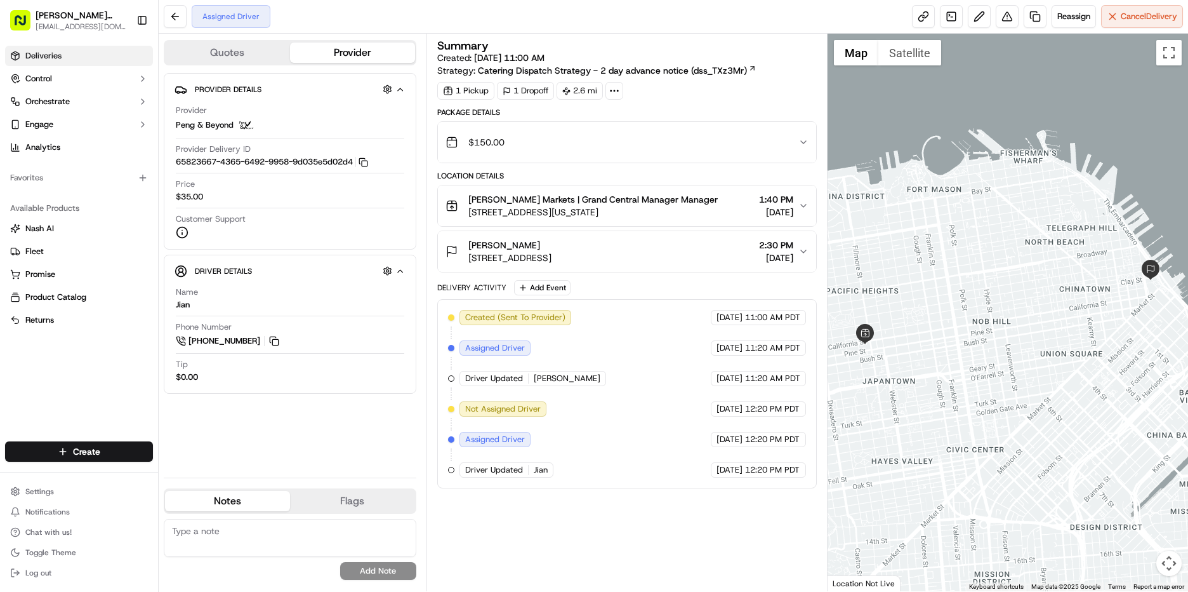
click at [48, 60] on span "Deliveries" at bounding box center [43, 55] width 36 height 11
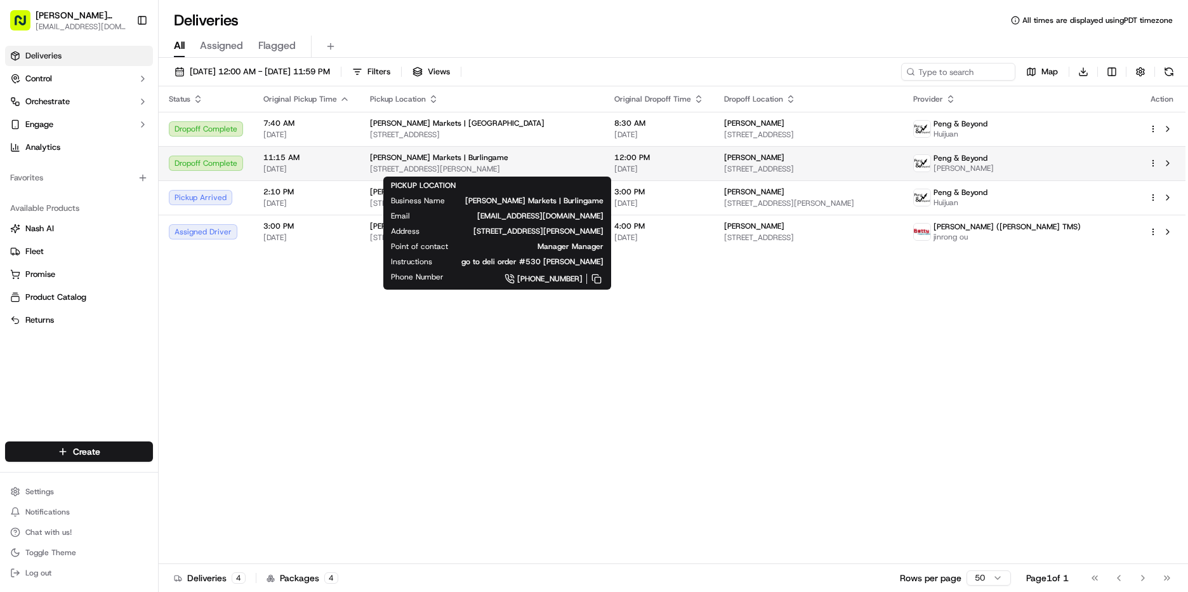
click at [413, 161] on span "[PERSON_NAME] Markets | Burlingame" at bounding box center [439, 157] width 138 height 10
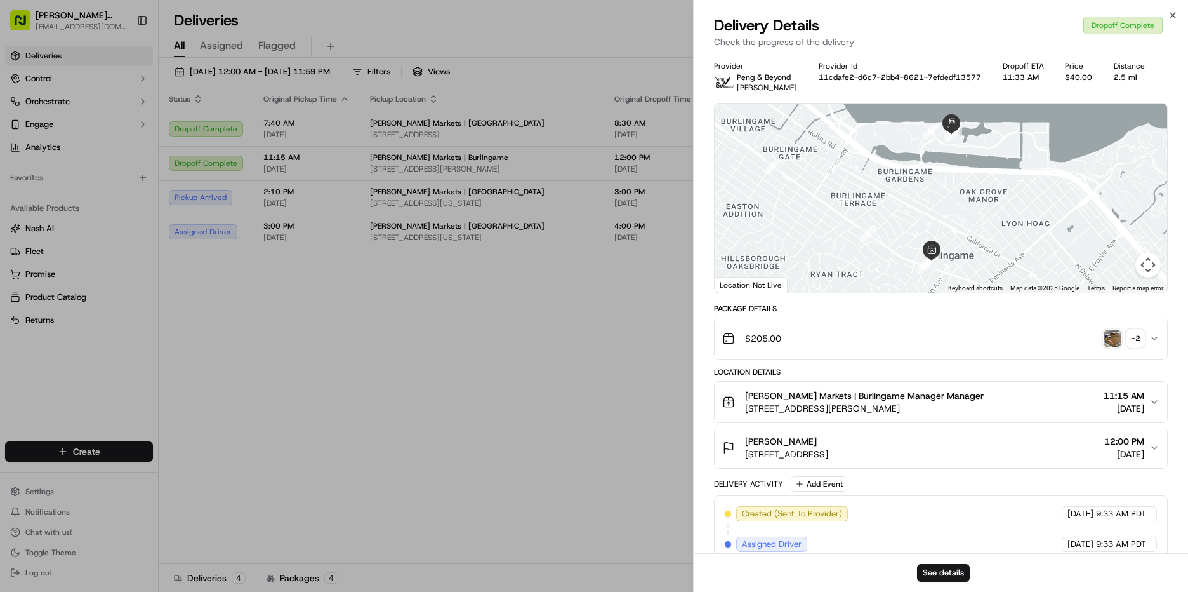
click at [1105, 336] on img "button" at bounding box center [1113, 338] width 18 height 18
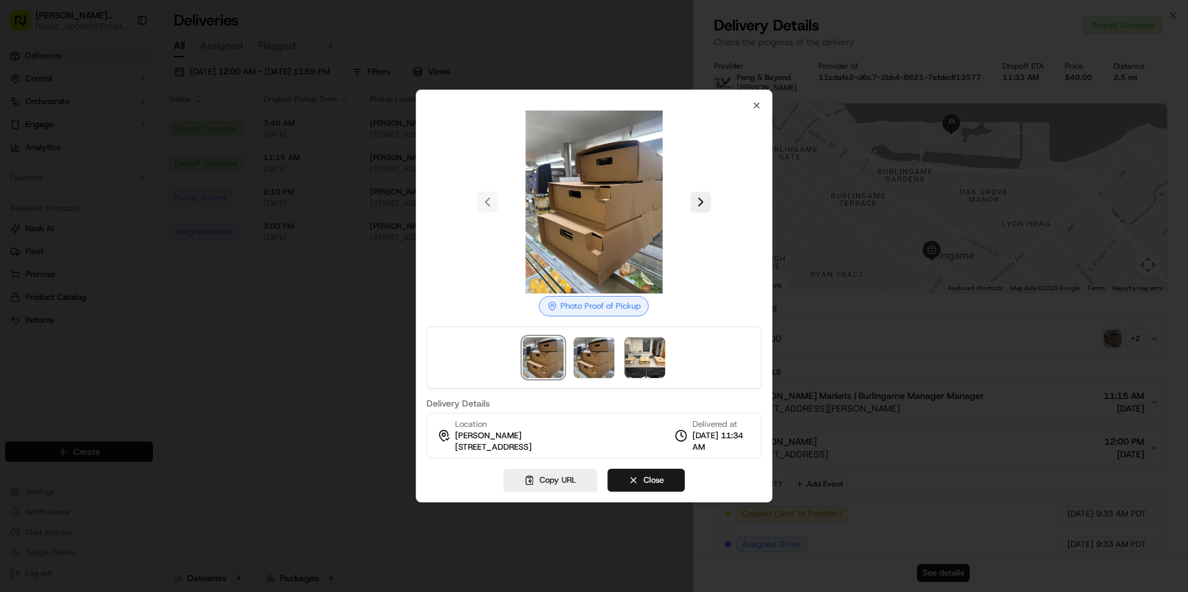
click at [615, 357] on div at bounding box center [594, 357] width 335 height 62
click at [641, 354] on img at bounding box center [645, 357] width 41 height 41
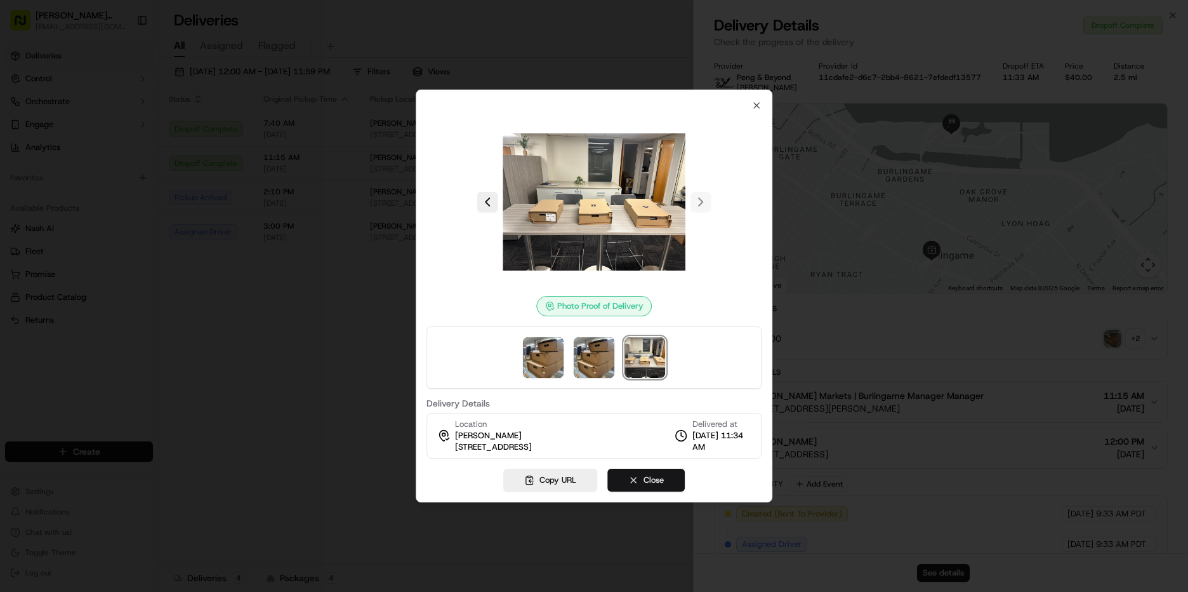
click at [668, 483] on button "Close" at bounding box center [646, 479] width 77 height 23
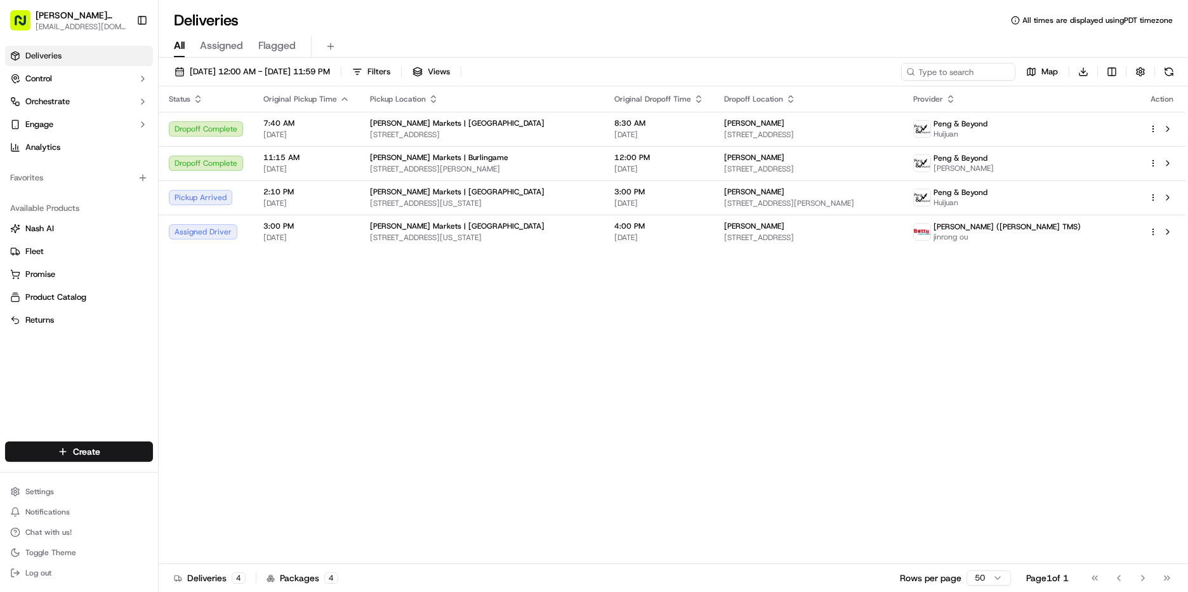
click at [102, 441] on div "Create" at bounding box center [79, 451] width 158 height 30
click at [93, 446] on html "[PERSON_NAME] Markets [EMAIL_ADDRESS][DOMAIN_NAME] Toggle Sidebar Deliveries Co…" at bounding box center [594, 296] width 1188 height 592
click at [196, 477] on link "Delivery" at bounding box center [230, 474] width 142 height 23
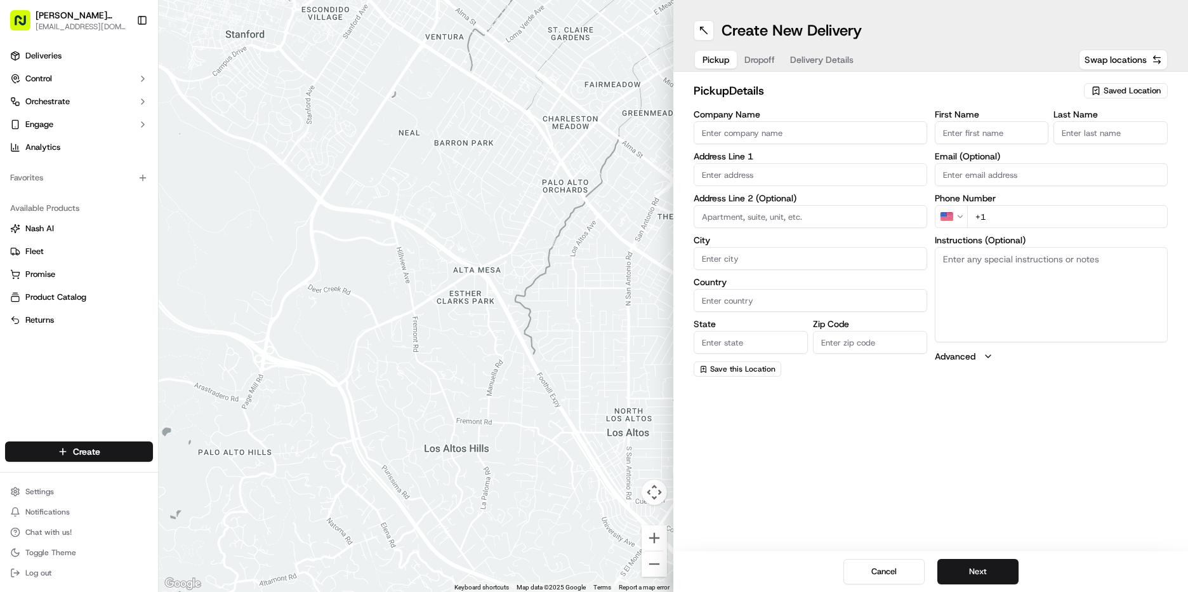
click at [1129, 88] on span "Saved Location" at bounding box center [1132, 90] width 57 height 11
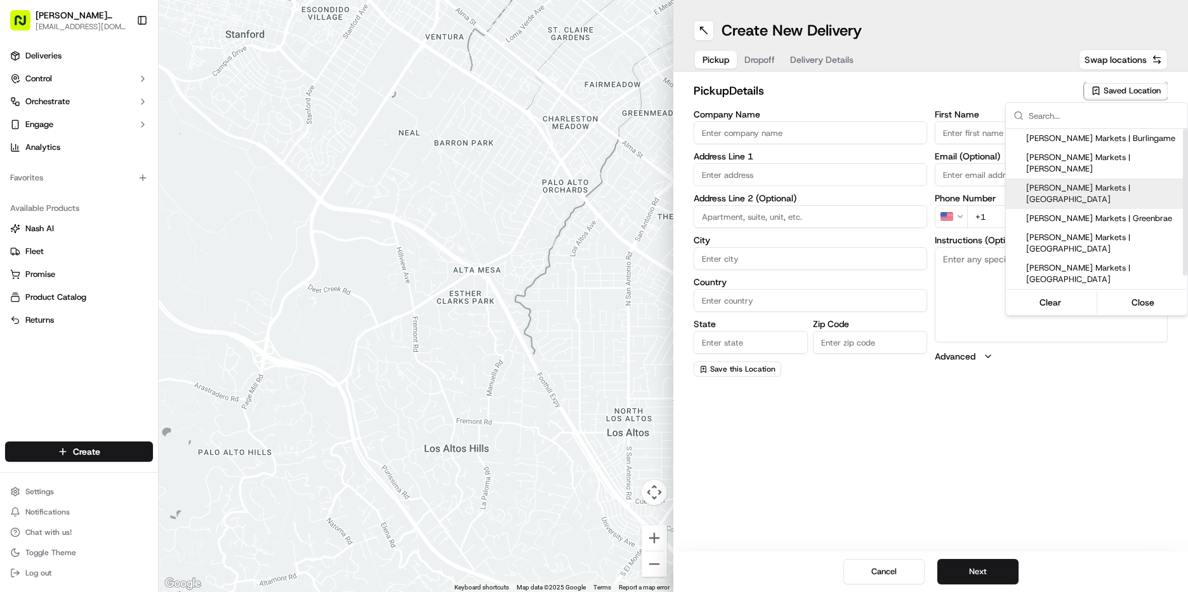
click at [1138, 182] on span "[PERSON_NAME] Markets | [GEOGRAPHIC_DATA]" at bounding box center [1104, 193] width 156 height 23
type input "[PERSON_NAME] Markets | [GEOGRAPHIC_DATA]"
type input "[STREET_ADDRESS][US_STATE]"
type input "[GEOGRAPHIC_DATA]"
type input "US"
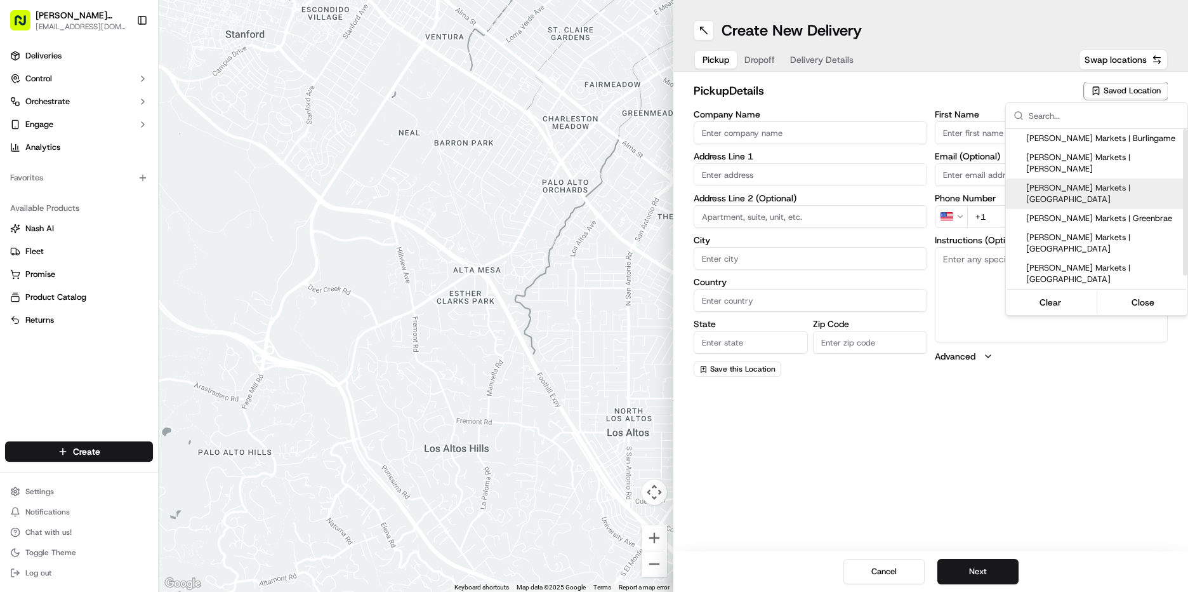
type input "CA"
type input "94115"
type input "Manager"
type input "[EMAIL_ADDRESS][DOMAIN_NAME]"
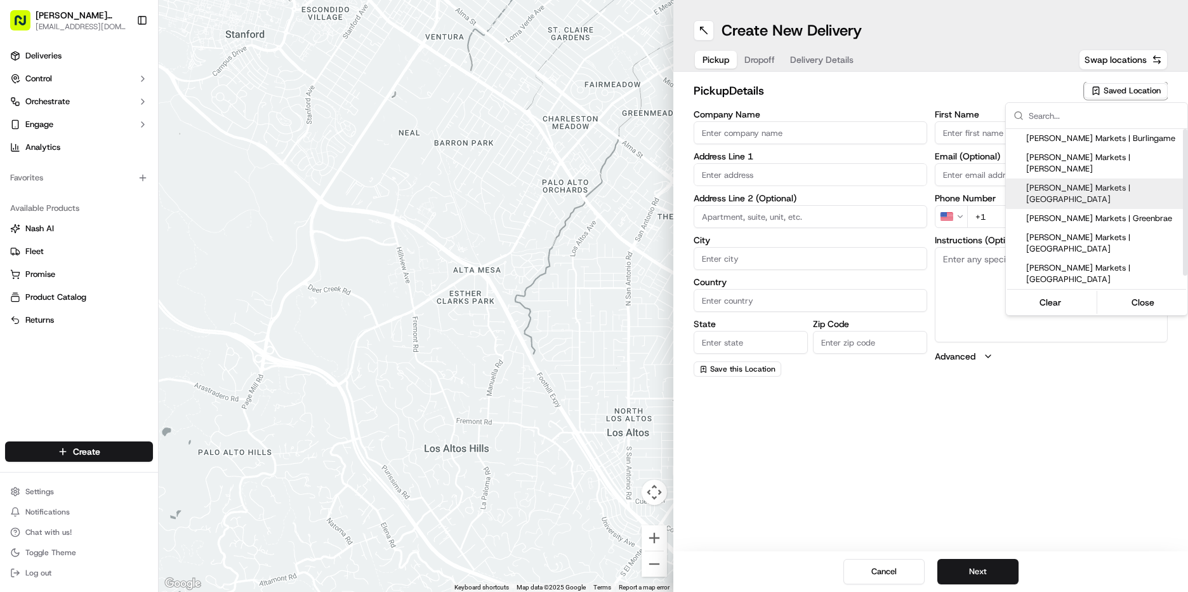
type input "[PHONE_NUMBER]"
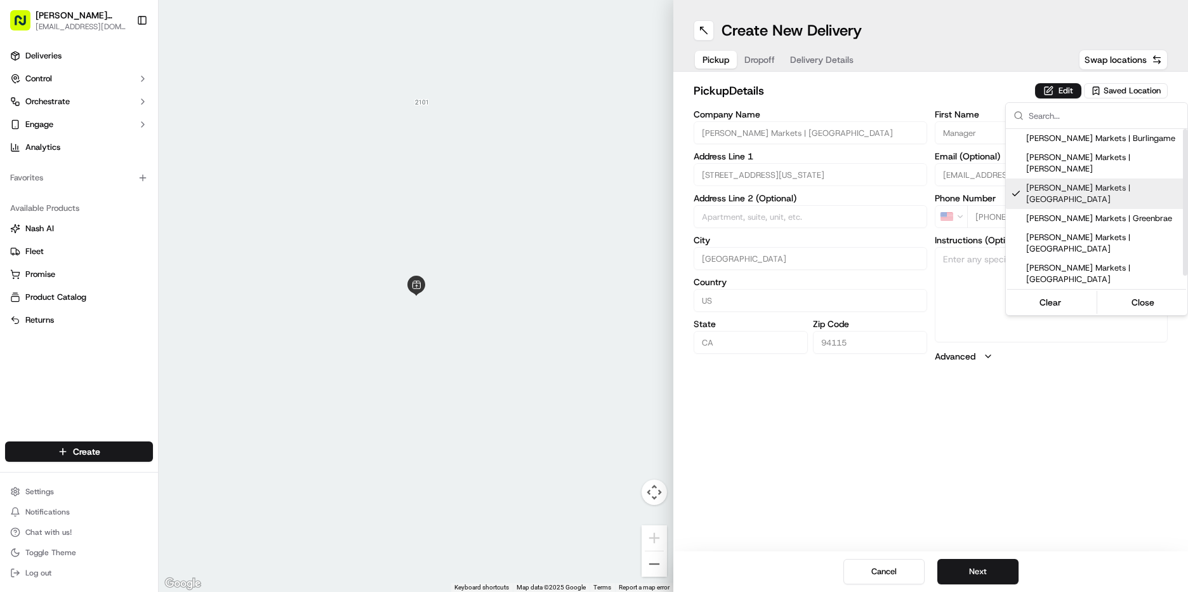
click at [1070, 90] on html "[PERSON_NAME] Markets [EMAIL_ADDRESS][DOMAIN_NAME] Toggle Sidebar Deliveries Co…" at bounding box center [594, 296] width 1188 height 592
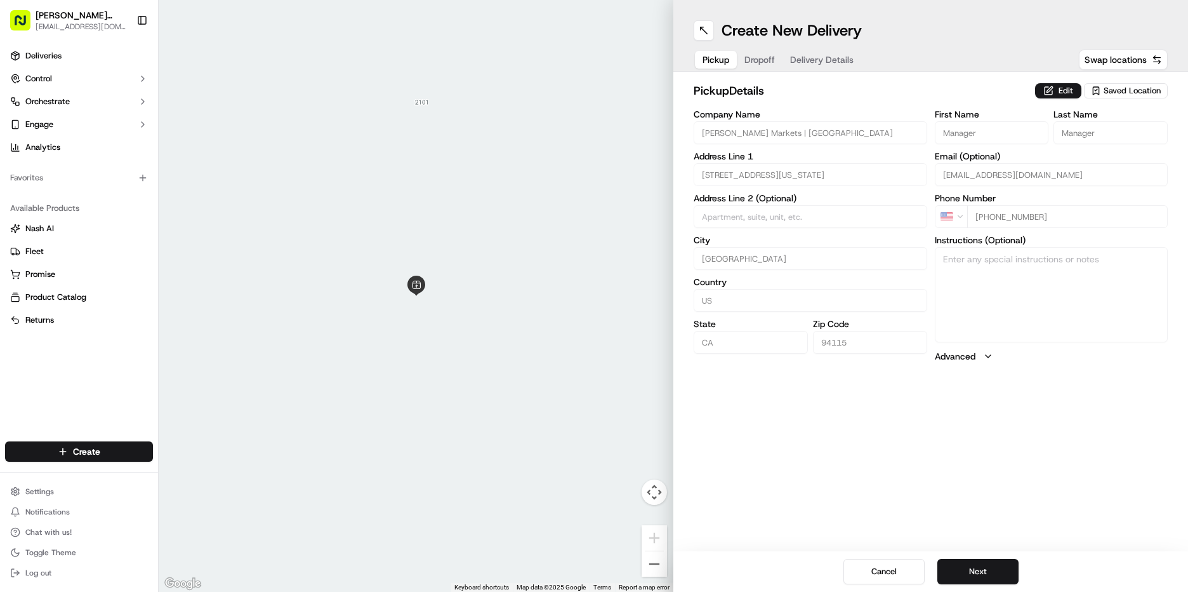
click at [1070, 90] on button "Edit" at bounding box center [1058, 90] width 46 height 15
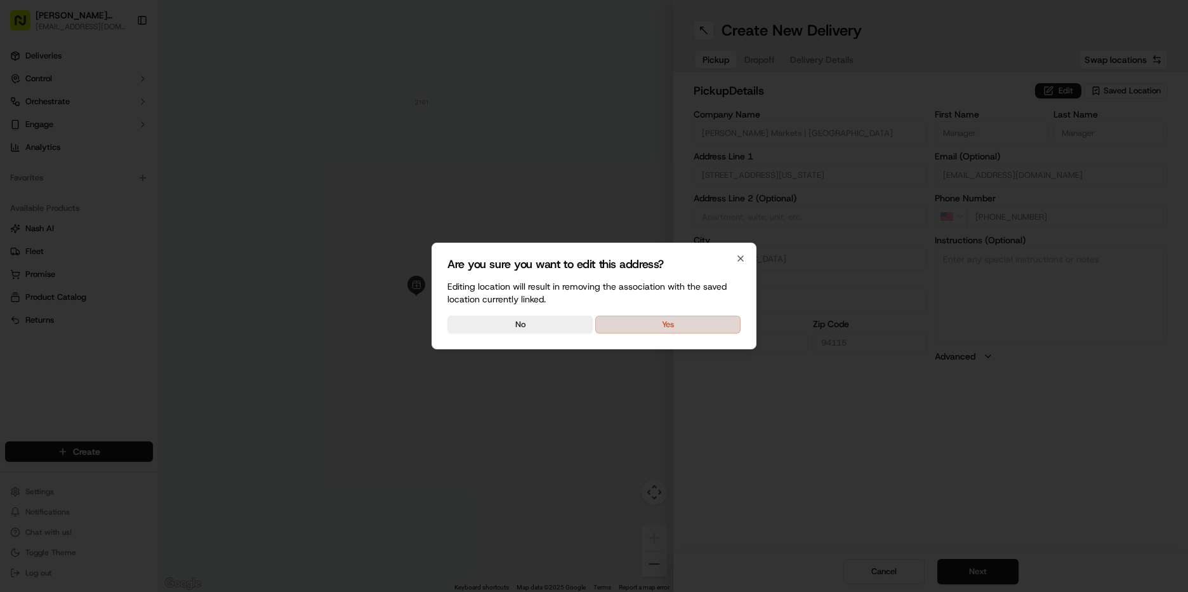
click at [690, 322] on button "Yes" at bounding box center [667, 324] width 145 height 18
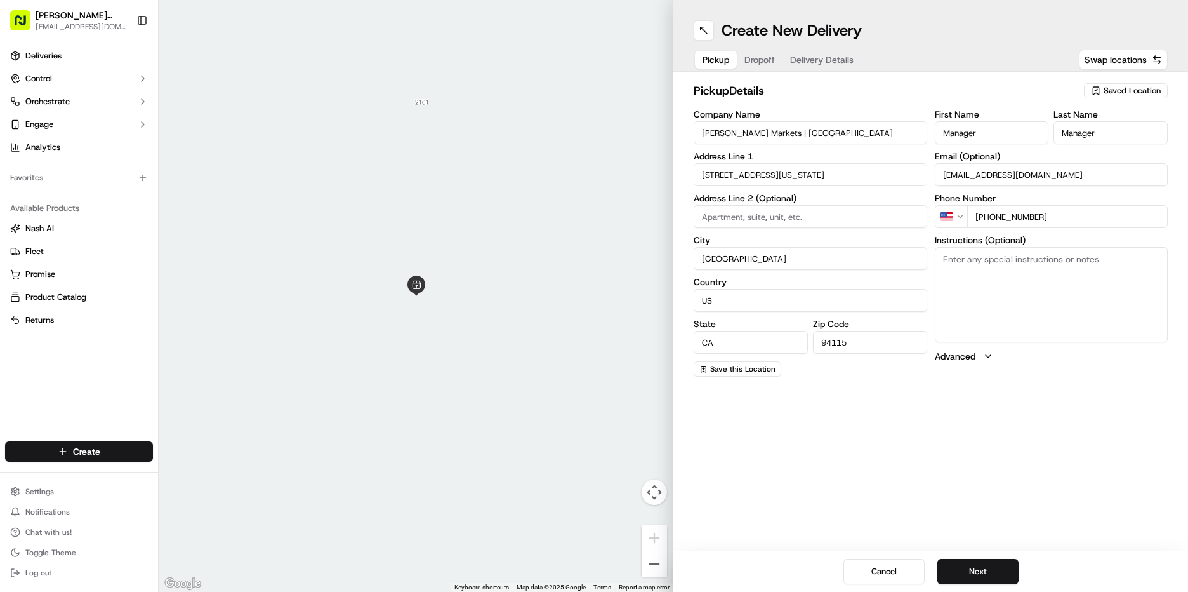
click at [1066, 262] on textarea "Instructions (Optional)" at bounding box center [1052, 294] width 234 height 95
type textarea "go to deli order #571"
click at [1070, 260] on textarea "go to deli order #571" at bounding box center [1052, 294] width 234 height 95
type textarea "go to deli order #571 [PERSON_NAME]"
click at [979, 569] on button "Next" at bounding box center [978, 571] width 81 height 25
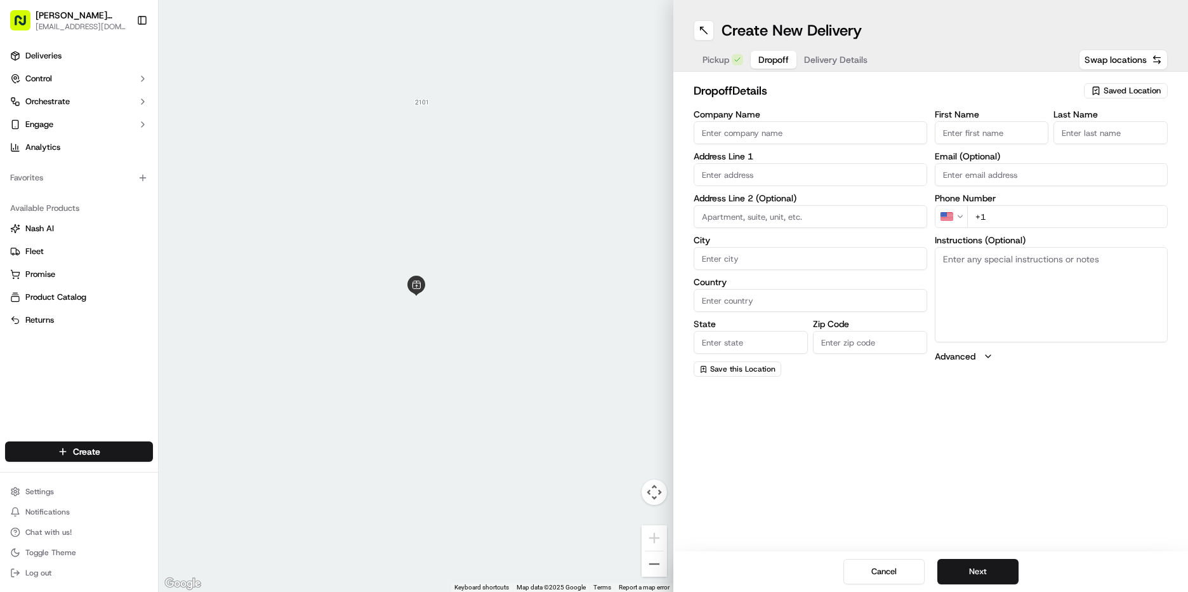
click at [995, 135] on input "First Name" at bounding box center [992, 132] width 114 height 23
type input "Gigi"
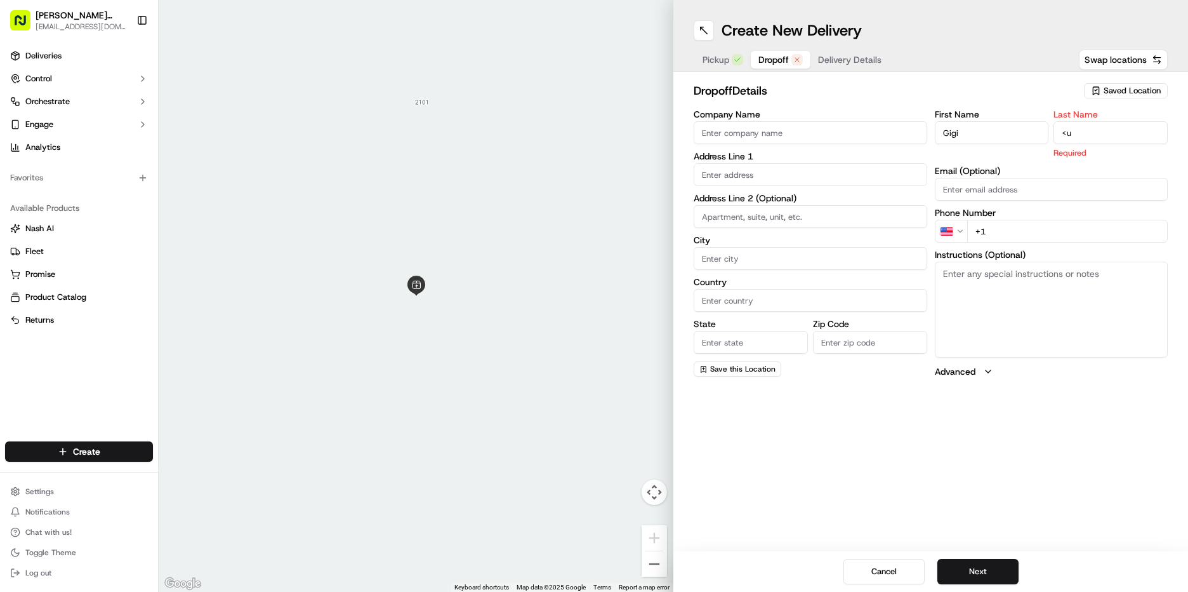
type input "<"
type input "[PERSON_NAME]"
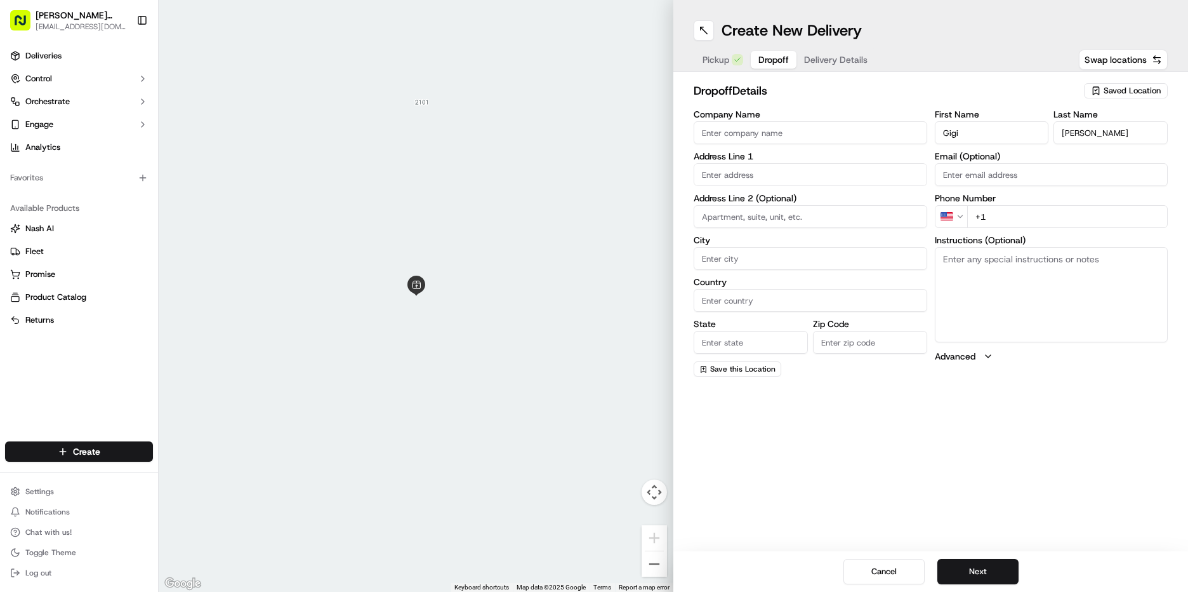
click at [995, 234] on div "First Name [PERSON_NAME] Last Name [PERSON_NAME] Email (Optional) Phone Number …" at bounding box center [1052, 243] width 234 height 267
type input "[PHONE_NUMBER]"
click at [1066, 296] on textarea "Instructions (Optional)" at bounding box center [1052, 294] width 234 height 95
paste textarea "When you arrive at the [GEOGRAPHIC_DATA], use the front stairs under the clock …"
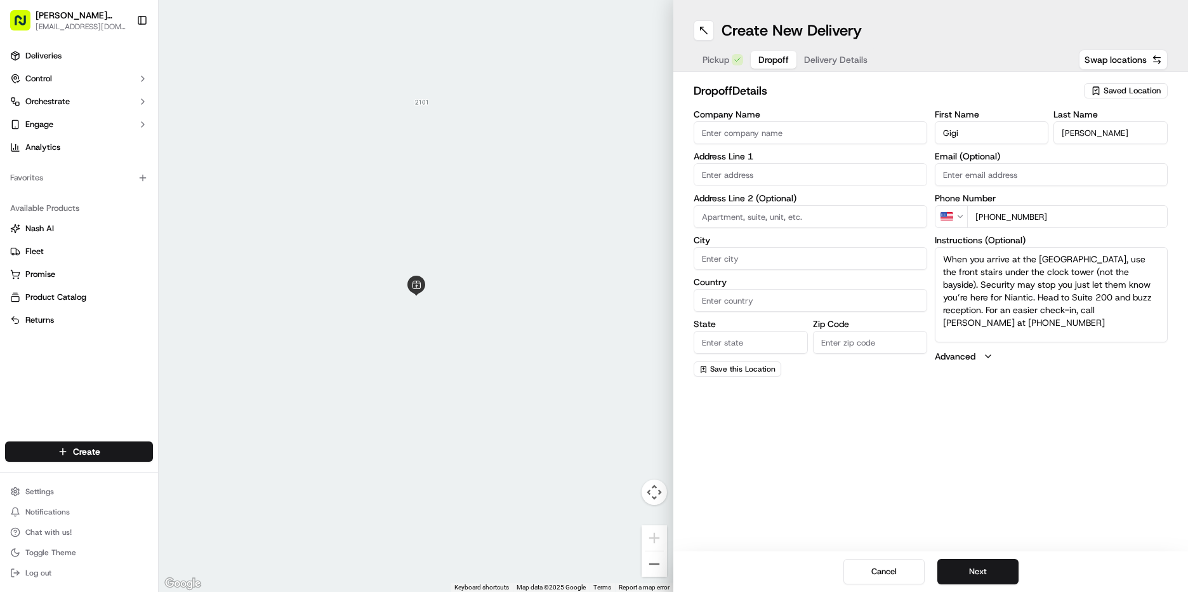
type textarea "When you arrive at the [GEOGRAPHIC_DATA], use the front stairs under the clock …"
click at [847, 173] on input "text" at bounding box center [811, 174] width 234 height 23
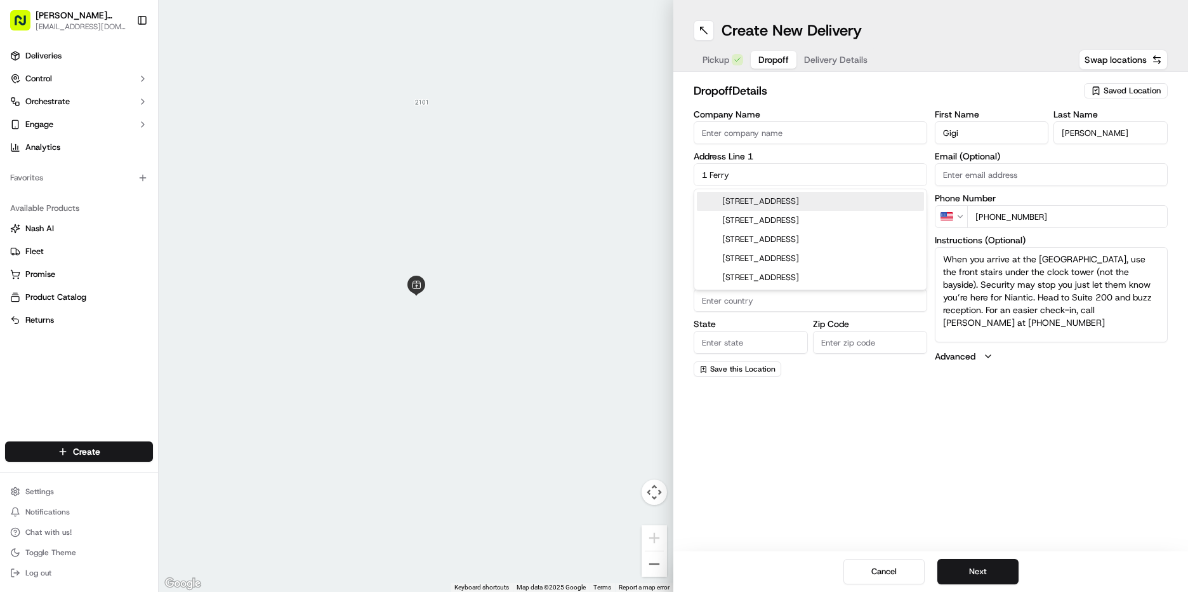
click at [913, 209] on div "[STREET_ADDRESS]" at bounding box center [810, 201] width 227 height 19
type input "[STREET_ADDRESS]"
type input "[GEOGRAPHIC_DATA]"
type input "CA"
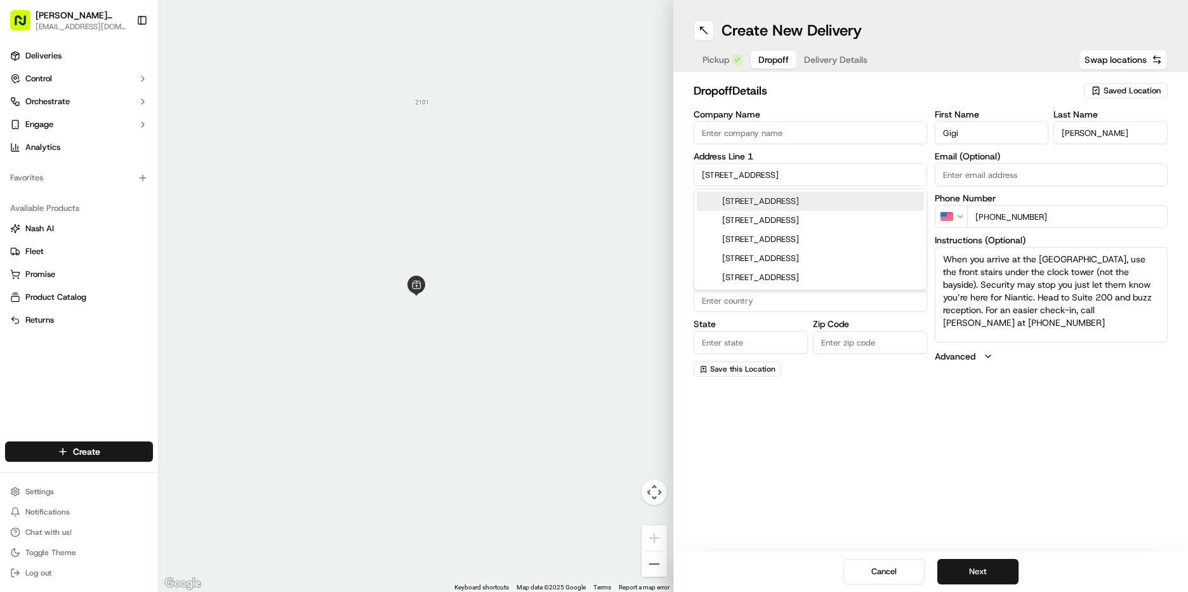
type input "94111"
type input "[STREET_ADDRESS]"
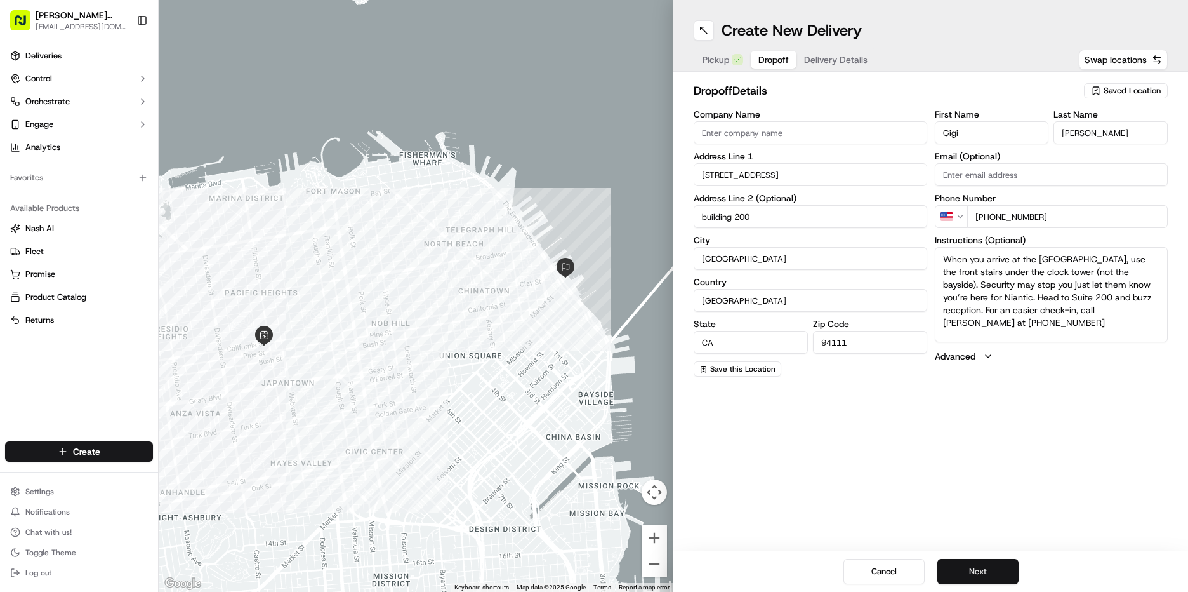
type input "building 200"
click at [983, 569] on button "Next" at bounding box center [978, 571] width 81 height 25
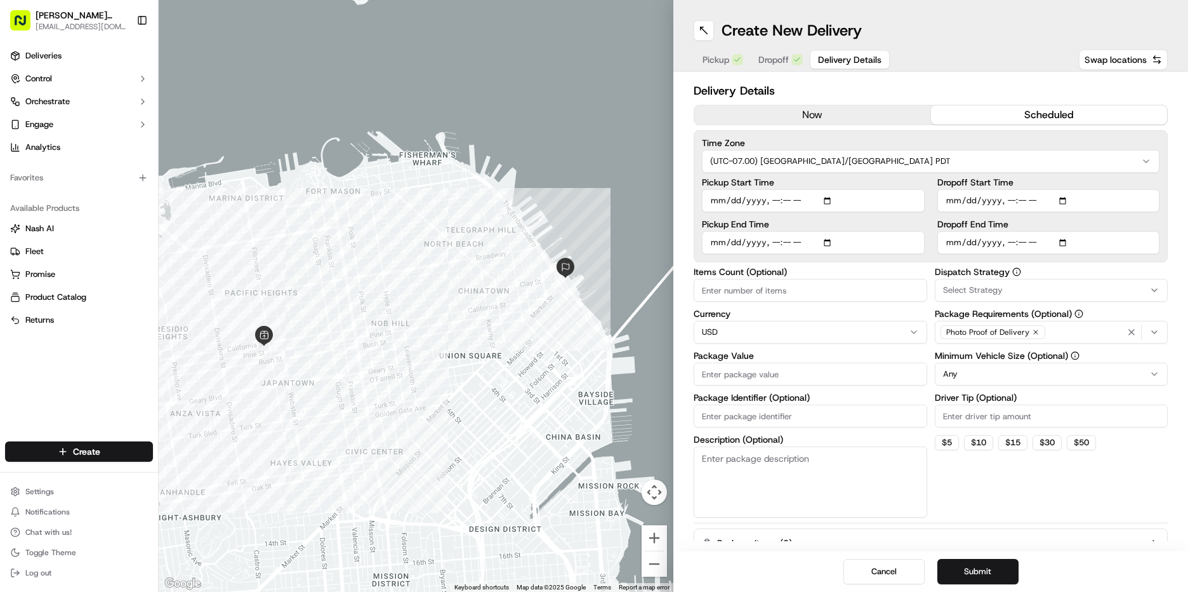
click at [992, 117] on button "scheduled" at bounding box center [1049, 114] width 237 height 19
click at [719, 201] on input "Pickup Start Time" at bounding box center [813, 200] width 223 height 23
click at [770, 199] on input "Pickup Start Time" at bounding box center [813, 200] width 223 height 23
type input "[DATE]T10:00"
click at [719, 236] on input "Pickup End Time" at bounding box center [813, 242] width 223 height 23
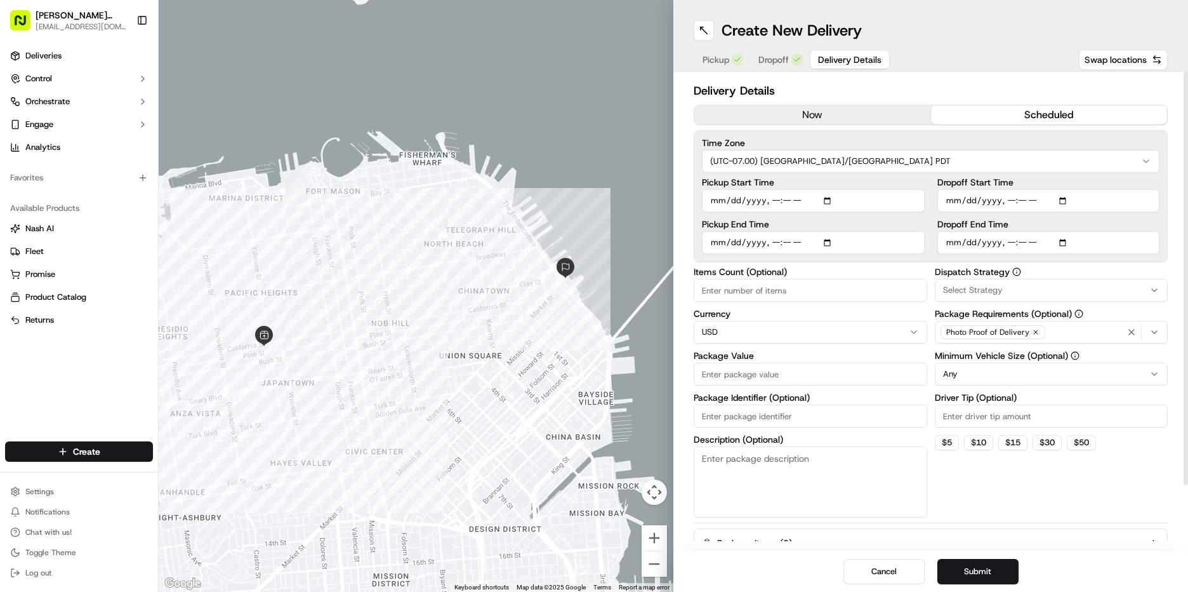
click at [772, 234] on input "Pickup End Time" at bounding box center [813, 242] width 223 height 23
click at [772, 250] on input "Pickup End Time" at bounding box center [813, 242] width 223 height 23
click at [772, 234] on input "Pickup End Time" at bounding box center [813, 242] width 223 height 23
click at [775, 242] on input "Pickup End Time" at bounding box center [813, 242] width 223 height 23
type input "[DATE]T10:30"
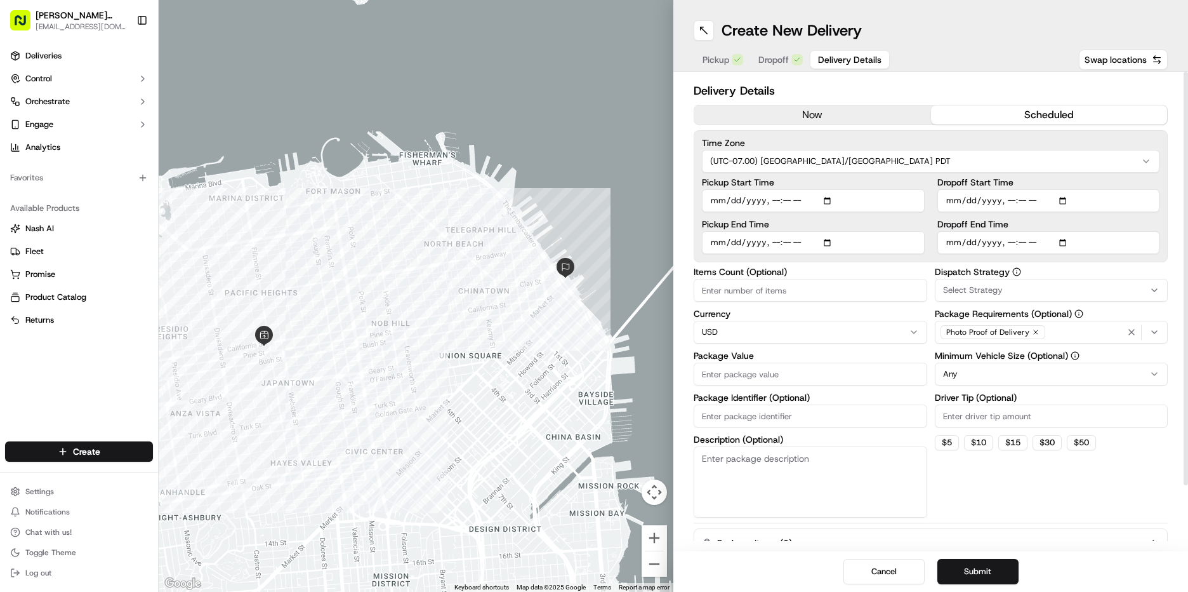
click at [946, 192] on input "Dropoff Start Time" at bounding box center [1049, 200] width 223 height 23
click at [732, 204] on input "Pickup Start Time" at bounding box center [813, 200] width 223 height 23
type input "[DATE]T10:00"
click at [733, 248] on input "Pickup End Time" at bounding box center [813, 242] width 223 height 23
type input "[DATE]T10:30"
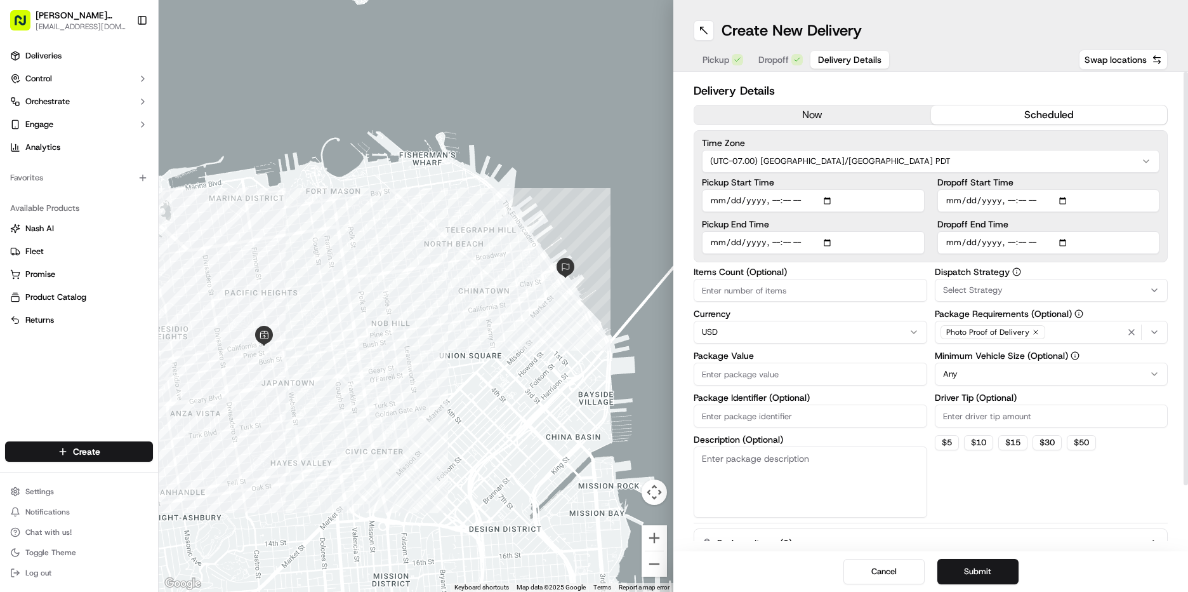
click at [948, 203] on input "Dropoff Start Time" at bounding box center [1049, 200] width 223 height 23
click at [1006, 200] on input "Dropoff Start Time" at bounding box center [1049, 200] width 223 height 23
type input "[DATE]T10:30"
click at [969, 236] on input "Dropoff End Time" at bounding box center [1049, 242] width 223 height 23
click at [952, 244] on input "Dropoff End Time" at bounding box center [1049, 242] width 223 height 23
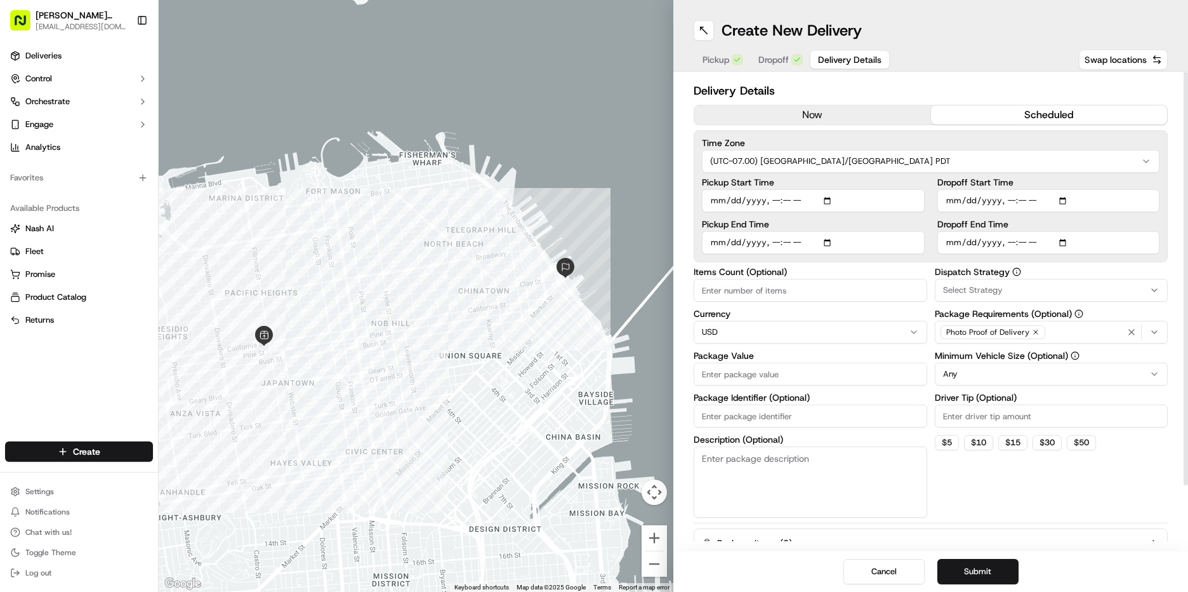
click at [1002, 244] on input "Dropoff End Time" at bounding box center [1049, 242] width 223 height 23
click at [1006, 241] on input "Dropoff End Time" at bounding box center [1049, 242] width 223 height 23
click at [1011, 243] on input "Dropoff End Time" at bounding box center [1049, 242] width 223 height 23
type input "[DATE]T11:00"
click at [1032, 293] on div "Select Strategy" at bounding box center [1051, 289] width 227 height 11
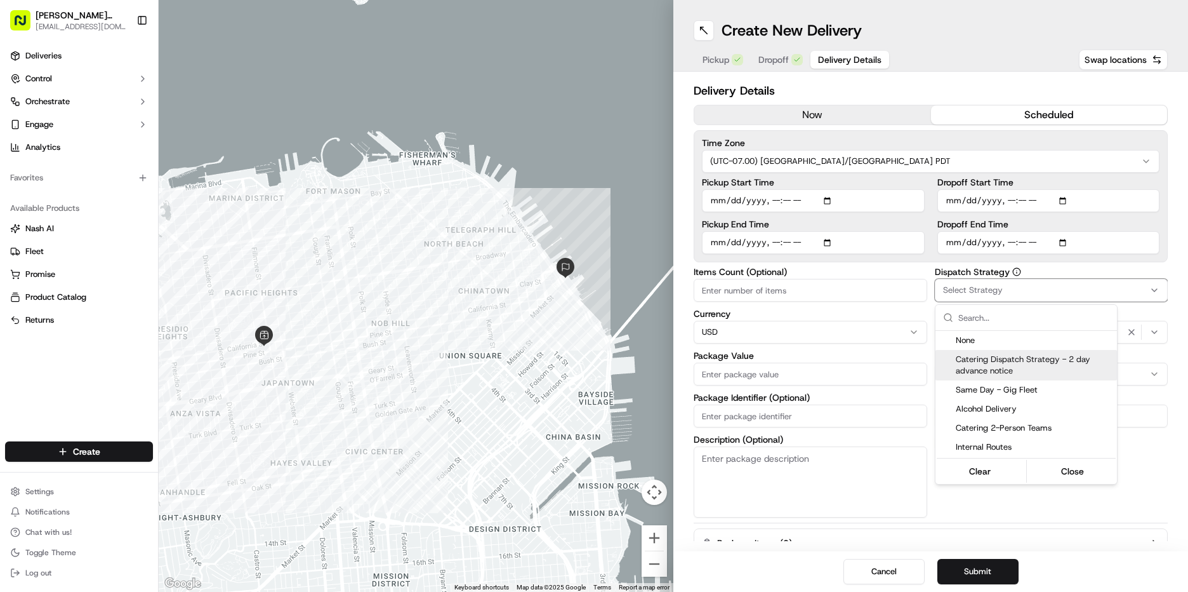
click at [1026, 354] on span "Catering Dispatch Strategy - 2 day advance notice" at bounding box center [1034, 365] width 156 height 23
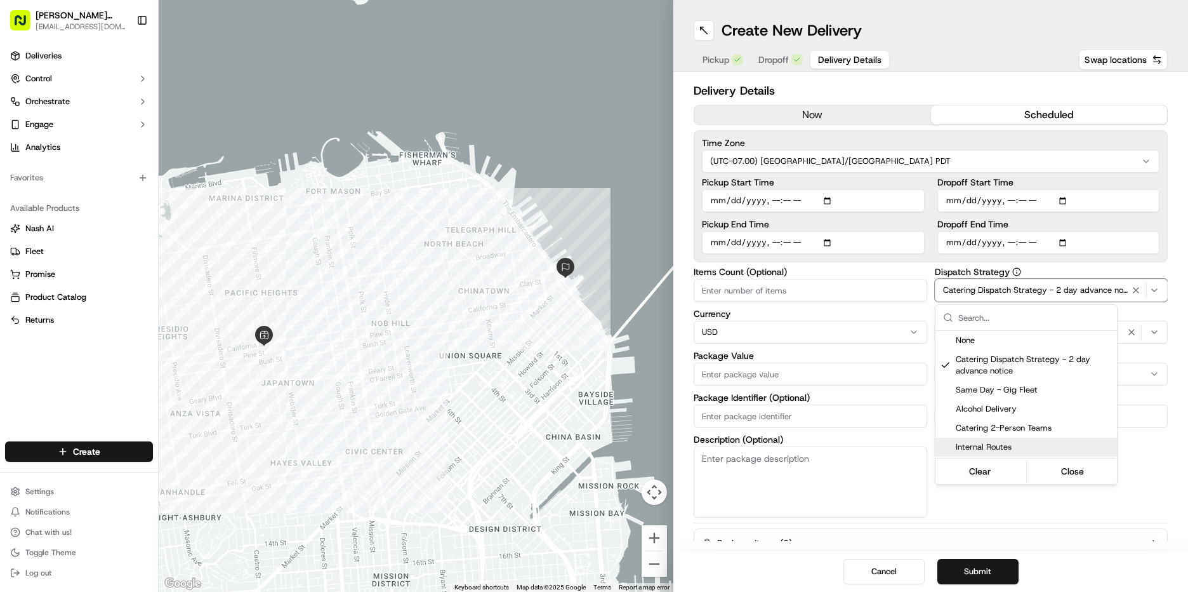
click at [1129, 476] on html "[PERSON_NAME] Markets [EMAIL_ADDRESS][DOMAIN_NAME] Toggle Sidebar Deliveries Co…" at bounding box center [594, 296] width 1188 height 592
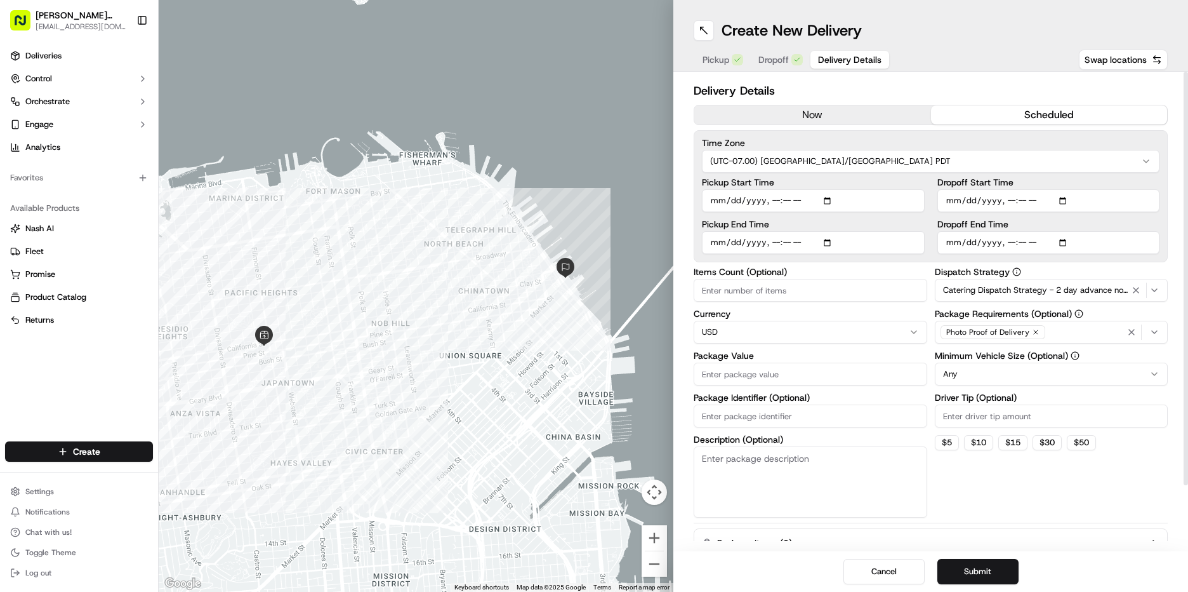
click at [993, 411] on input "Driver Tip (Optional)" at bounding box center [1052, 415] width 234 height 23
type input "30"
click at [993, 365] on html "[PERSON_NAME] Markets [EMAIL_ADDRESS][DOMAIN_NAME] Toggle Sidebar Deliveries Co…" at bounding box center [594, 296] width 1188 height 592
click at [750, 379] on input "Package Value" at bounding box center [811, 373] width 234 height 23
type input "260"
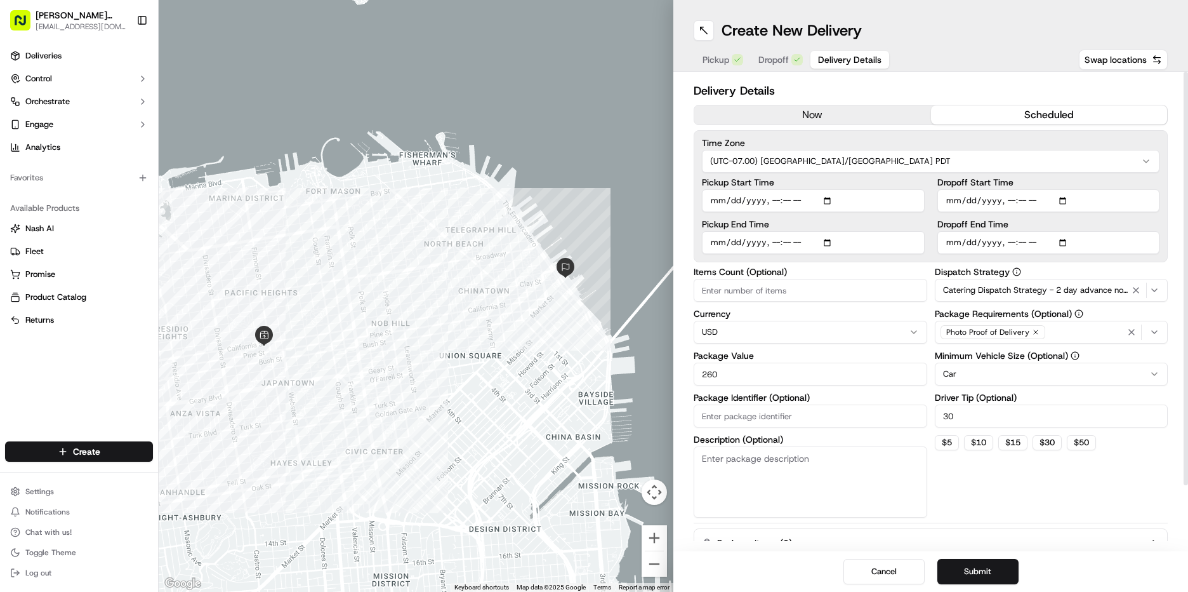
click at [912, 485] on textarea "Description (Optional)" at bounding box center [811, 481] width 234 height 71
click at [988, 578] on button "Submit" at bounding box center [978, 571] width 81 height 25
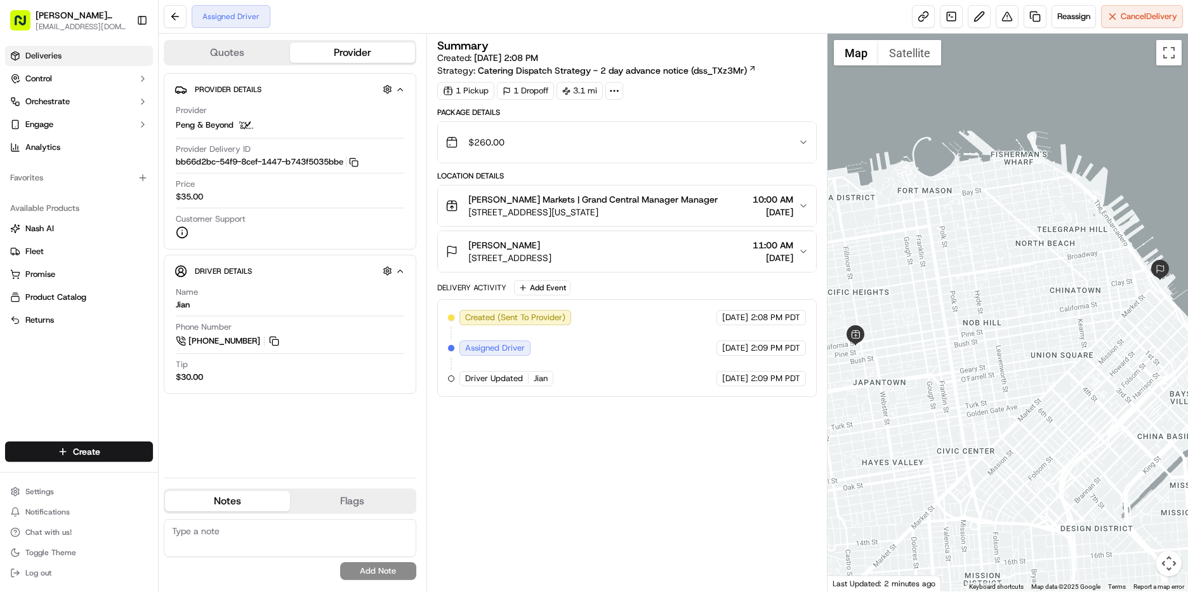
click at [77, 58] on link "Deliveries" at bounding box center [79, 56] width 148 height 20
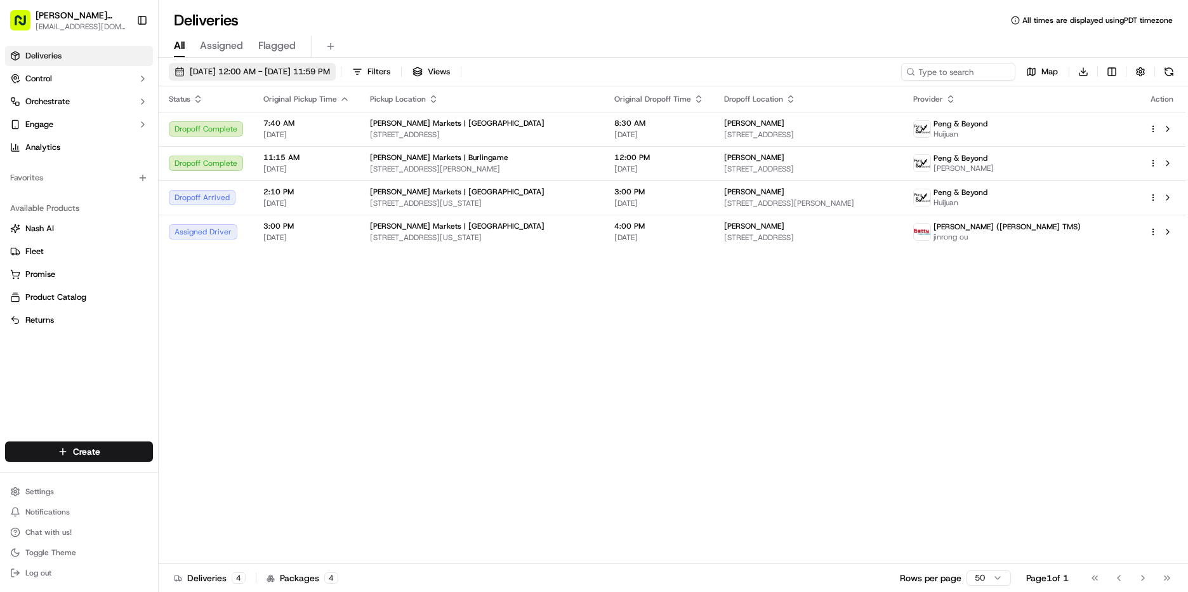
click at [273, 69] on span "[DATE] 12:00 AM - [DATE] 11:59 PM" at bounding box center [260, 71] width 140 height 11
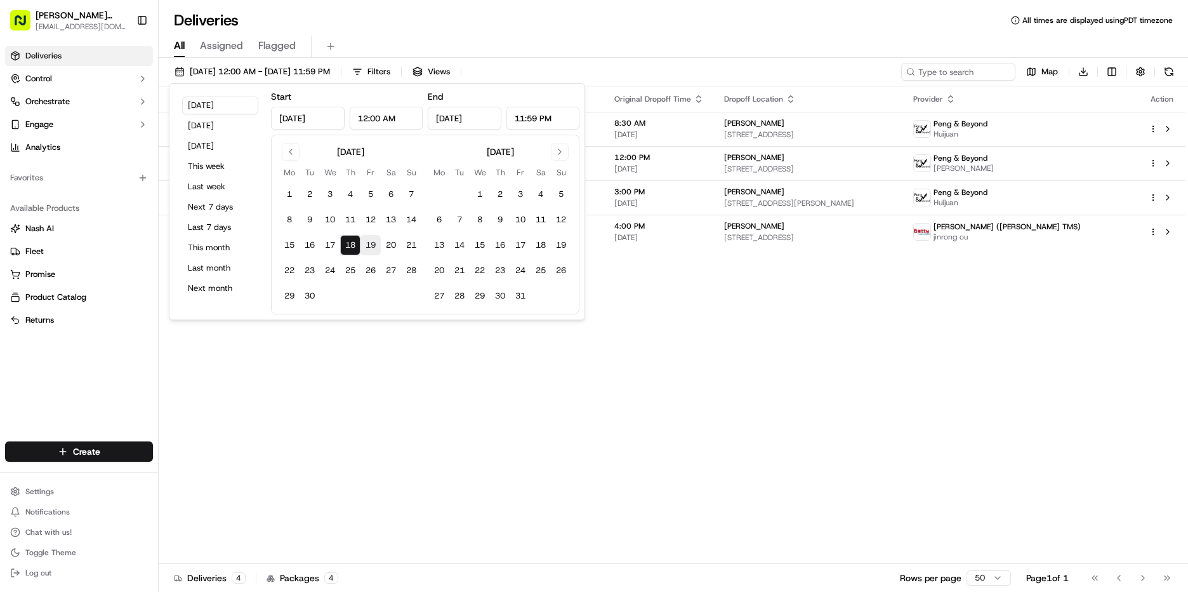
click at [377, 242] on button "19" at bounding box center [371, 245] width 20 height 20
type input "[DATE]"
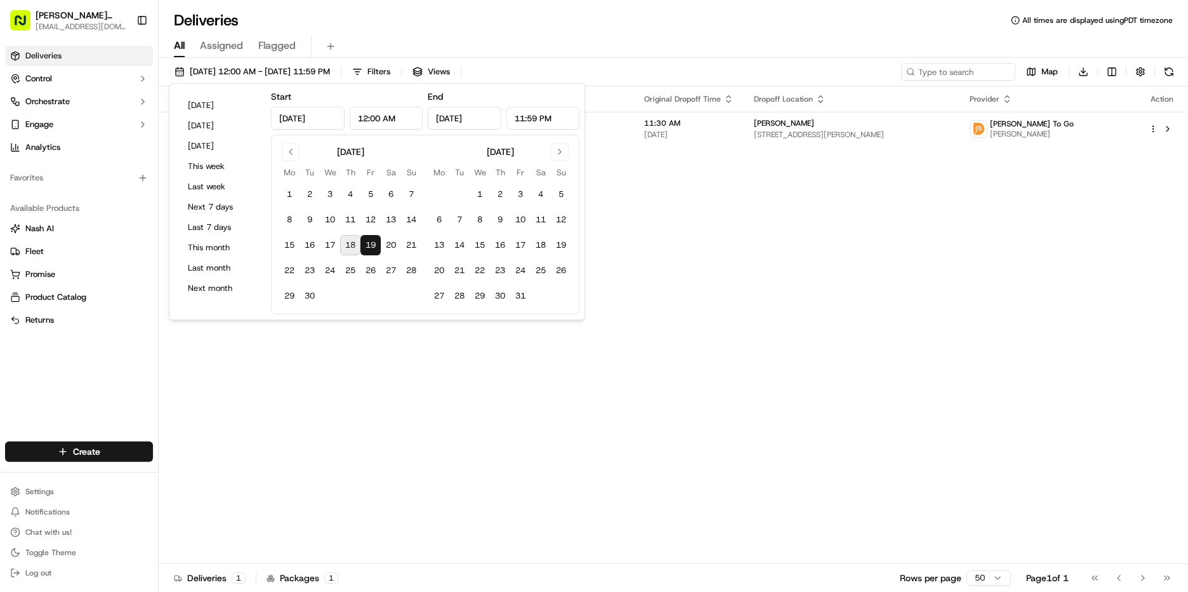
click at [377, 242] on button "19" at bounding box center [371, 245] width 20 height 20
click at [955, 267] on div "Status Original Pickup Time Pickup Location Original Dropoff Time Dropoff Locat…" at bounding box center [672, 324] width 1027 height 477
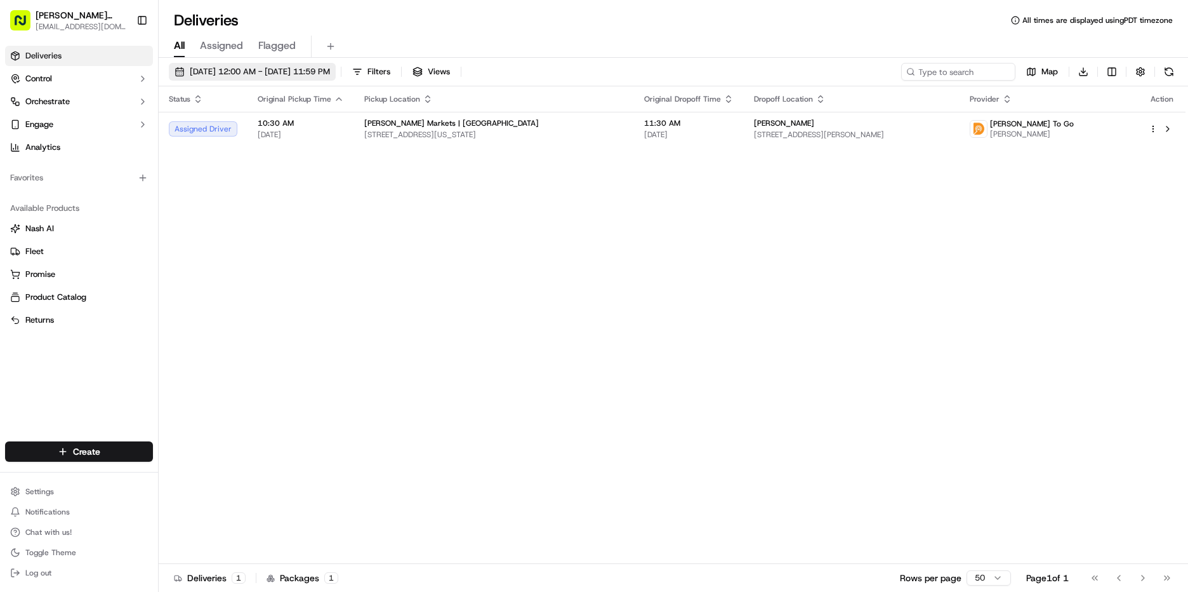
click at [260, 67] on span "[DATE] 12:00 AM - [DATE] 11:59 PM" at bounding box center [260, 71] width 140 height 11
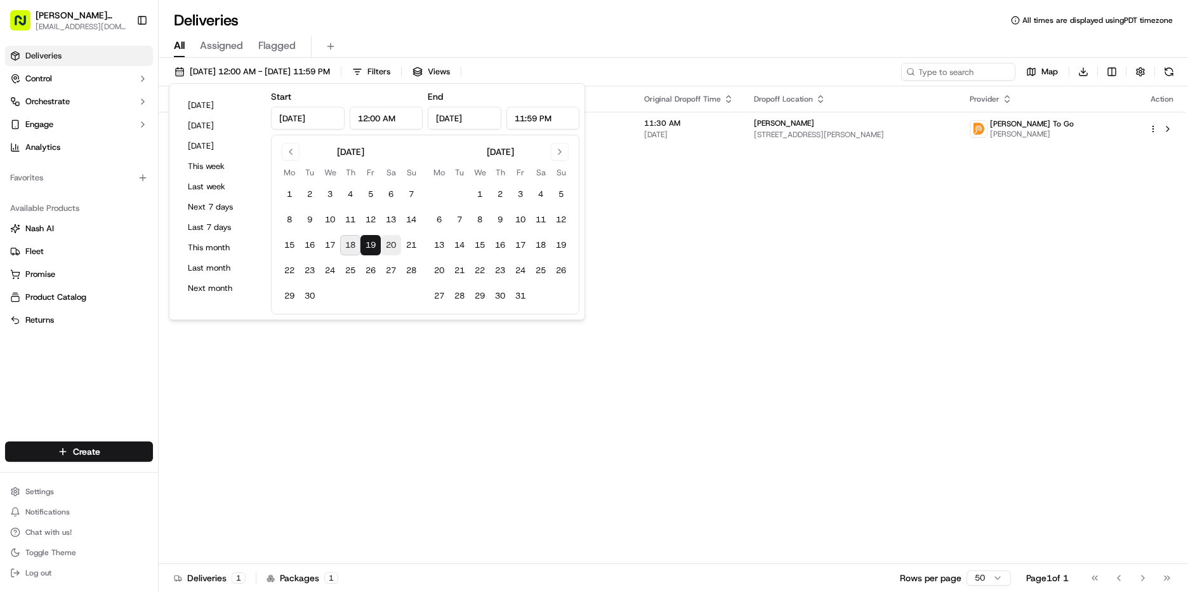
click at [392, 242] on button "20" at bounding box center [391, 245] width 20 height 20
type input "[DATE]"
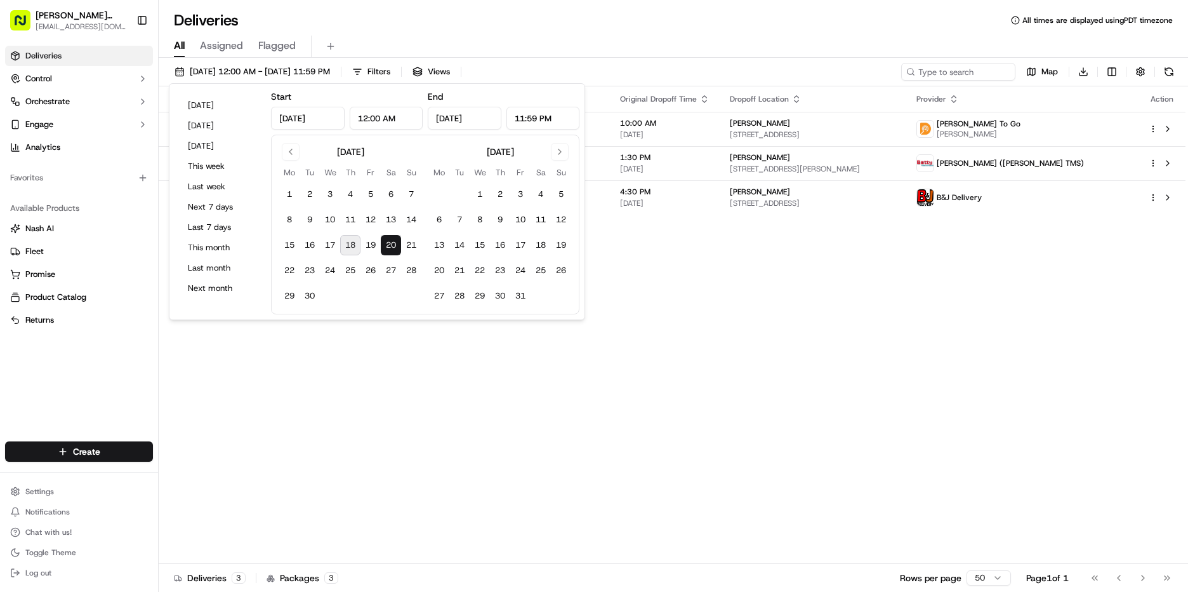
click at [392, 242] on button "20" at bounding box center [391, 245] width 20 height 20
click at [738, 346] on div "Status Original Pickup Time Pickup Location Original Dropoff Time Dropoff Locat…" at bounding box center [672, 324] width 1027 height 477
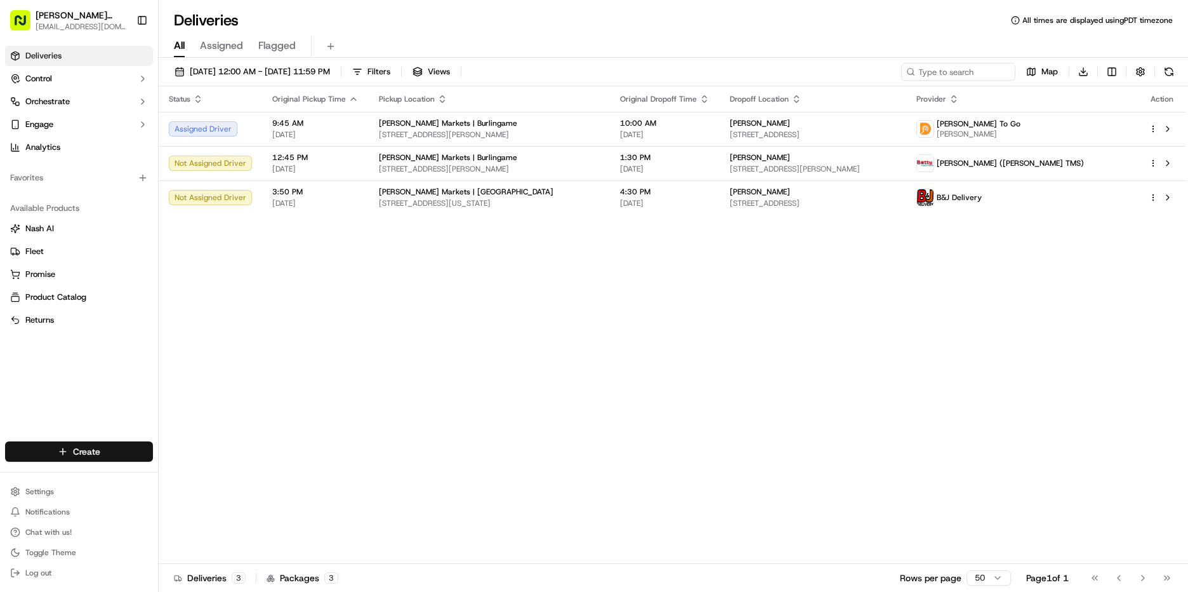
click at [80, 453] on html "[PERSON_NAME] Markets [EMAIL_ADDRESS][DOMAIN_NAME] Toggle Sidebar Deliveries Co…" at bounding box center [594, 296] width 1188 height 592
click at [195, 474] on link "Delivery" at bounding box center [230, 474] width 142 height 23
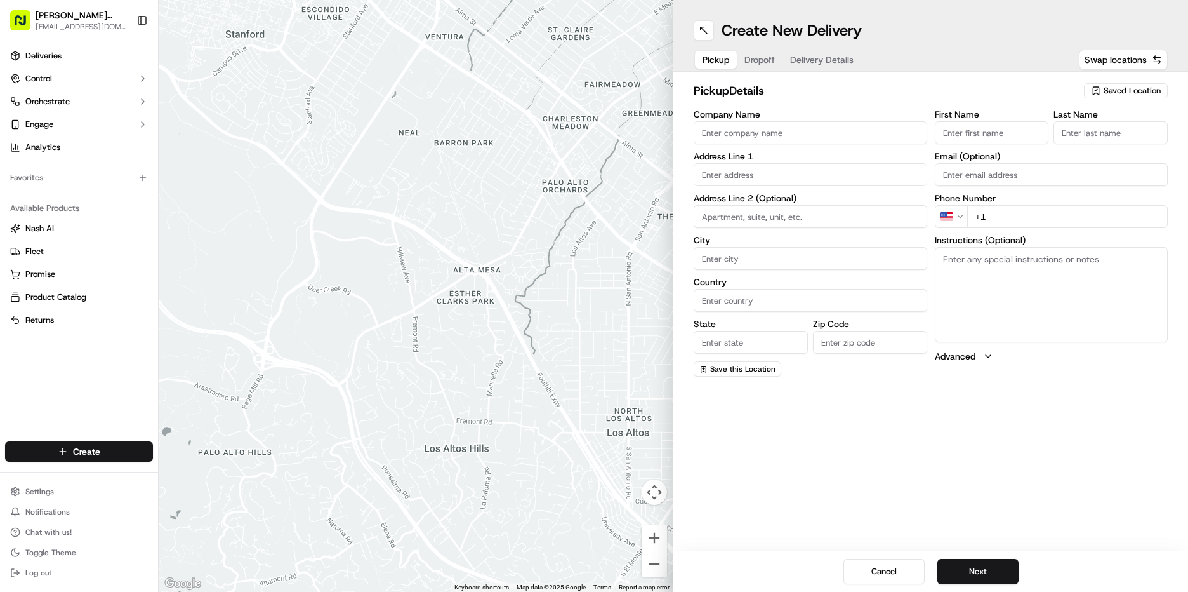
click at [1133, 86] on span "Saved Location" at bounding box center [1132, 90] width 57 height 11
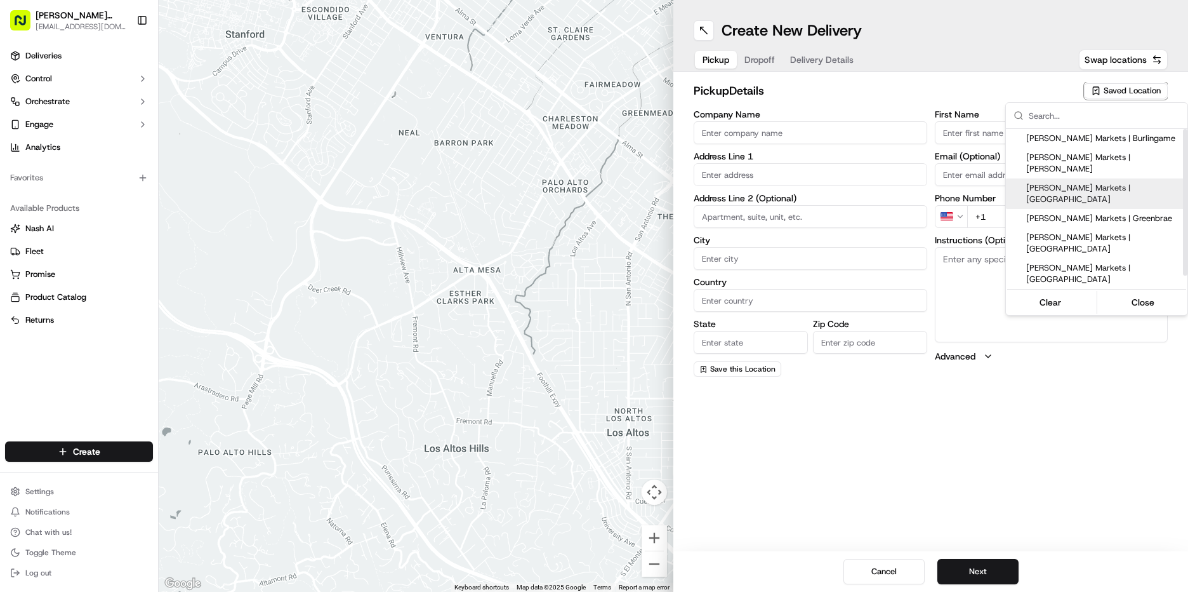
click at [1129, 182] on span "[PERSON_NAME] Markets | [GEOGRAPHIC_DATA]" at bounding box center [1104, 193] width 156 height 23
type input "[PERSON_NAME] Markets | [GEOGRAPHIC_DATA]"
type input "[STREET_ADDRESS][US_STATE]"
type input "[GEOGRAPHIC_DATA]"
type input "US"
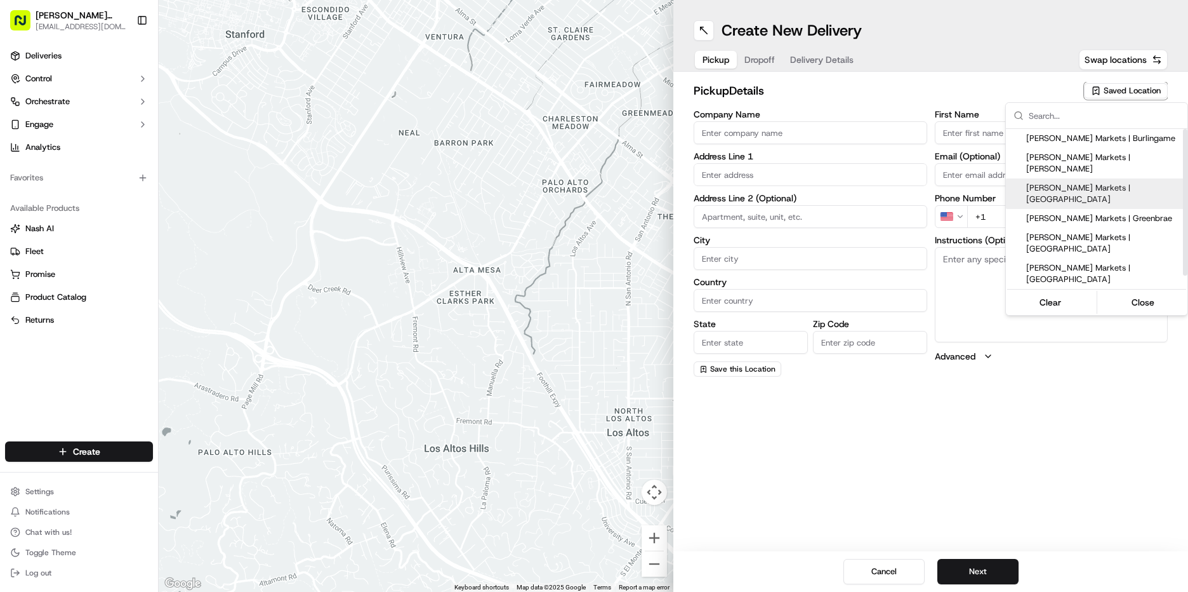
type input "CA"
type input "94115"
type input "Manager"
type input "[EMAIL_ADDRESS][DOMAIN_NAME]"
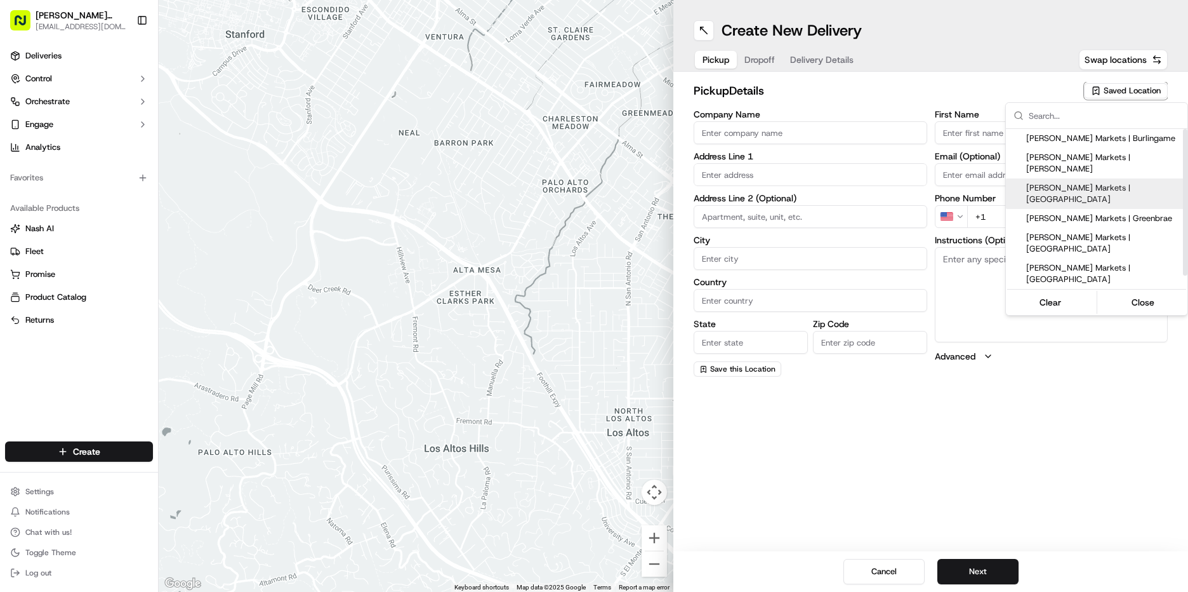
type input "[PHONE_NUMBER]"
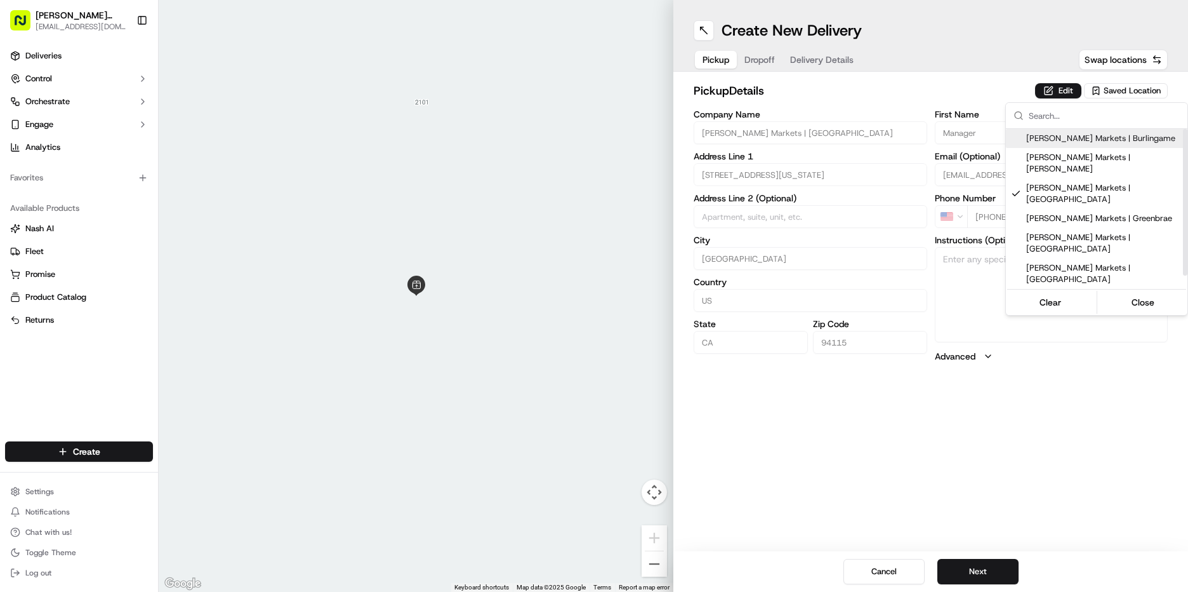
click at [1039, 88] on html "[PERSON_NAME] Markets [EMAIL_ADDRESS][DOMAIN_NAME] Toggle Sidebar Deliveries Co…" at bounding box center [594, 296] width 1188 height 592
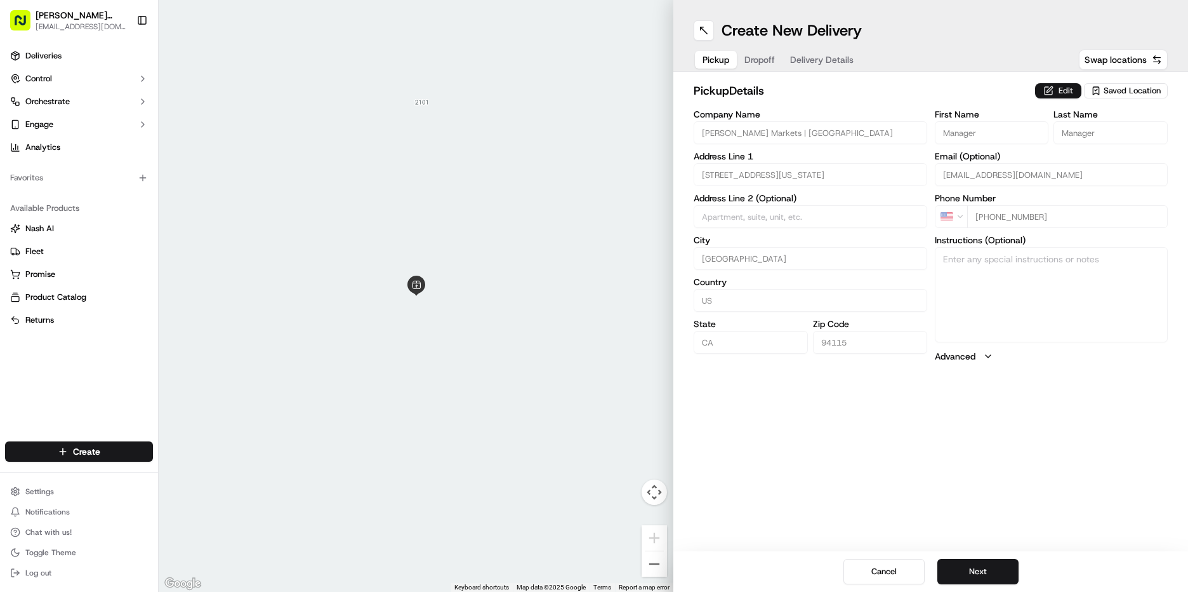
click at [1054, 87] on button "Edit" at bounding box center [1058, 90] width 46 height 15
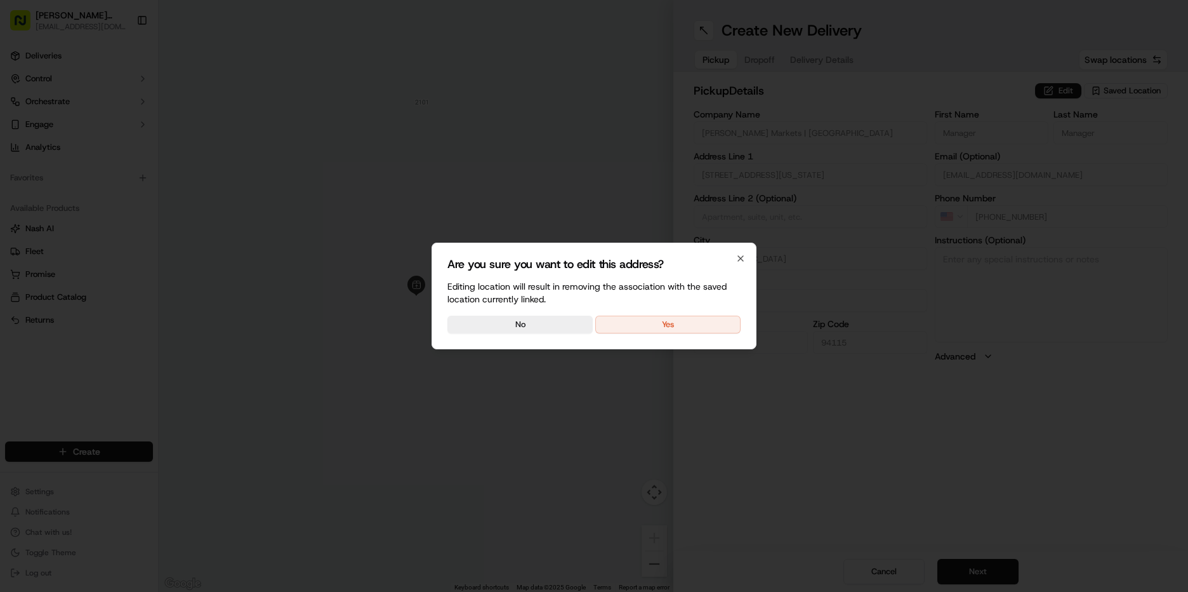
click at [720, 338] on div "Are you sure you want to edit this address? Editing location will result in rem…" at bounding box center [594, 295] width 325 height 107
click at [720, 320] on button "Yes" at bounding box center [667, 324] width 145 height 18
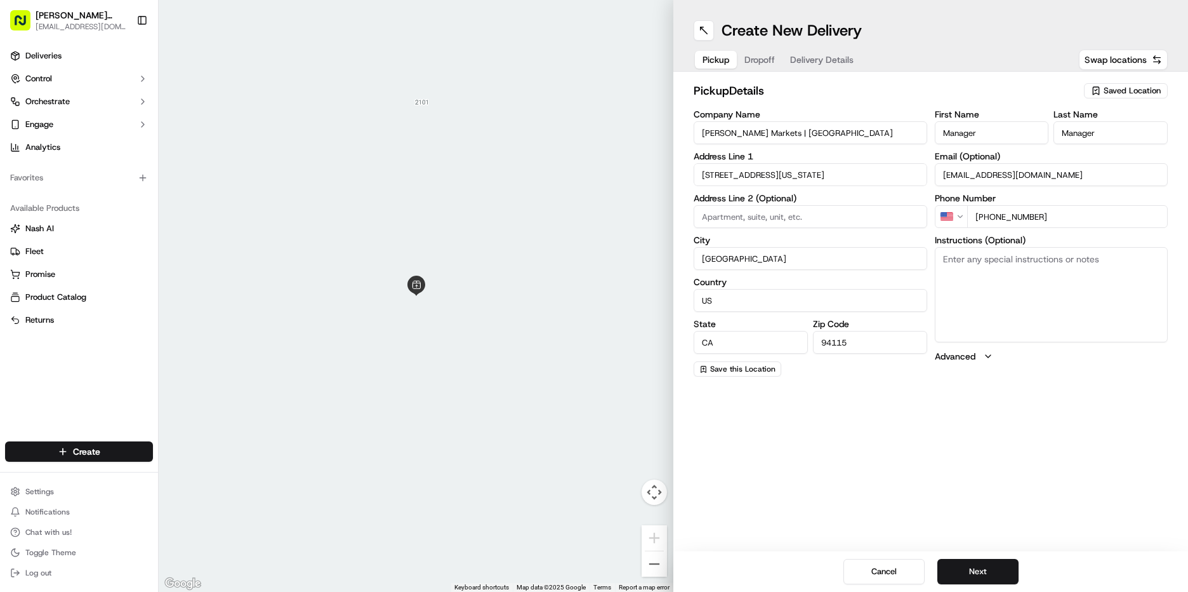
click at [971, 276] on textarea "Instructions (Optional)" at bounding box center [1052, 294] width 234 height 95
type textarea "go to deli order #551 [PERSON_NAME]"
click at [994, 569] on button "Next" at bounding box center [978, 571] width 81 height 25
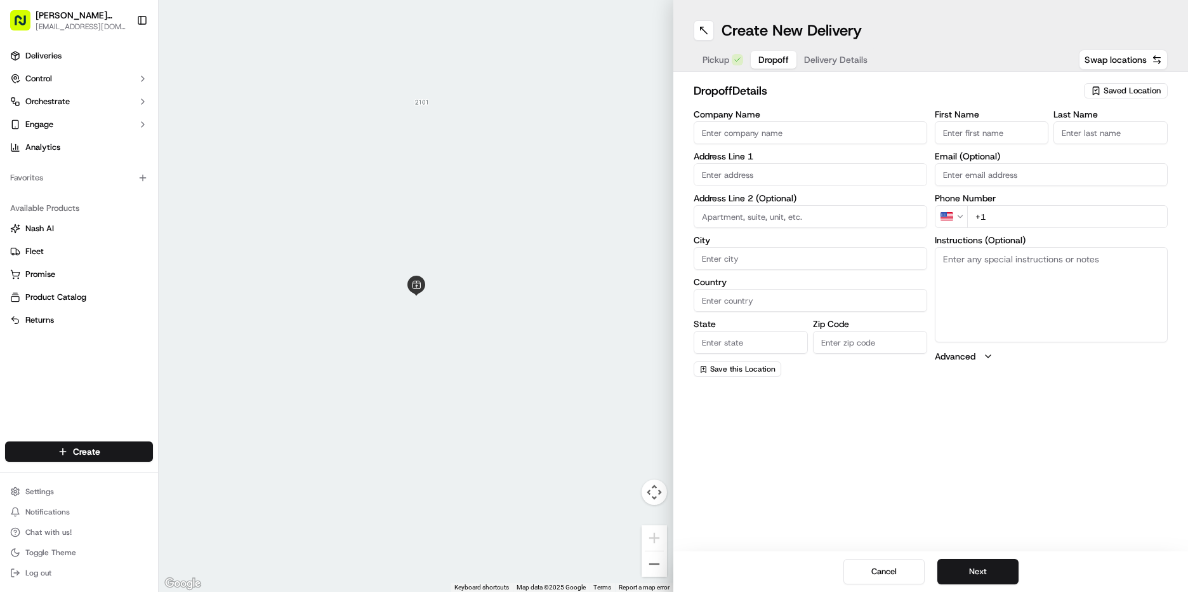
click at [985, 137] on input "First Name" at bounding box center [992, 132] width 114 height 23
type input "[PERSON_NAME]"
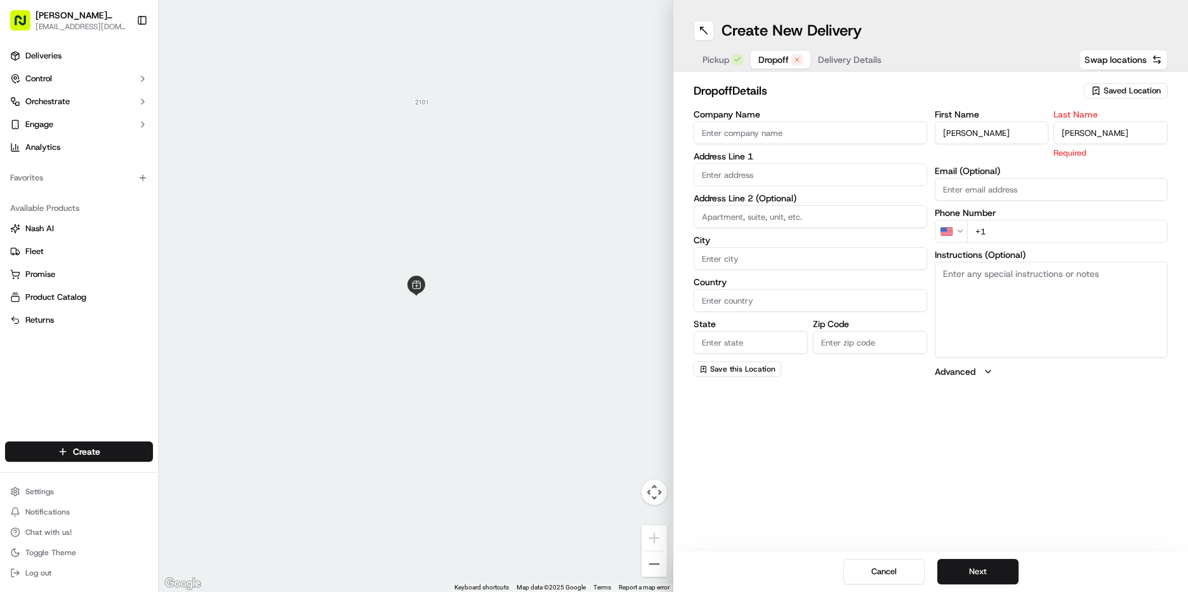
type input "[PERSON_NAME]"
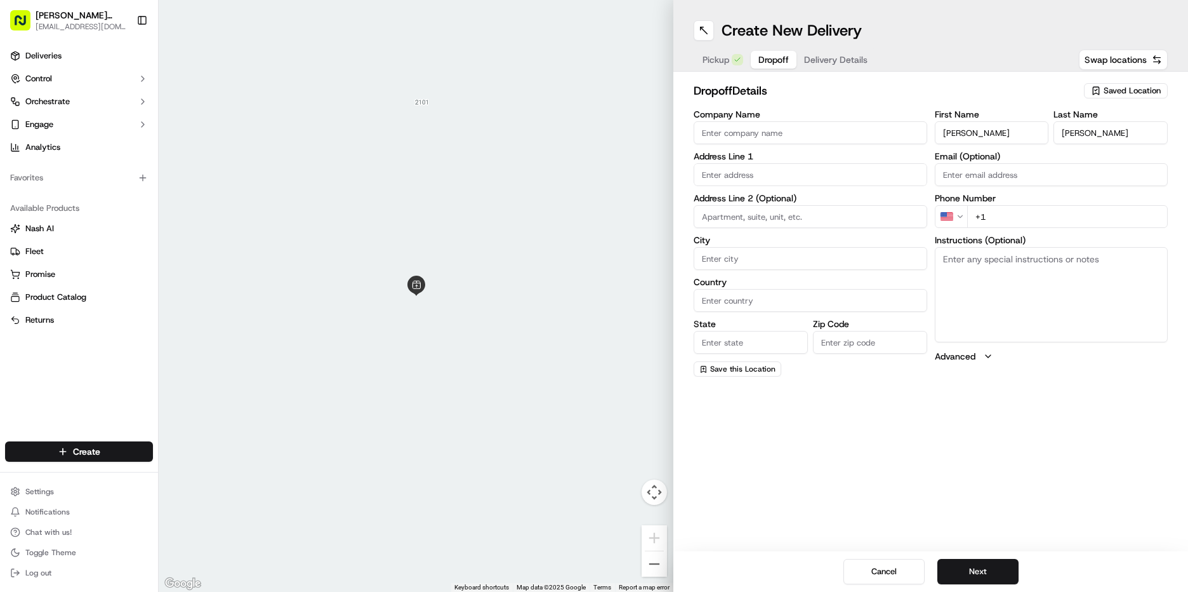
click at [1024, 217] on input "+1" at bounding box center [1067, 216] width 201 height 23
type input "[PHONE_NUMBER]"
click at [764, 178] on input "text" at bounding box center [811, 174] width 234 height 23
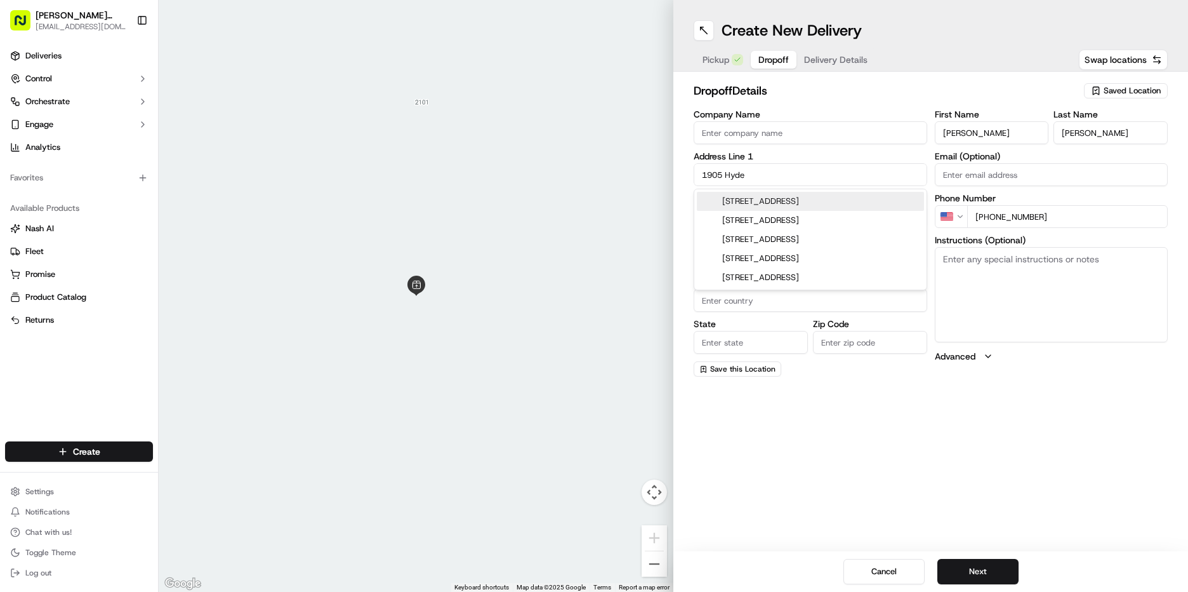
click at [775, 203] on div "[STREET_ADDRESS]" at bounding box center [810, 201] width 227 height 19
type input "[STREET_ADDRESS]"
type input "[GEOGRAPHIC_DATA]"
type input "CA"
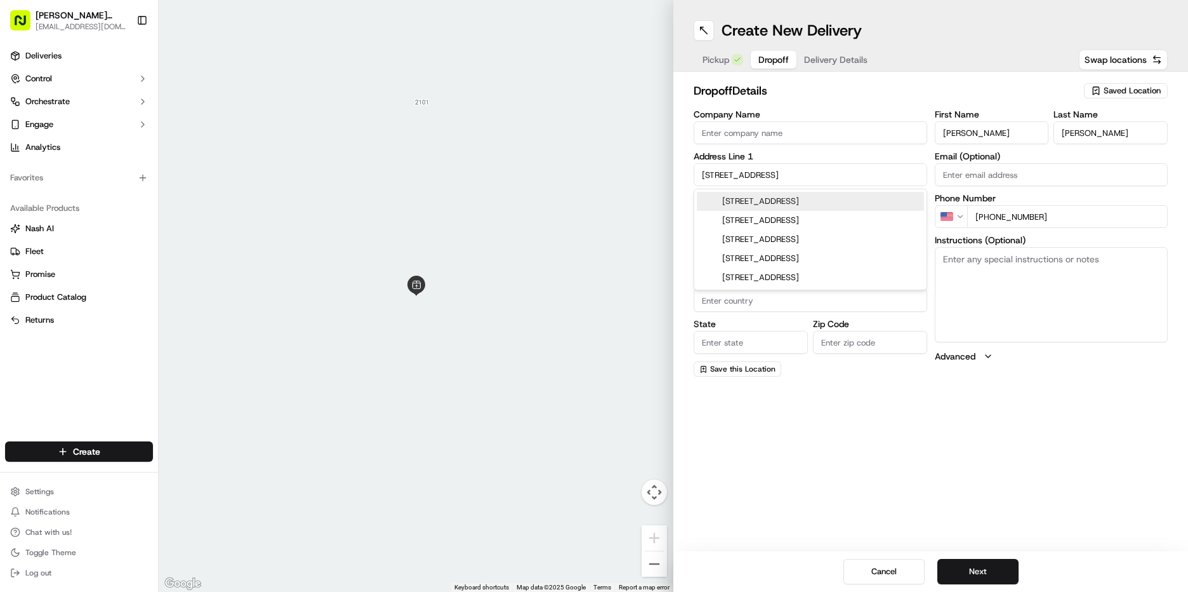
type input "94109"
type input "[STREET_ADDRESS]"
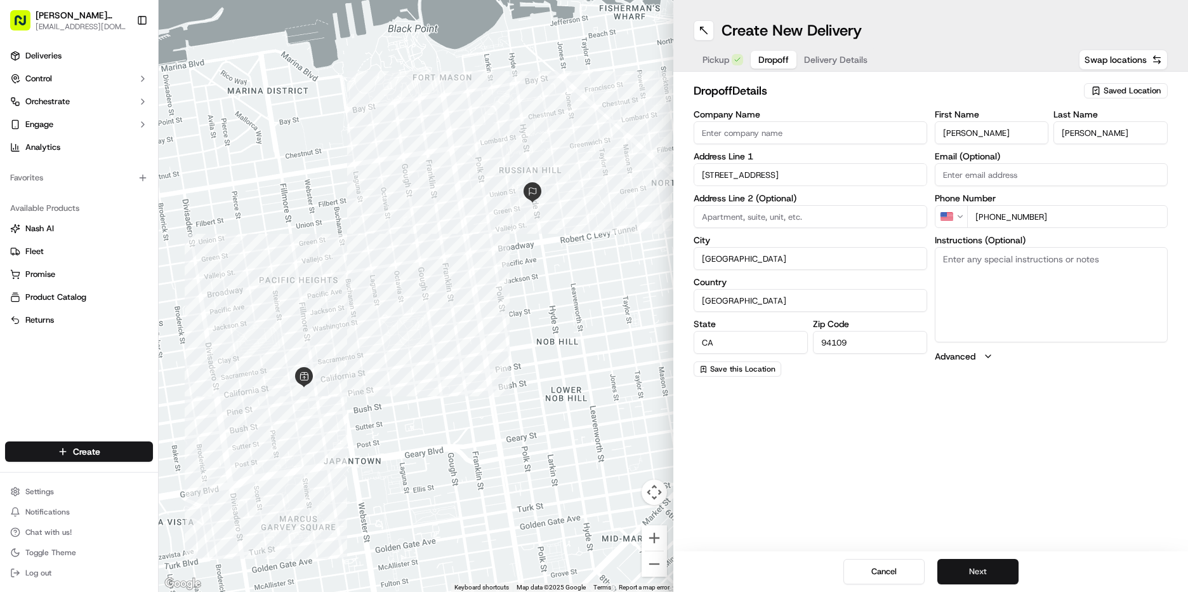
click at [993, 571] on button "Next" at bounding box center [978, 571] width 81 height 25
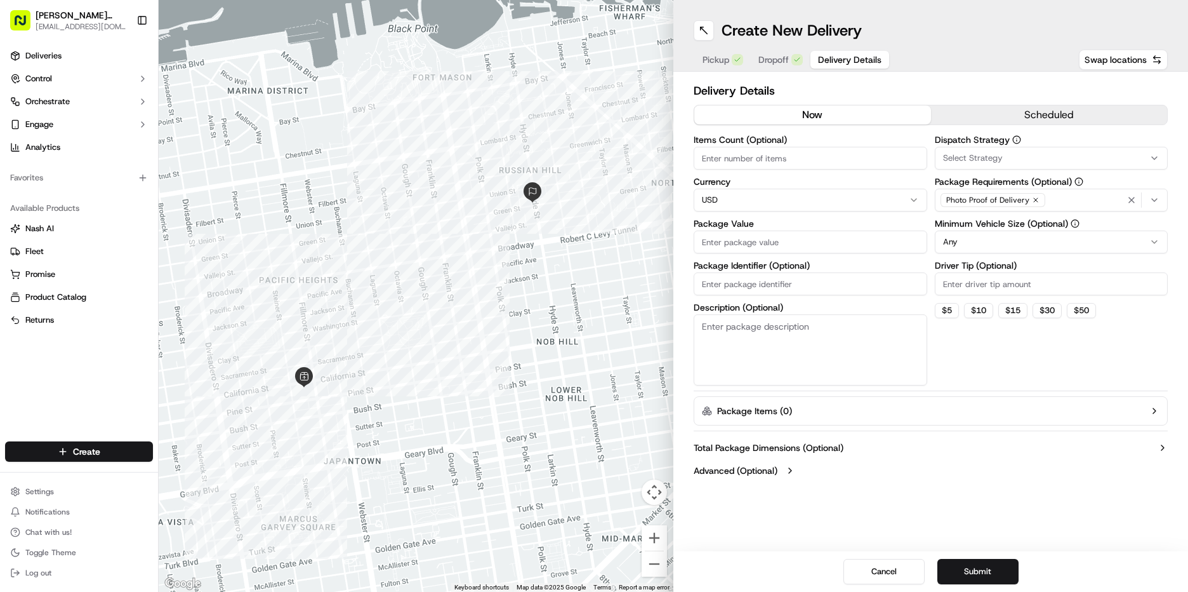
click at [980, 113] on button "scheduled" at bounding box center [1049, 114] width 237 height 19
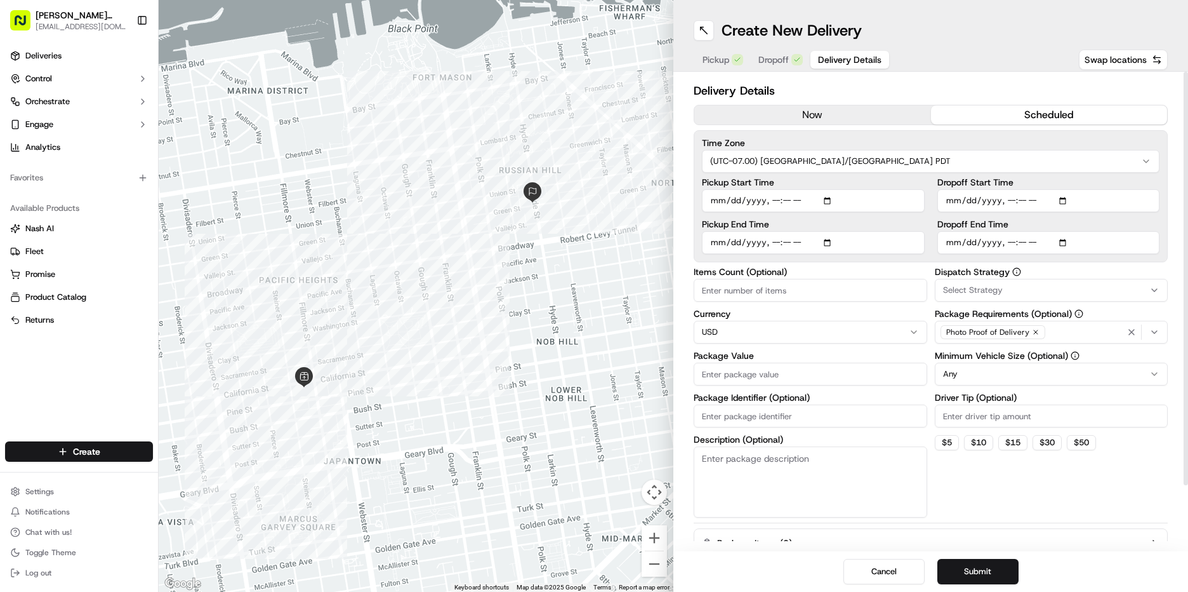
click at [715, 204] on input "Pickup Start Time" at bounding box center [813, 200] width 223 height 23
click at [768, 197] on input "Pickup Start Time" at bounding box center [813, 200] width 223 height 23
type input "[DATE]T08:15"
click at [709, 243] on input "Pickup End Time" at bounding box center [813, 242] width 223 height 23
click at [774, 245] on input "Pickup End Time" at bounding box center [813, 242] width 223 height 23
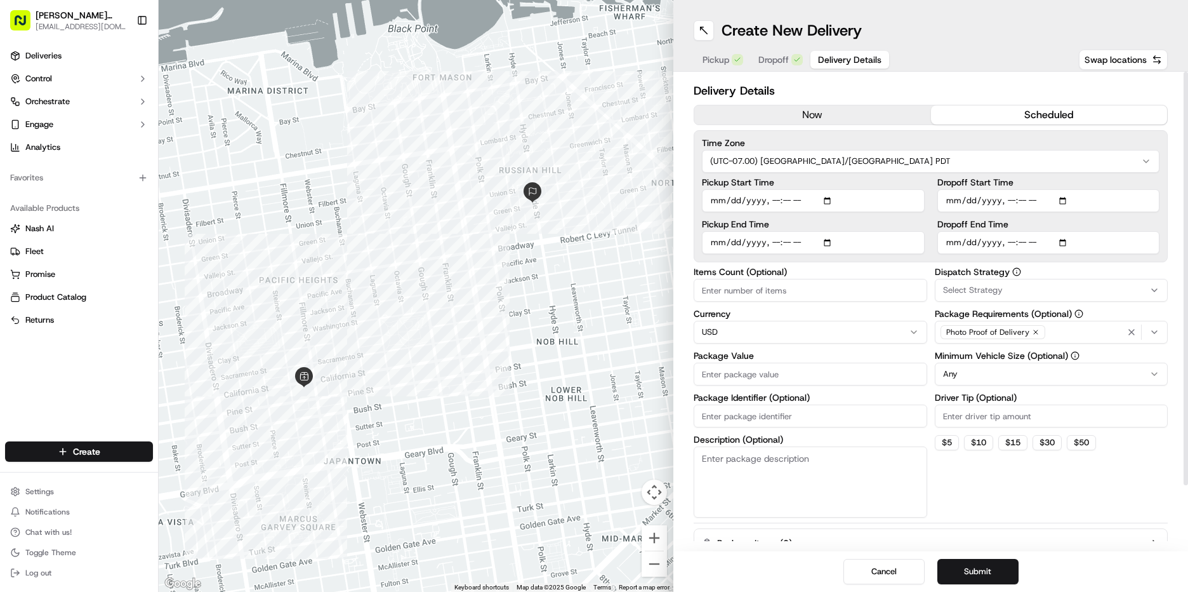
type input "[DATE]T08:45"
click at [955, 205] on input "Dropoff Start Time" at bounding box center [1049, 200] width 223 height 23
click at [1007, 197] on input "Dropoff Start Time" at bounding box center [1049, 200] width 223 height 23
type input "[DATE]T08:30"
click at [955, 242] on input "Dropoff End Time" at bounding box center [1049, 242] width 223 height 23
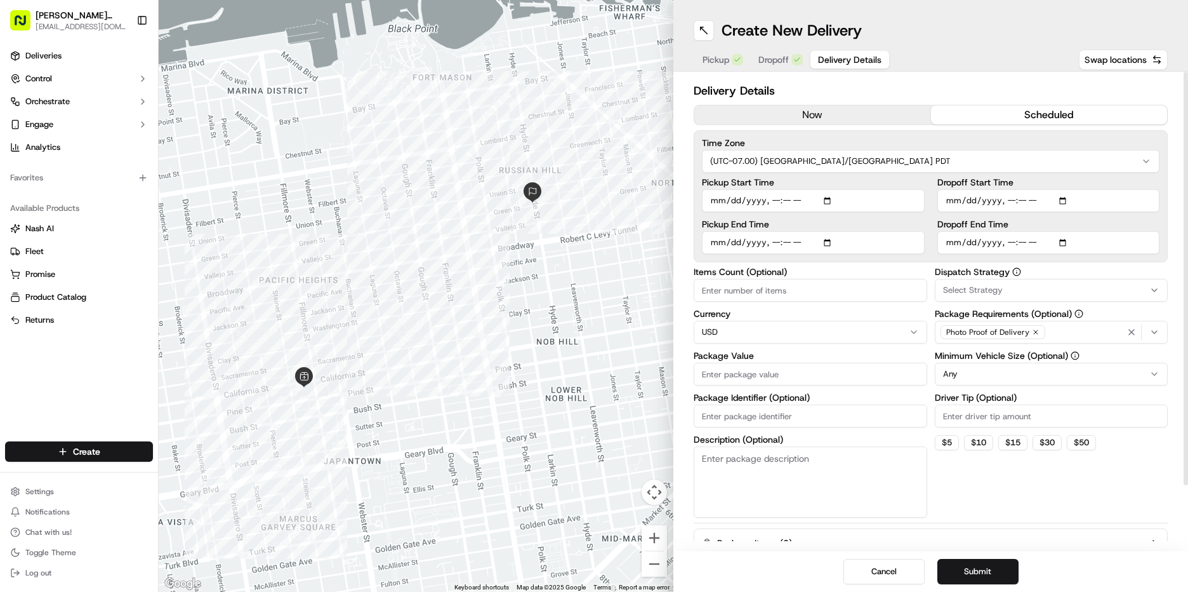
click at [1013, 245] on input "Dropoff End Time" at bounding box center [1049, 242] width 223 height 23
click at [1011, 245] on input "Dropoff End Time" at bounding box center [1049, 242] width 223 height 23
type input "[DATE]T09:00"
click at [971, 300] on button "Select Strategy" at bounding box center [1052, 290] width 234 height 23
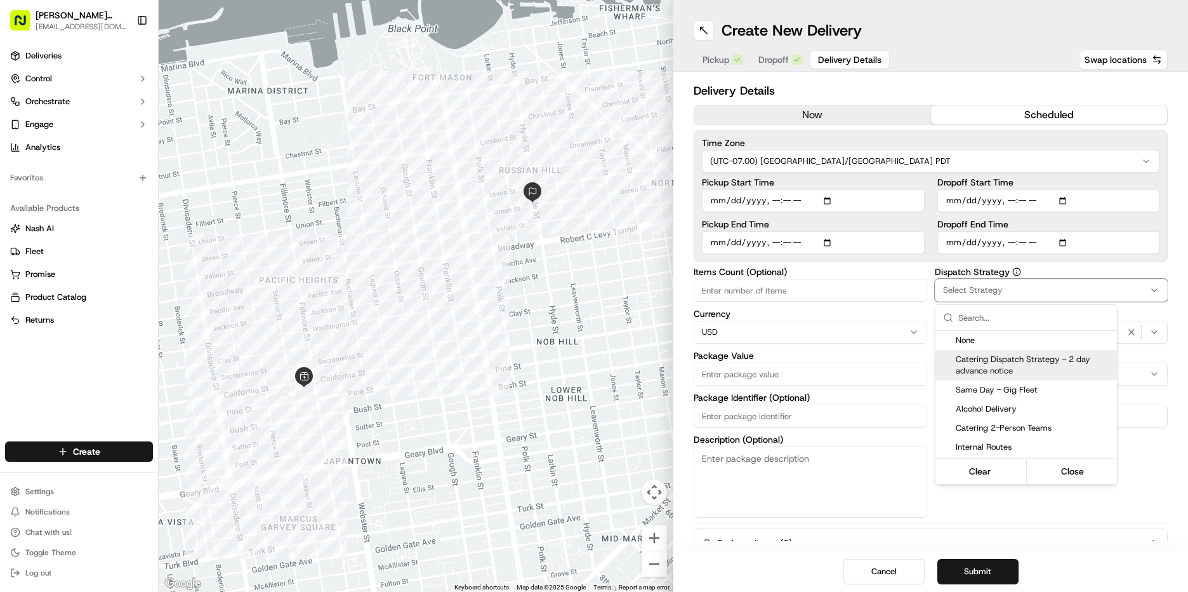
click at [977, 355] on span "Catering Dispatch Strategy - 2 day advance notice" at bounding box center [1034, 365] width 156 height 23
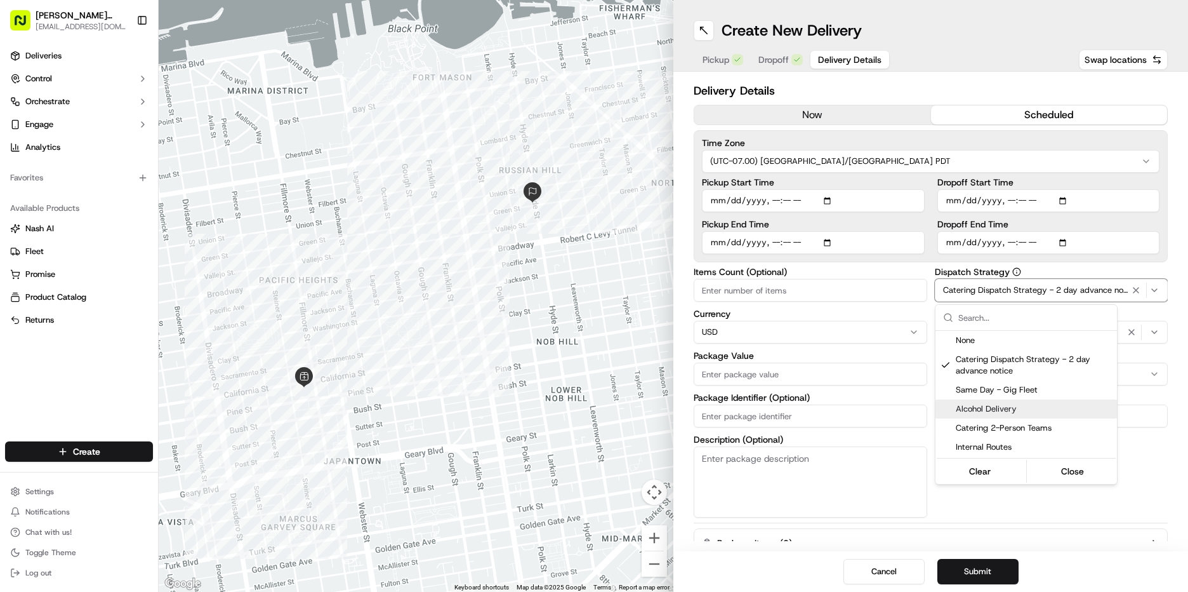
click at [1136, 528] on html "[PERSON_NAME] Markets [EMAIL_ADDRESS][DOMAIN_NAME] Toggle Sidebar Deliveries Co…" at bounding box center [594, 296] width 1188 height 592
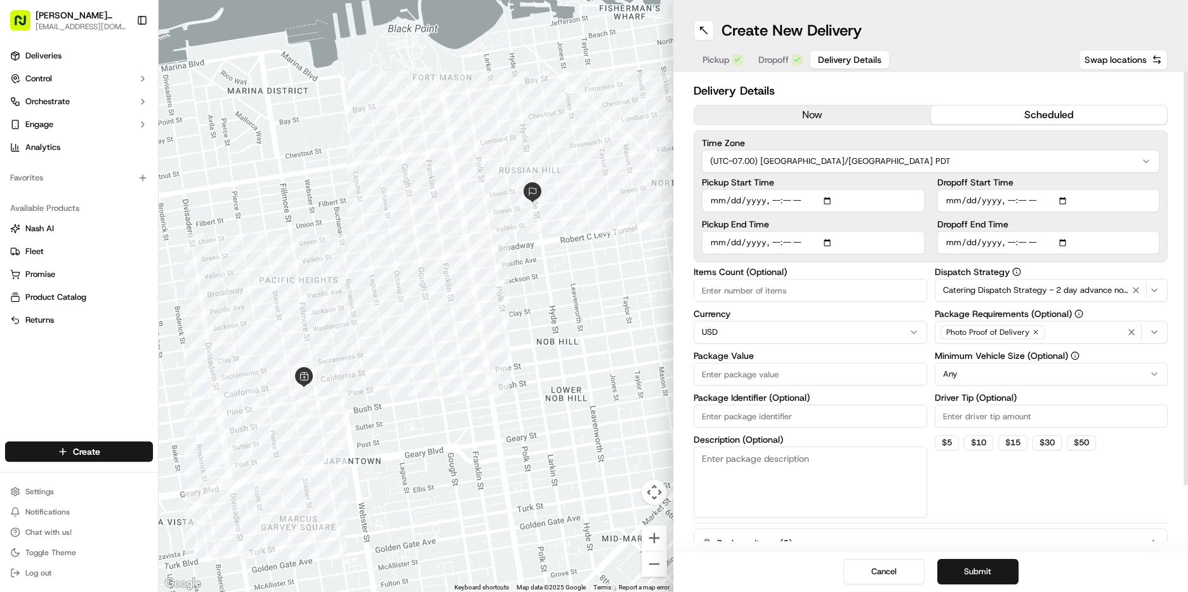
click at [1023, 376] on html "[PERSON_NAME] Markets [EMAIL_ADDRESS][DOMAIN_NAME] Toggle Sidebar Deliveries Co…" at bounding box center [594, 296] width 1188 height 592
click at [983, 406] on input "Driver Tip (Optional)" at bounding box center [1052, 415] width 234 height 23
type input "10"
click at [738, 470] on textarea "Description (Optional)" at bounding box center [811, 481] width 234 height 71
click at [725, 378] on input "Package Value" at bounding box center [811, 373] width 234 height 23
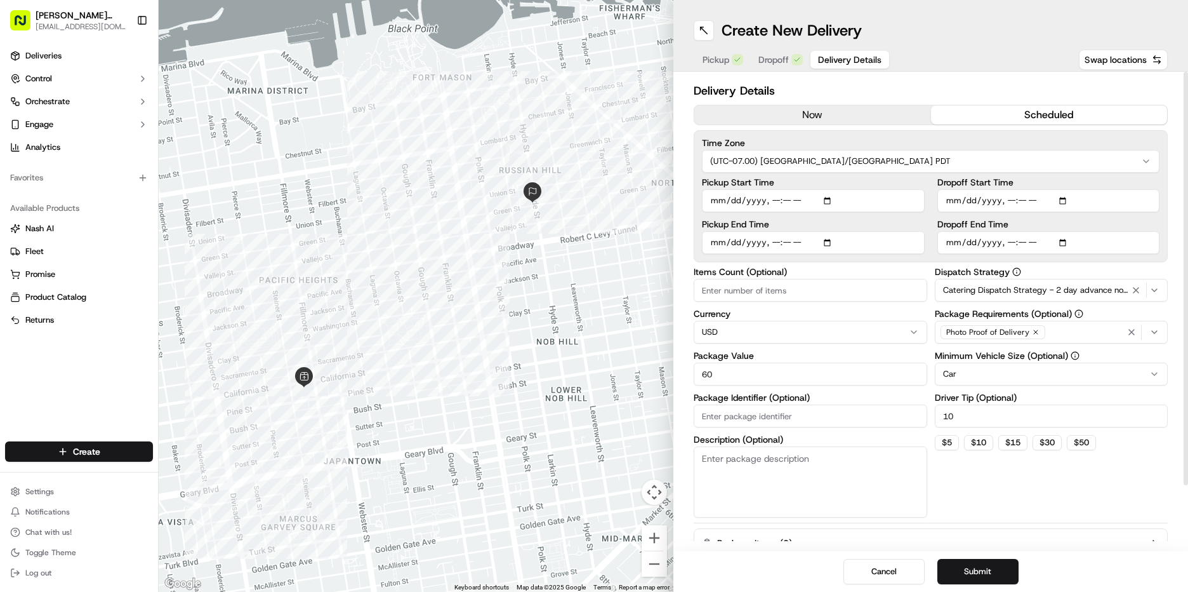
type input "60"
click at [1093, 479] on div "Dispatch Strategy Catering Dispatch Strategy - 2 day advance notice Package Req…" at bounding box center [1052, 392] width 234 height 250
click at [969, 573] on button "Submit" at bounding box center [978, 571] width 81 height 25
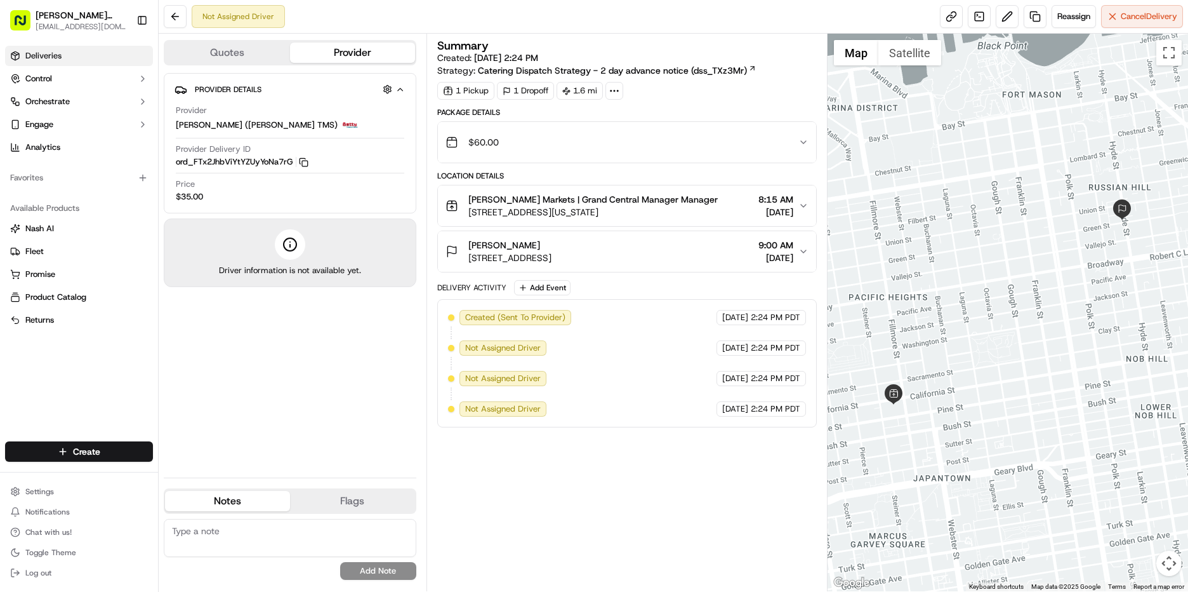
click at [43, 50] on span "Deliveries" at bounding box center [43, 55] width 36 height 11
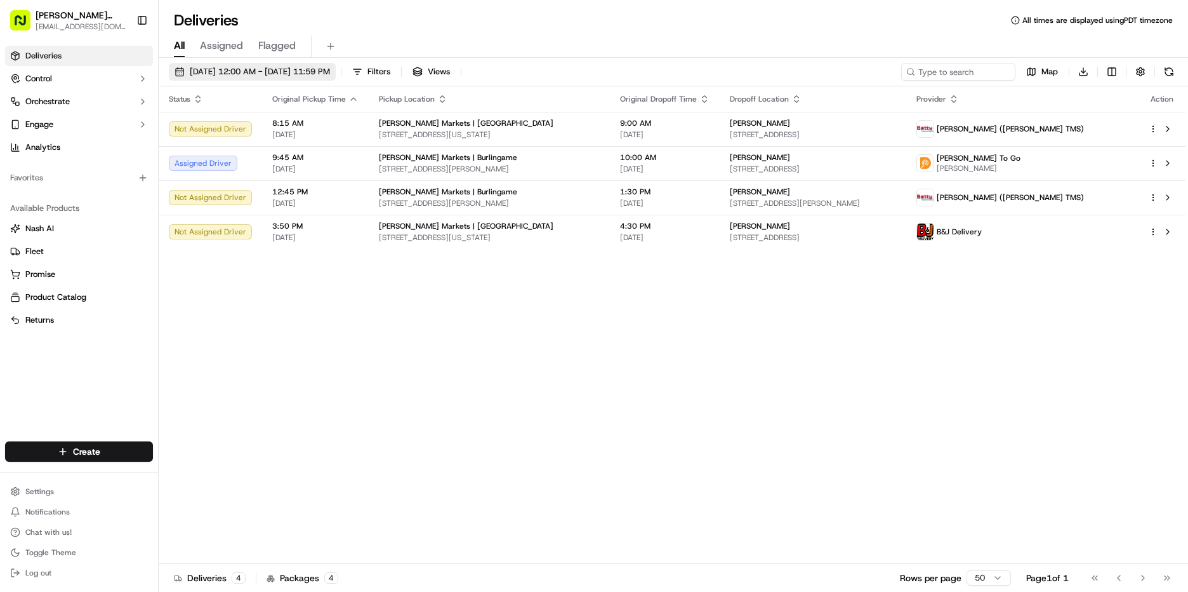
click at [261, 70] on span "[DATE] 12:00 AM - [DATE] 11:59 PM" at bounding box center [260, 71] width 140 height 11
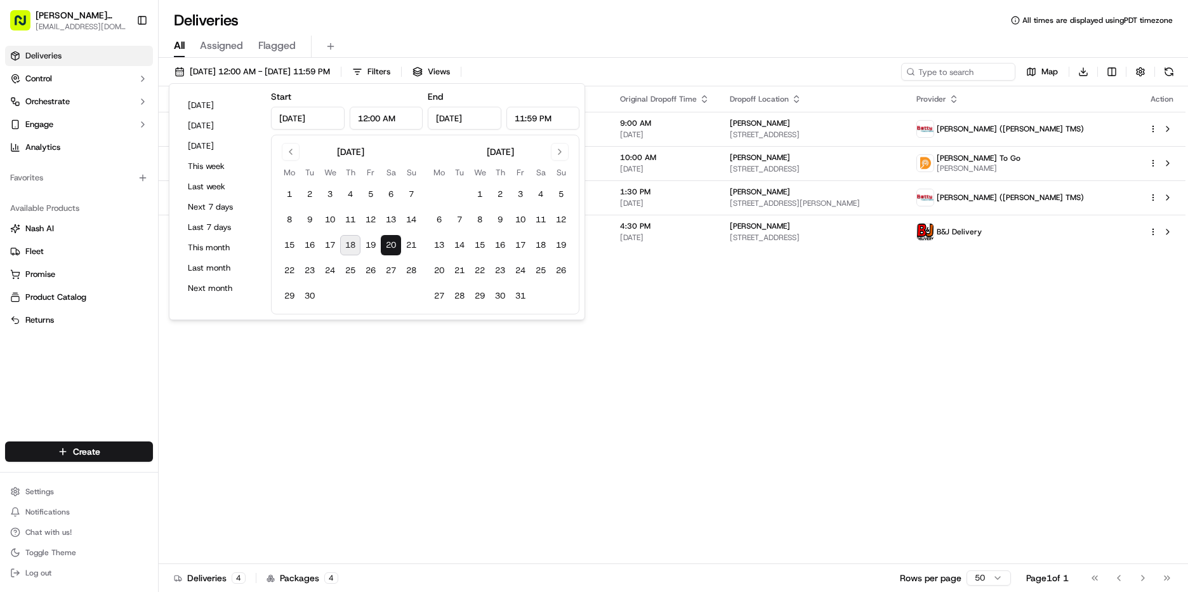
click at [391, 249] on button "20" at bounding box center [391, 245] width 20 height 20
click at [795, 407] on div "Status Original Pickup Time Pickup Location Original Dropoff Time Dropoff Locat…" at bounding box center [672, 324] width 1027 height 477
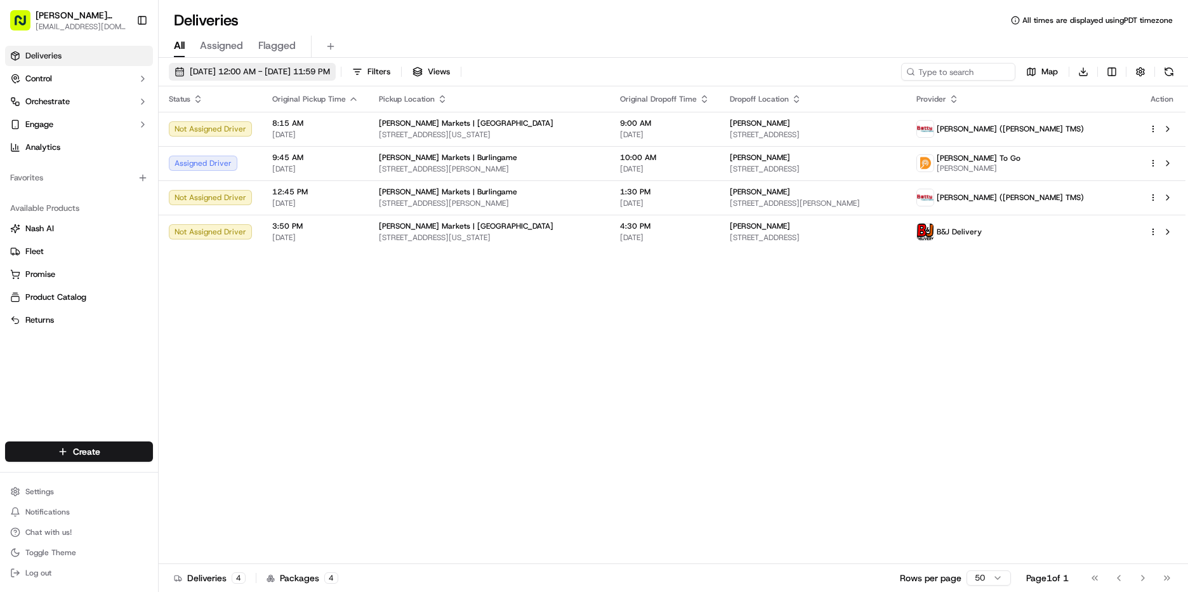
click at [204, 71] on span "[DATE] 12:00 AM - [DATE] 11:59 PM" at bounding box center [260, 71] width 140 height 11
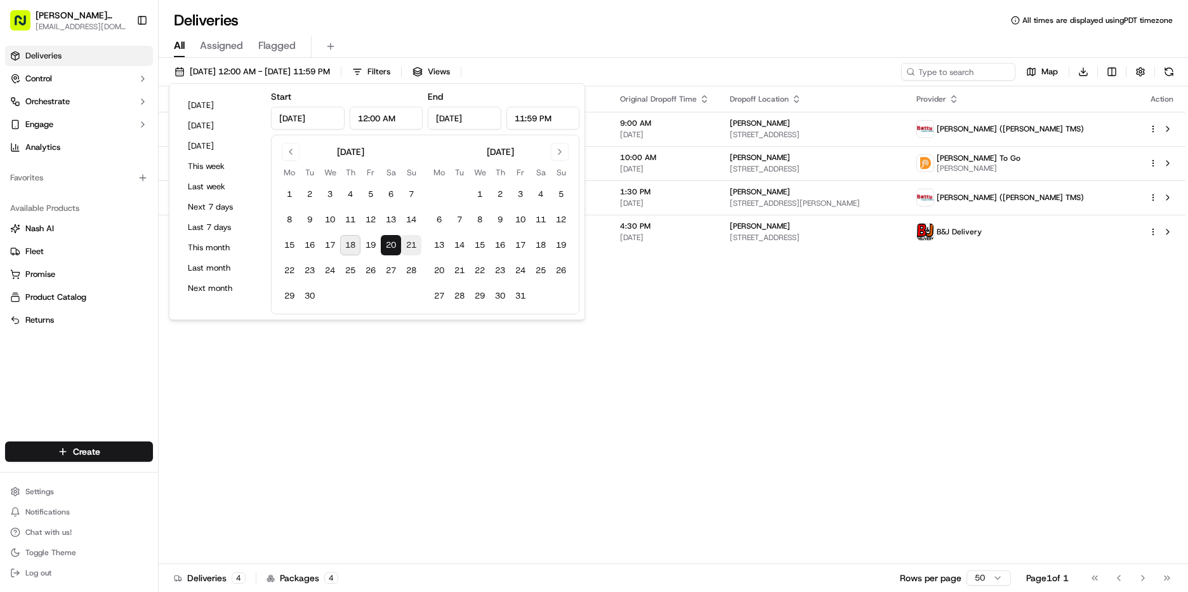
click at [416, 246] on button "21" at bounding box center [411, 245] width 20 height 20
type input "[DATE]"
click at [416, 246] on button "21" at bounding box center [411, 245] width 20 height 20
type input "[DATE]"
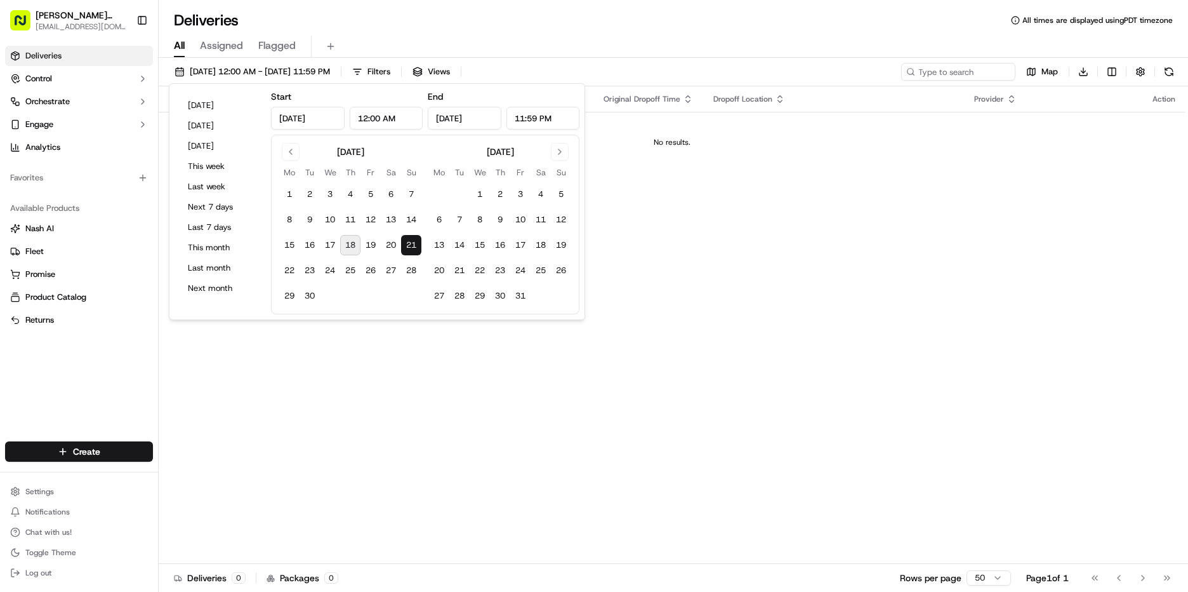
click at [56, 51] on span "Deliveries" at bounding box center [43, 55] width 36 height 11
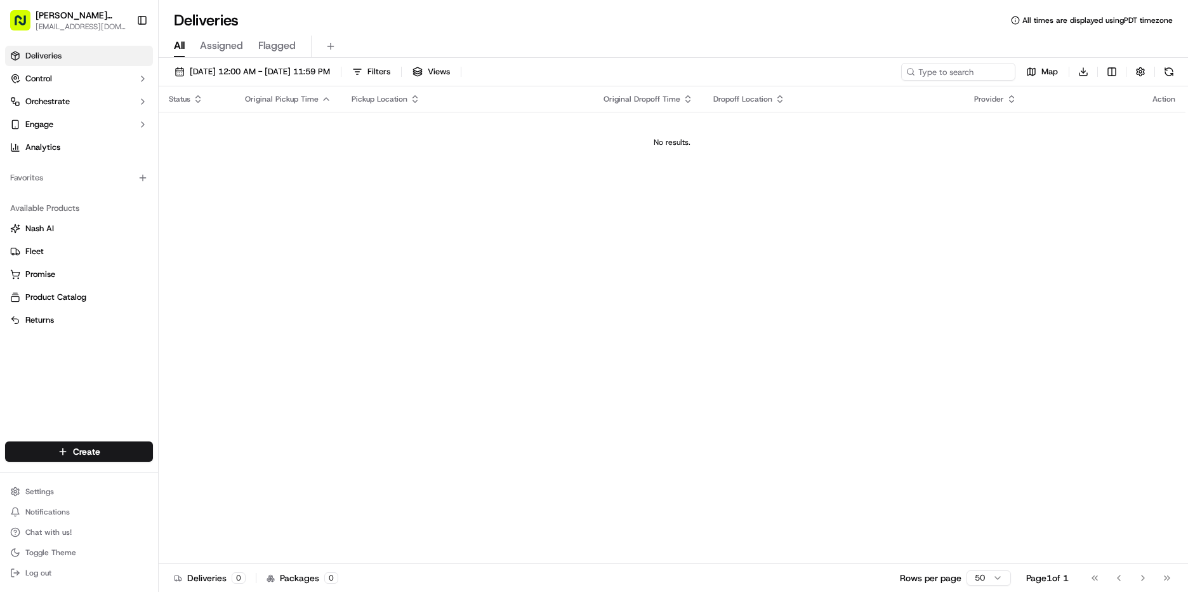
click at [56, 51] on span "Deliveries" at bounding box center [43, 55] width 36 height 11
click at [67, 452] on html "[PERSON_NAME] Markets [EMAIL_ADDRESS][DOMAIN_NAME] Toggle Sidebar Deliveries Co…" at bounding box center [594, 296] width 1188 height 592
click at [236, 476] on link "Delivery" at bounding box center [230, 474] width 142 height 23
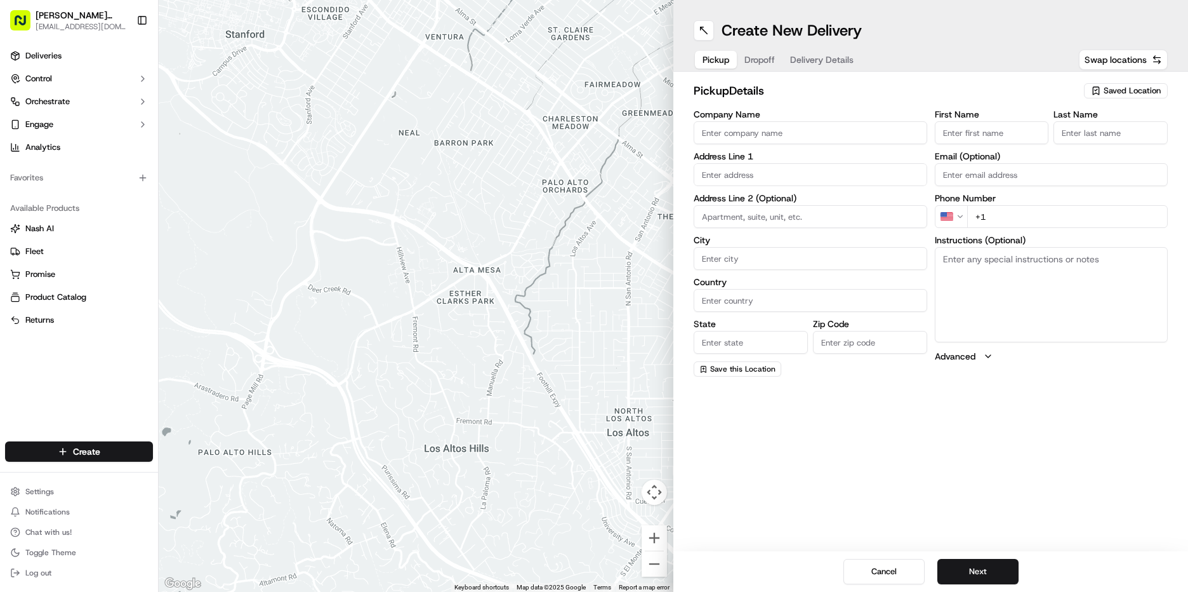
click at [992, 130] on input "First Name" at bounding box center [992, 132] width 114 height 23
click at [1139, 86] on span "Saved Location" at bounding box center [1132, 90] width 57 height 11
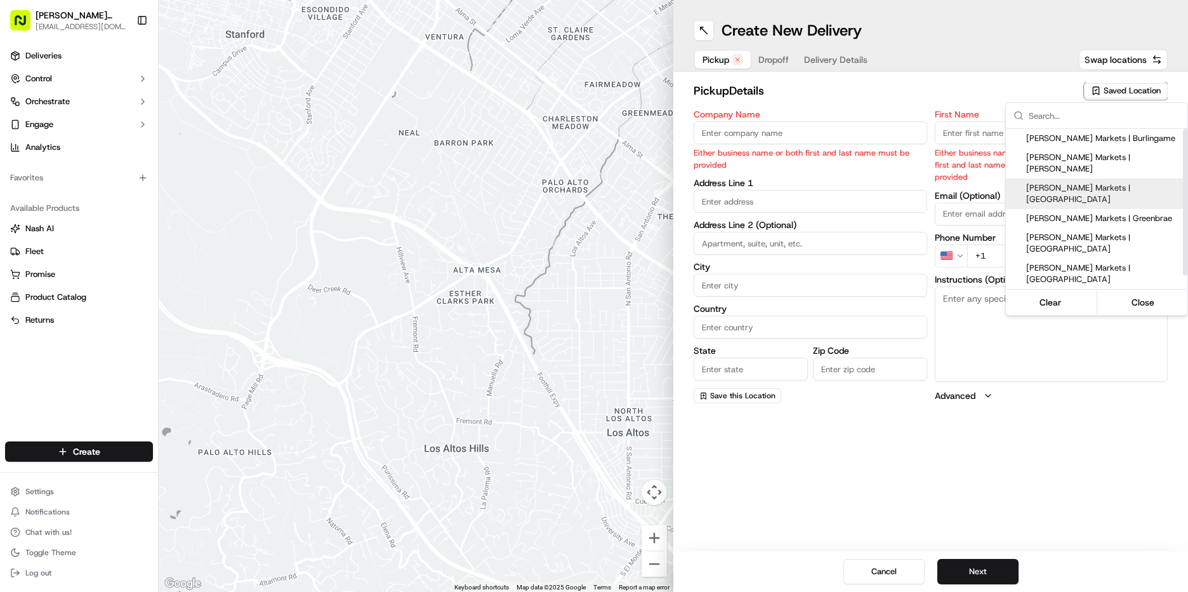
click at [1129, 182] on span "[PERSON_NAME] Markets | [GEOGRAPHIC_DATA]" at bounding box center [1104, 193] width 156 height 23
type input "[PERSON_NAME] Markets | [GEOGRAPHIC_DATA]"
type input "[STREET_ADDRESS][US_STATE]"
type input "[GEOGRAPHIC_DATA]"
type input "US"
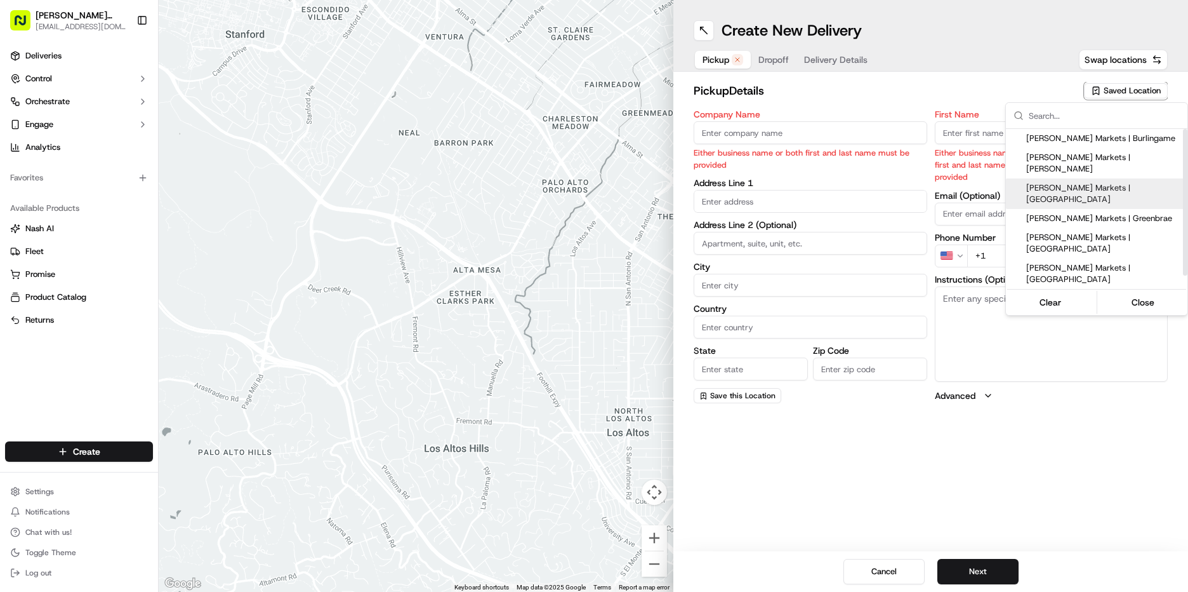
type input "CA"
type input "94115"
type input "Manager"
type input "[EMAIL_ADDRESS][DOMAIN_NAME]"
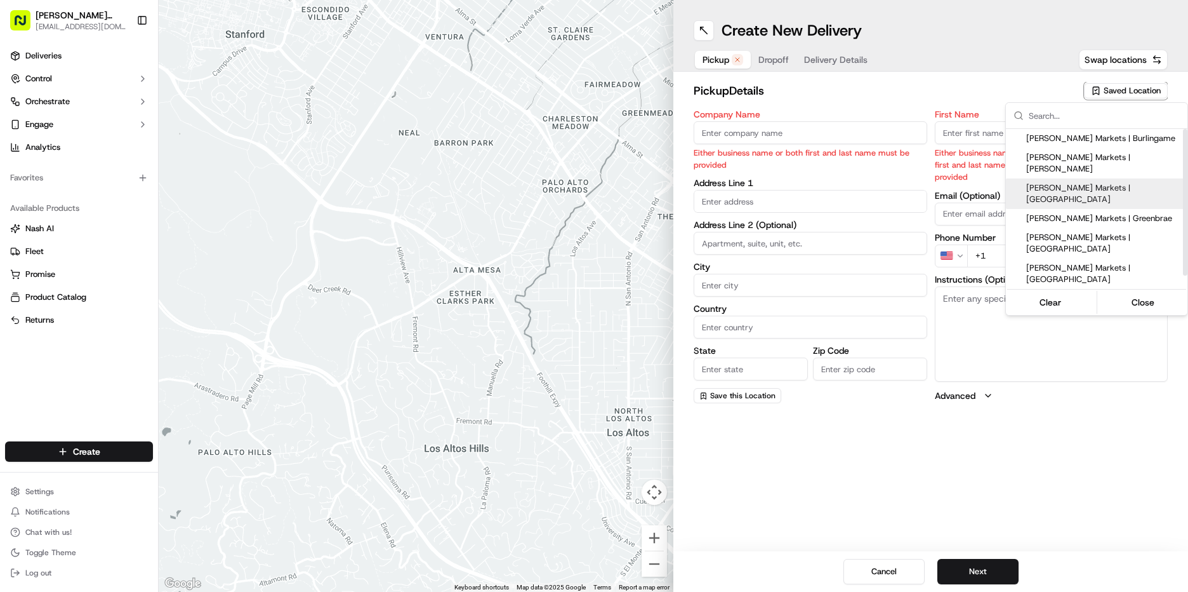
type input "[PHONE_NUMBER]"
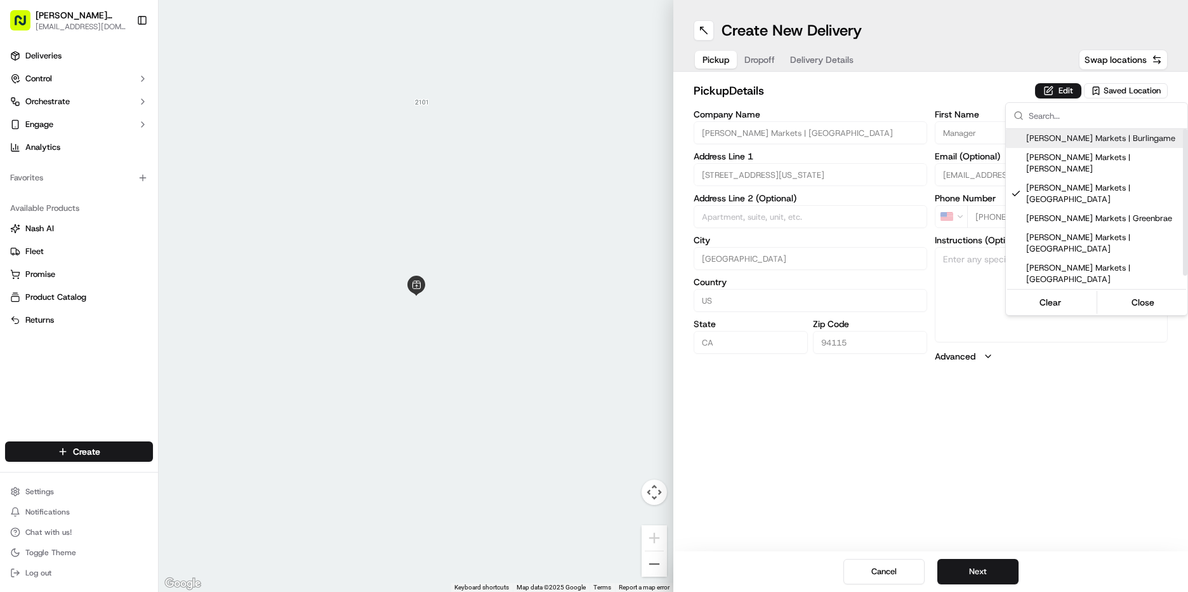
click at [1063, 87] on html "[PERSON_NAME] Markets [EMAIL_ADDRESS][DOMAIN_NAME] Toggle Sidebar Deliveries Co…" at bounding box center [594, 296] width 1188 height 592
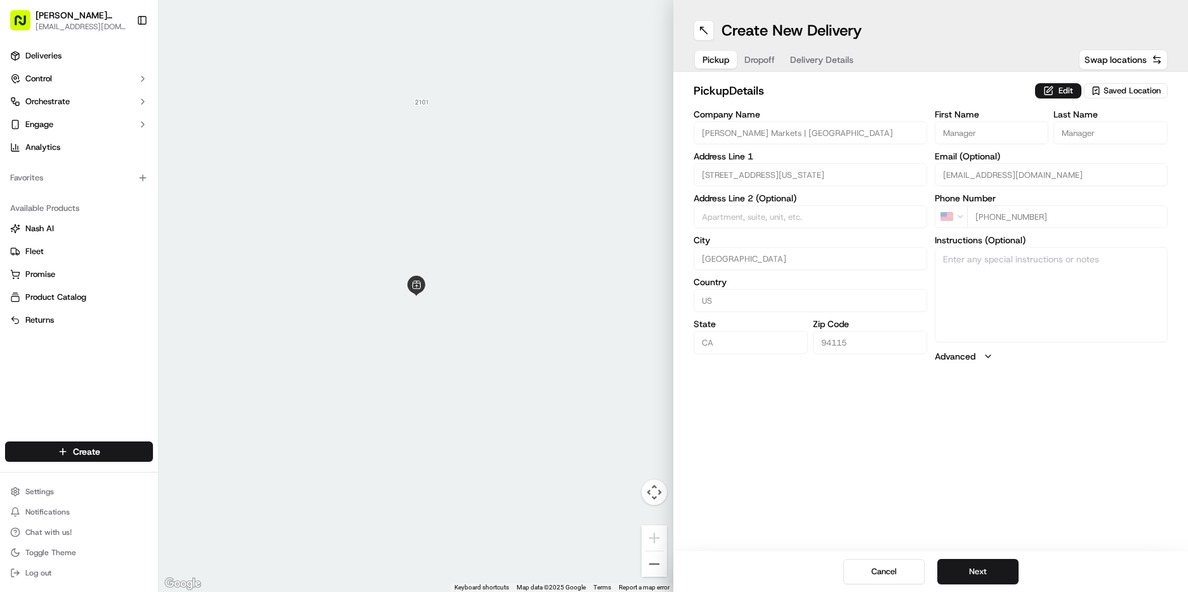
click at [1063, 87] on button "Edit" at bounding box center [1058, 90] width 46 height 15
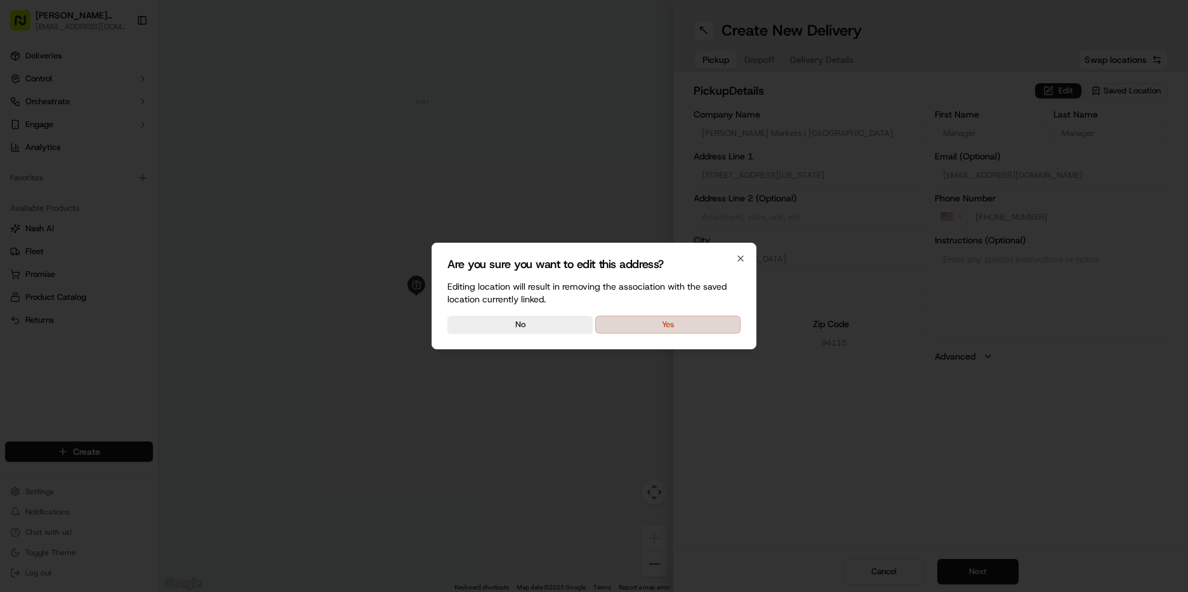
click at [668, 323] on button "Yes" at bounding box center [667, 324] width 145 height 18
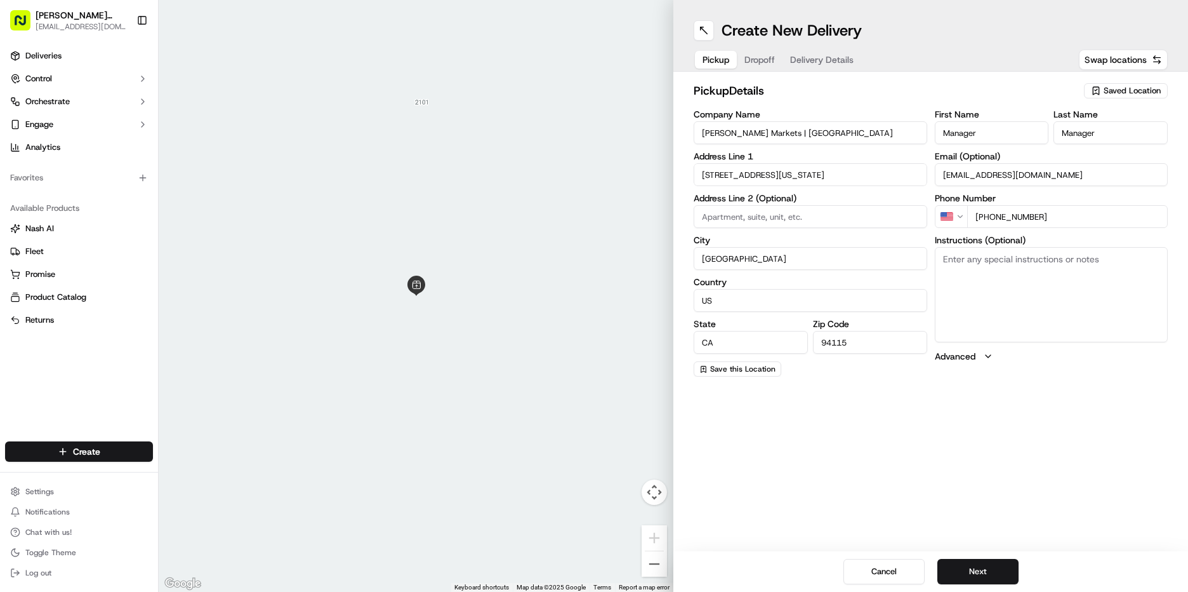
click at [1030, 270] on textarea "Instructions (Optional)" at bounding box center [1052, 294] width 234 height 95
type textarea "go to deli order #454 [PERSON_NAME]"
click at [974, 576] on button "Next" at bounding box center [978, 571] width 81 height 25
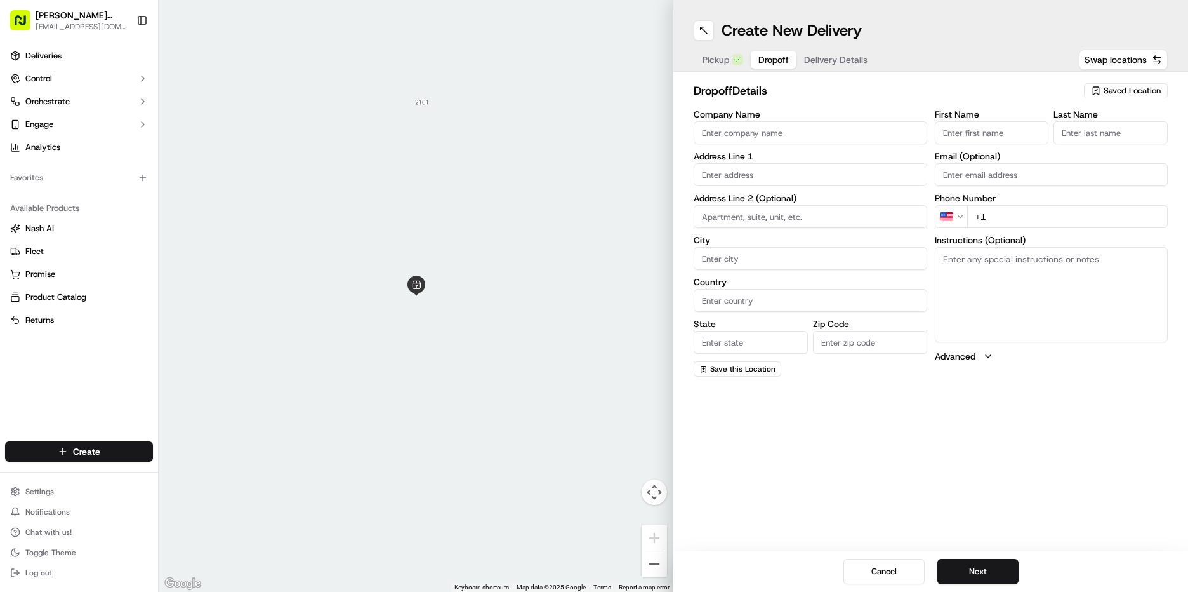
click at [993, 128] on input "First Name" at bounding box center [992, 132] width 114 height 23
type input "Eamonn"
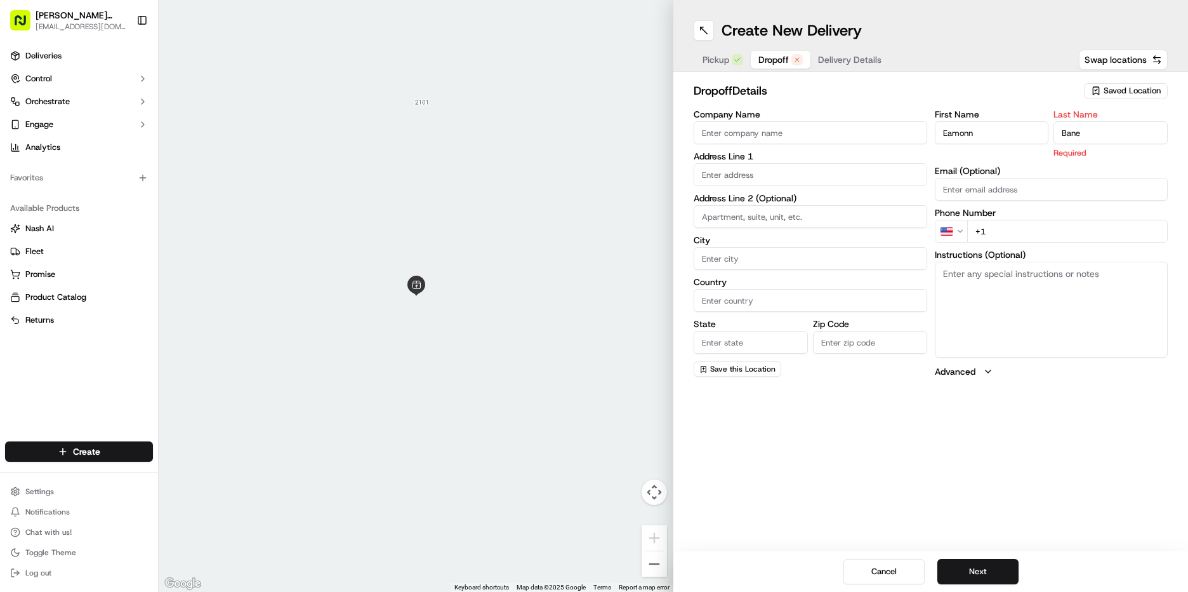
type input "Bane"
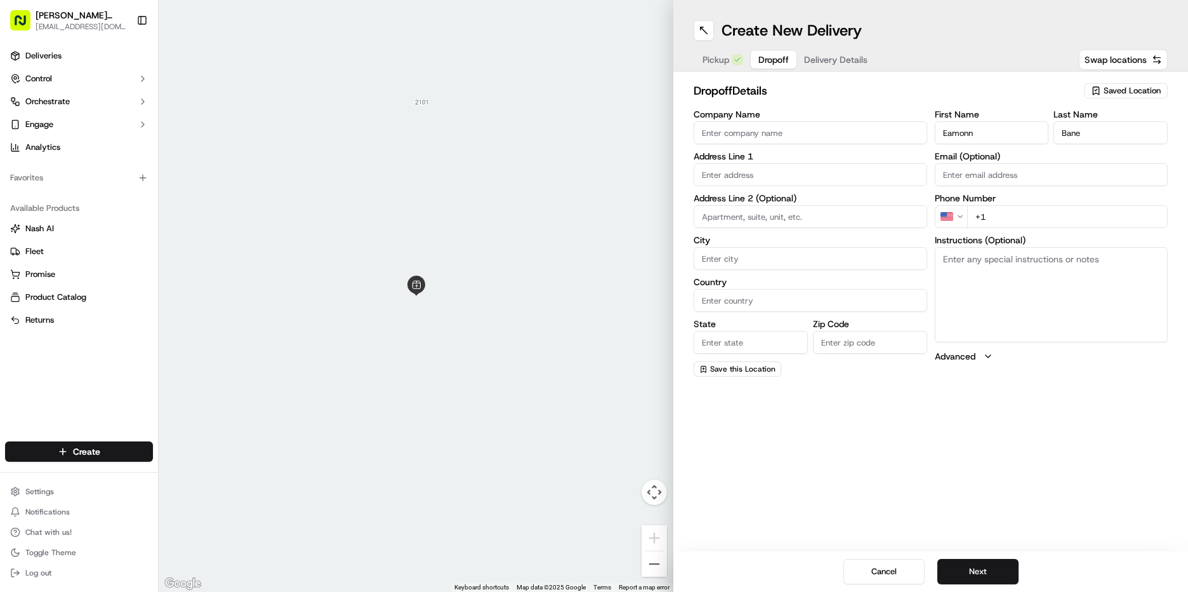
click at [980, 267] on textarea "Instructions (Optional)" at bounding box center [1052, 294] width 234 height 95
click at [1017, 183] on input "Email (Optional)" at bounding box center [1052, 174] width 234 height 23
click at [959, 301] on textarea "Instructions (Optional)" at bounding box center [1052, 294] width 234 height 95
click at [1004, 216] on input "+1" at bounding box center [1067, 216] width 201 height 23
type input "[PHONE_NUMBER]"
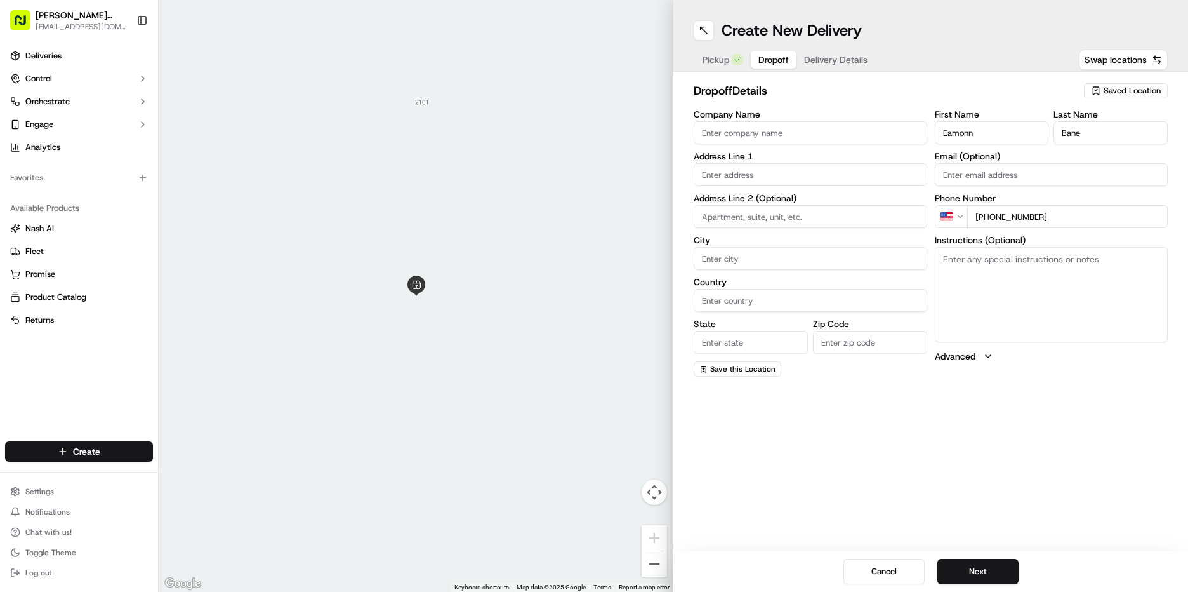
click at [952, 262] on textarea "Instructions (Optional)" at bounding box center [1052, 294] width 234 height 95
type textarea "This is going to a boat charter. Please call Captain [PERSON_NAME] when arrive.…"
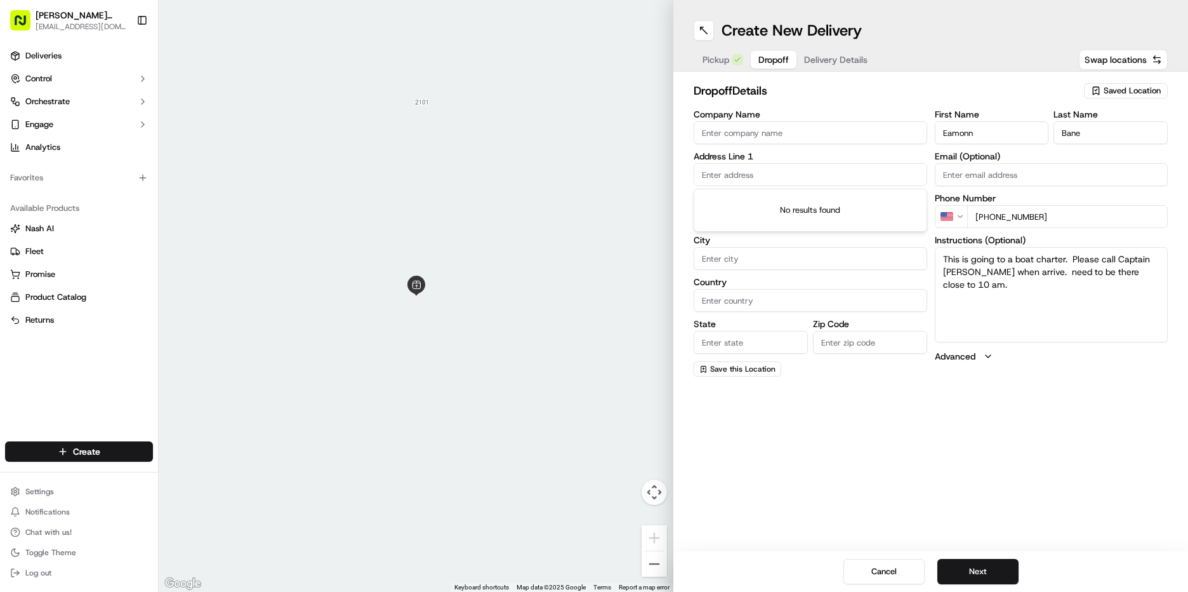
click at [728, 180] on input "text" at bounding box center [811, 174] width 234 height 23
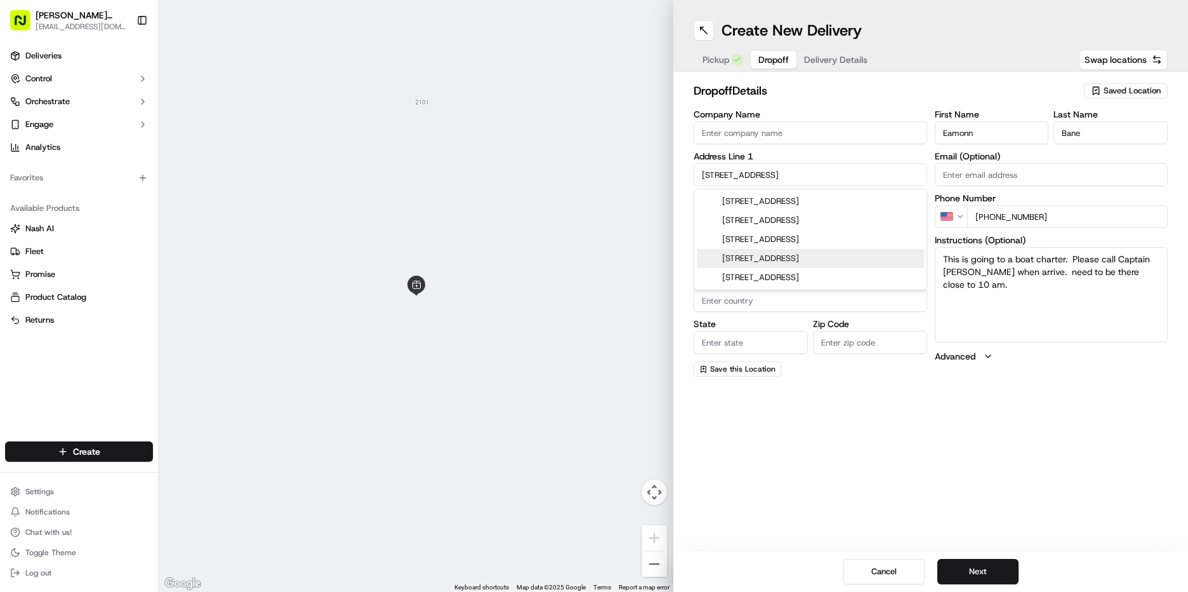
type input "[STREET_ADDRESS]"
click at [940, 255] on textarea "This is going to a boat charter. Please call Captain [PERSON_NAME] when arrive.…" at bounding box center [1052, 294] width 234 height 95
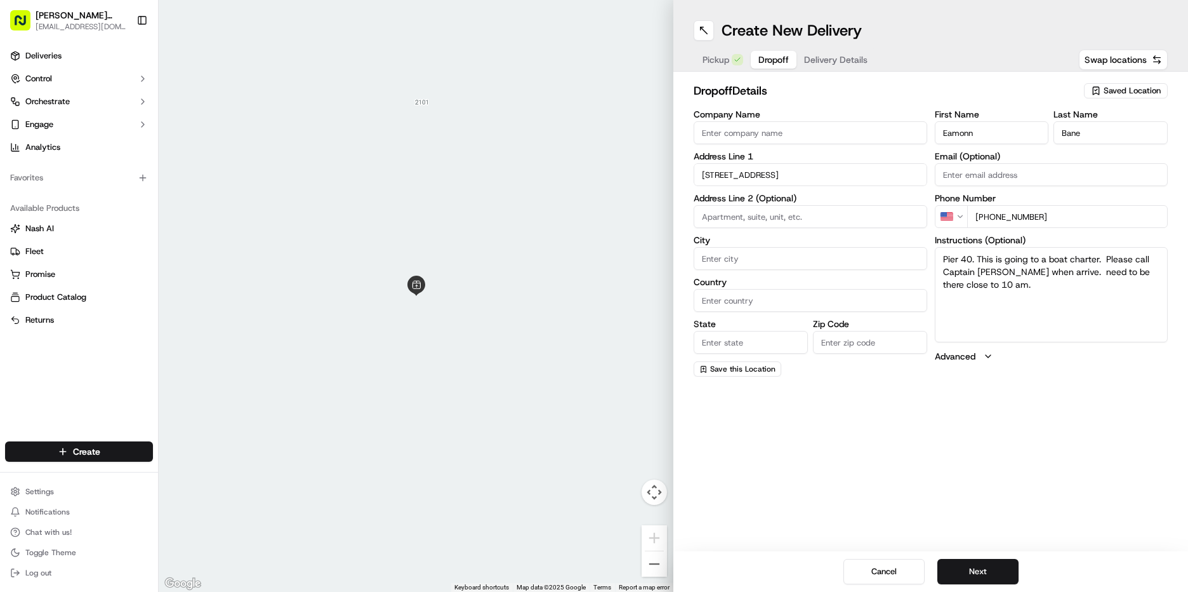
type textarea "Pier 40. This is going to a boat charter. Please call Captain [PERSON_NAME] whe…"
click at [764, 175] on input "[STREET_ADDRESS]" at bounding box center [811, 174] width 234 height 23
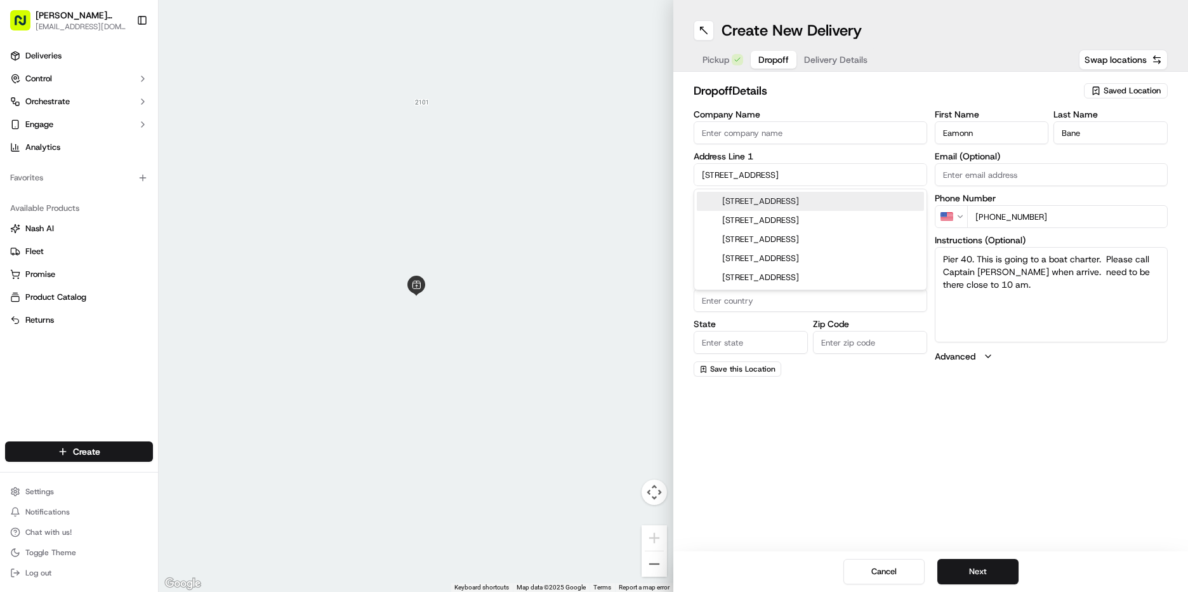
click at [774, 203] on div "[STREET_ADDRESS]" at bounding box center [810, 201] width 227 height 19
type input "[STREET_ADDRESS]"
type input "[GEOGRAPHIC_DATA]"
type input "CA"
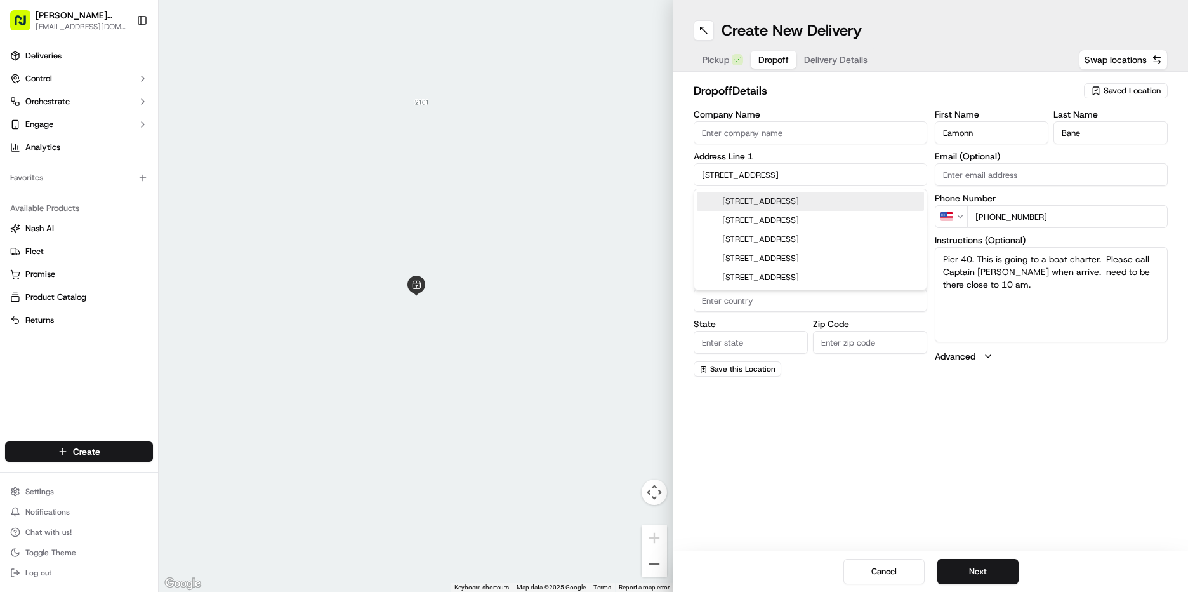
type input "94107"
type input "[STREET_ADDRESS]"
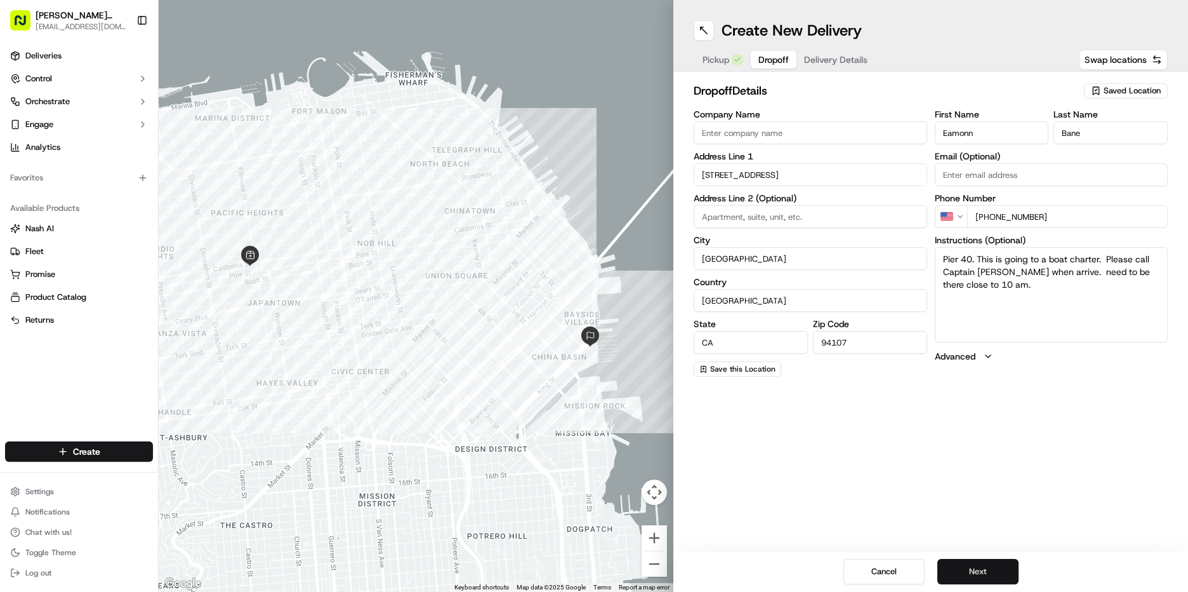
click at [985, 575] on button "Next" at bounding box center [978, 571] width 81 height 25
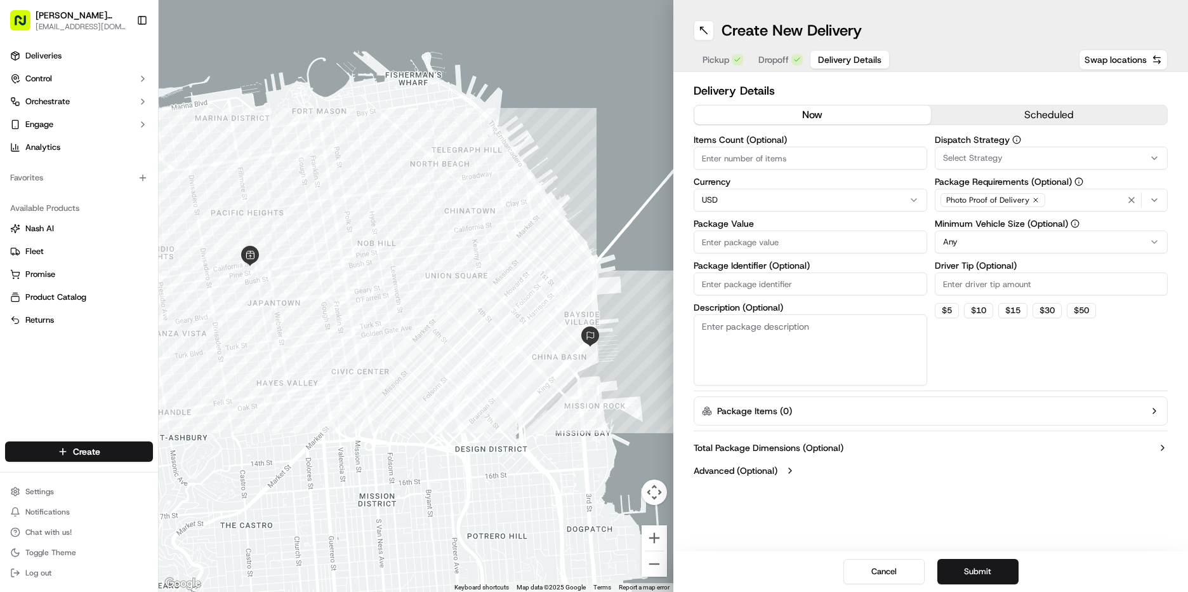
click at [971, 119] on button "scheduled" at bounding box center [1049, 114] width 237 height 19
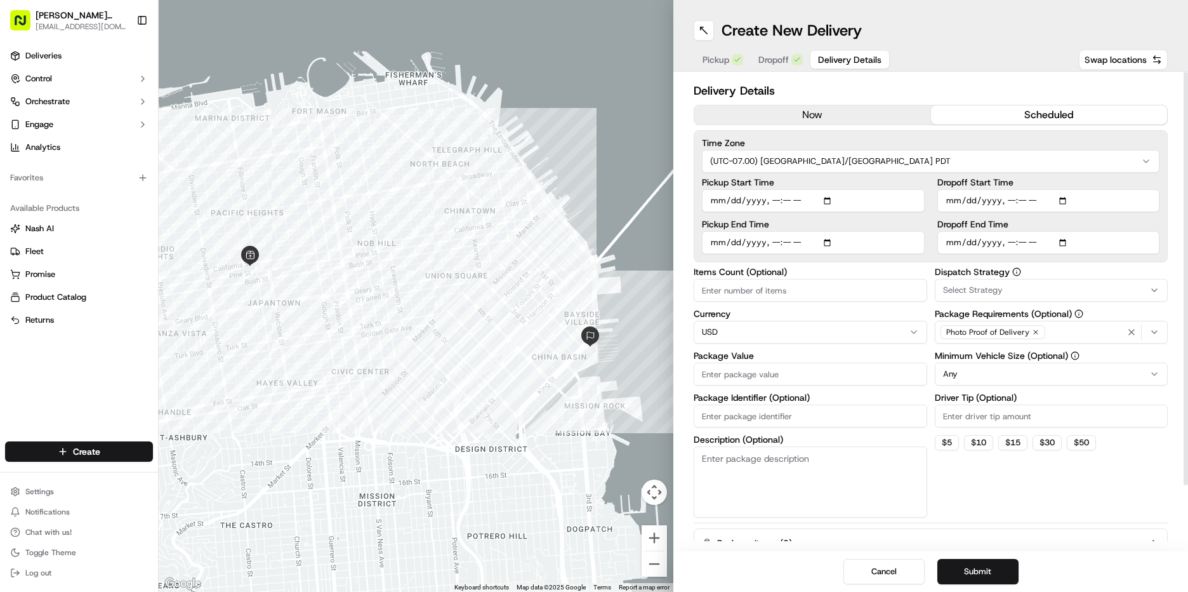
click at [722, 203] on input "Pickup Start Time" at bounding box center [813, 200] width 223 height 23
click at [774, 202] on input "Pickup Start Time" at bounding box center [813, 200] width 223 height 23
type input "[DATE]T09:30"
click at [715, 248] on input "Pickup End Time" at bounding box center [813, 242] width 223 height 23
click at [773, 241] on input "Pickup End Time" at bounding box center [813, 242] width 223 height 23
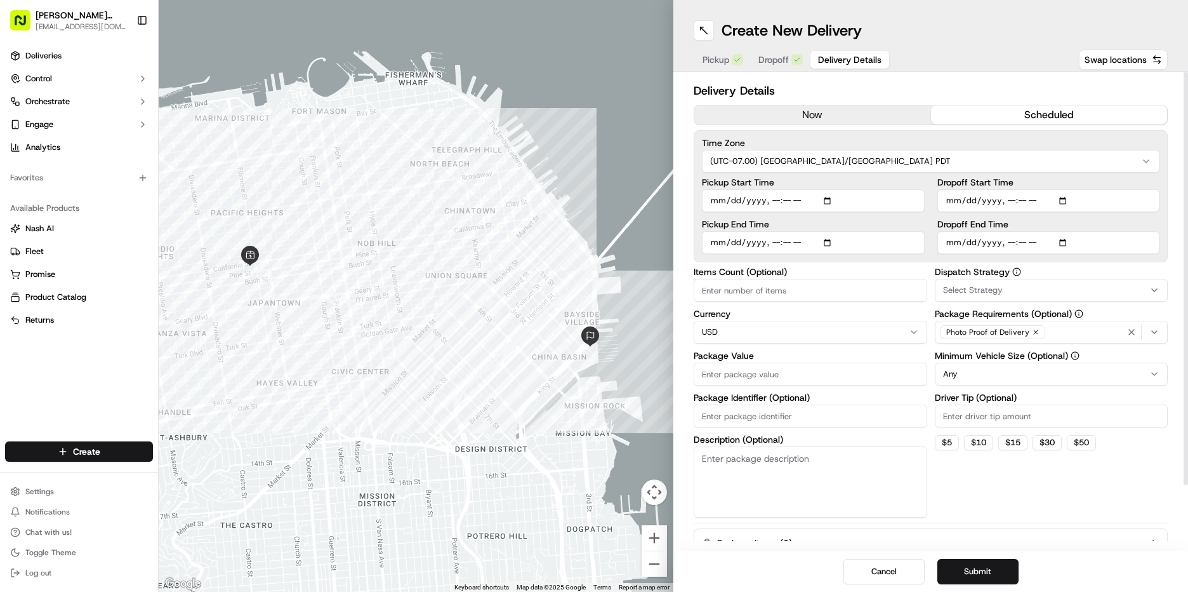
type input "[DATE]T10:00"
click at [953, 204] on input "Dropoff Start Time" at bounding box center [1049, 200] width 223 height 23
type input "[DATE]T22:00"
click at [956, 248] on input "Dropoff End Time" at bounding box center [1049, 242] width 223 height 23
click at [1009, 242] on input "Dropoff End Time" at bounding box center [1049, 242] width 223 height 23
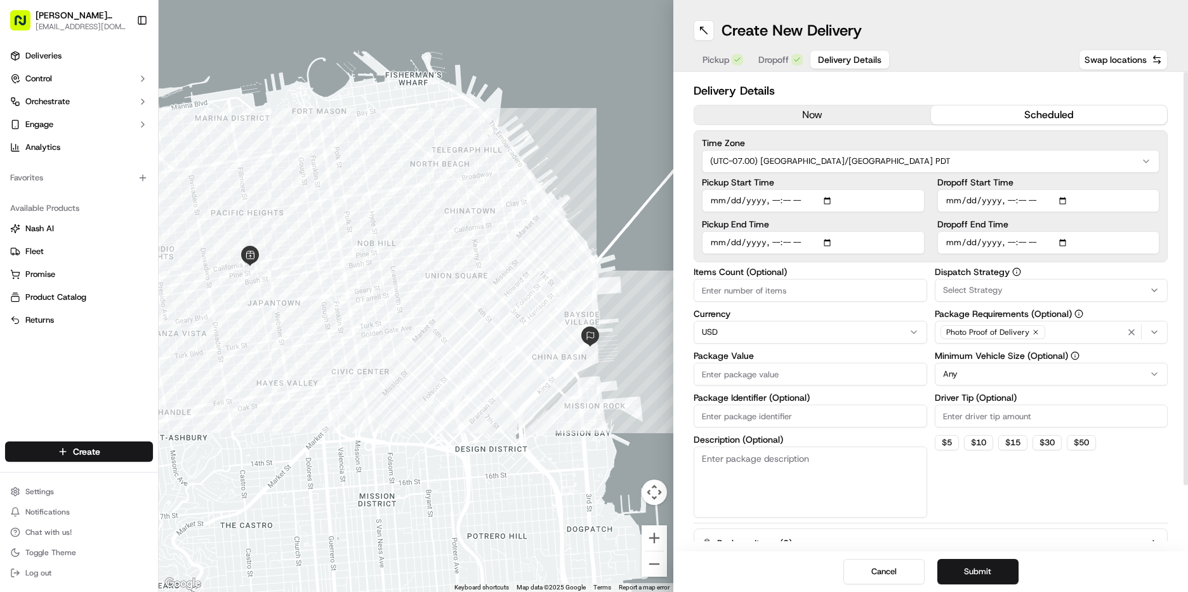
type input "[DATE]T10:30"
click at [1028, 277] on div "Dispatch Strategy Select Strategy" at bounding box center [1052, 284] width 234 height 34
drag, startPoint x: 1028, startPoint y: 277, endPoint x: 1023, endPoint y: 301, distance: 23.9
click at [1023, 301] on button "Select Strategy" at bounding box center [1052, 290] width 234 height 23
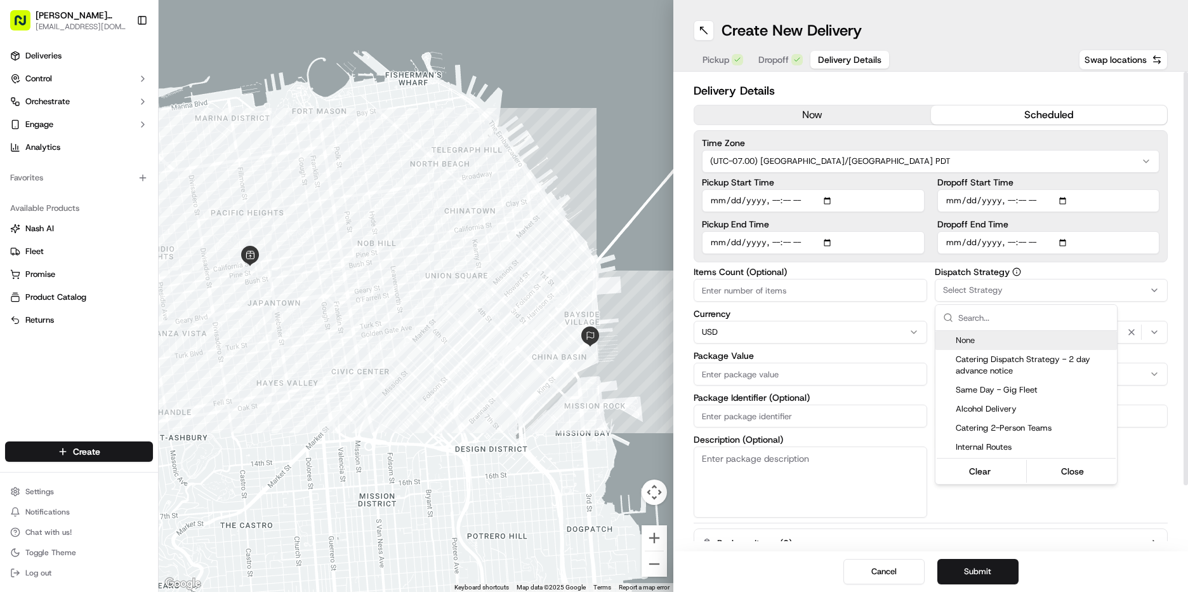
click at [1023, 293] on html "[PERSON_NAME] Markets [EMAIL_ADDRESS][DOMAIN_NAME] Toggle Sidebar Deliveries Co…" at bounding box center [594, 296] width 1188 height 592
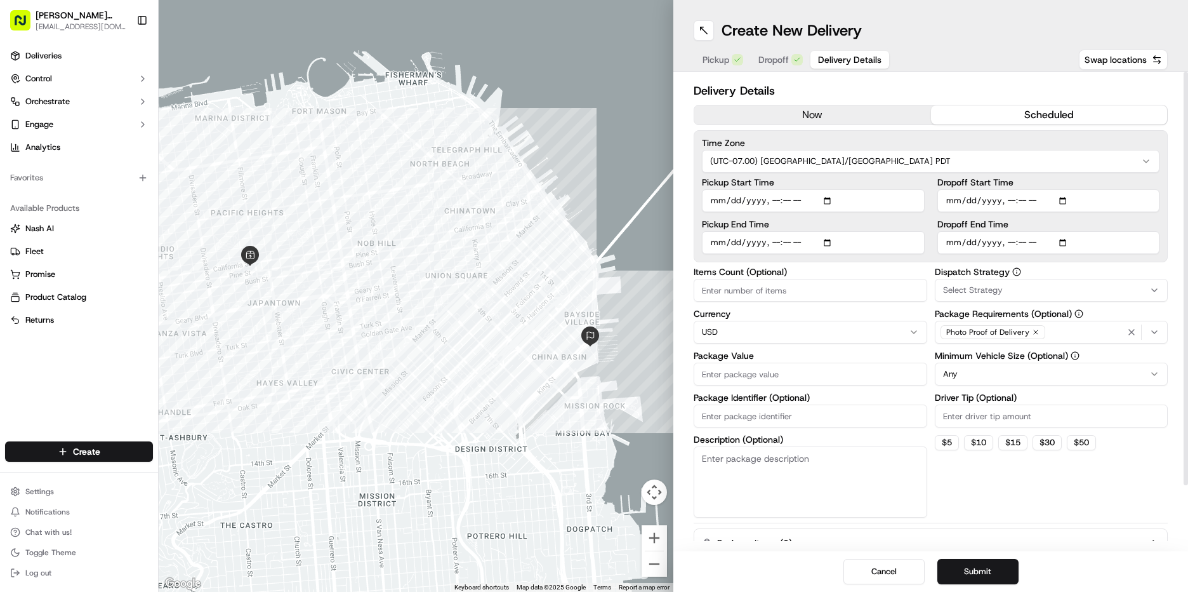
click at [1023, 293] on div "Select Strategy" at bounding box center [1051, 289] width 227 height 11
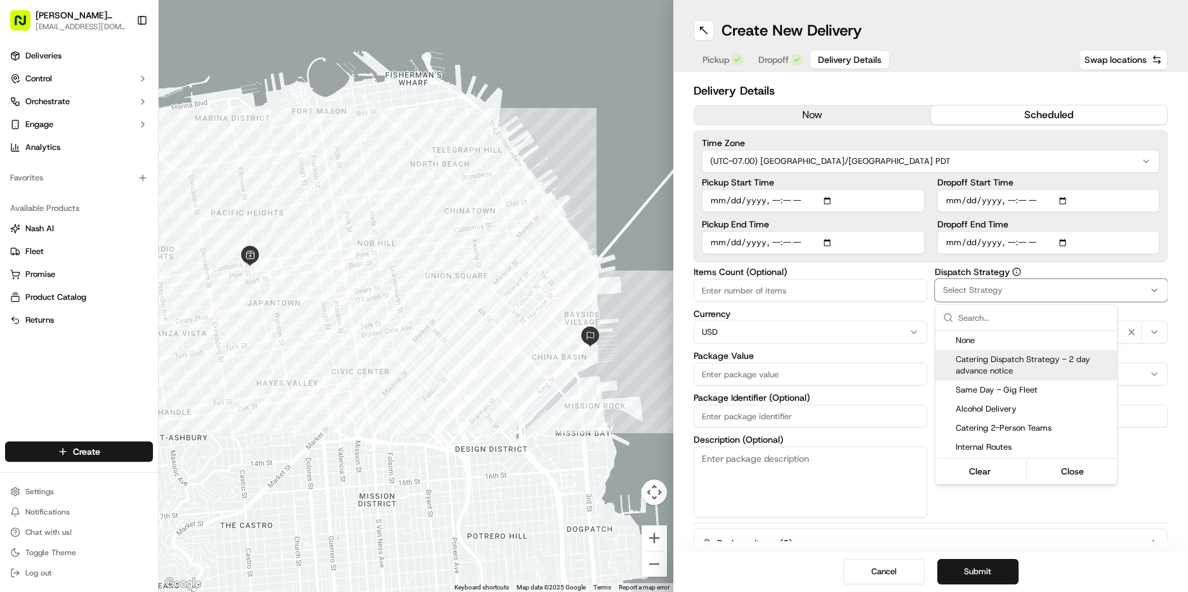
click at [1012, 373] on span "Catering Dispatch Strategy - 2 day advance notice" at bounding box center [1034, 365] width 156 height 23
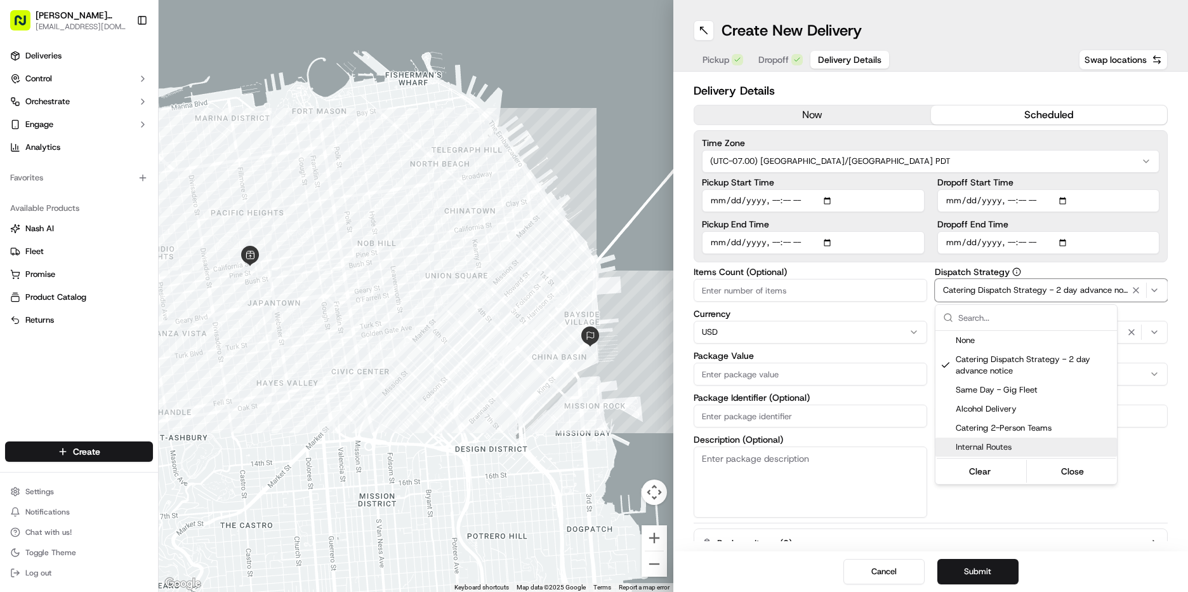
click at [1136, 480] on html "[PERSON_NAME] Markets [EMAIL_ADDRESS][DOMAIN_NAME] Toggle Sidebar Deliveries Co…" at bounding box center [594, 296] width 1188 height 592
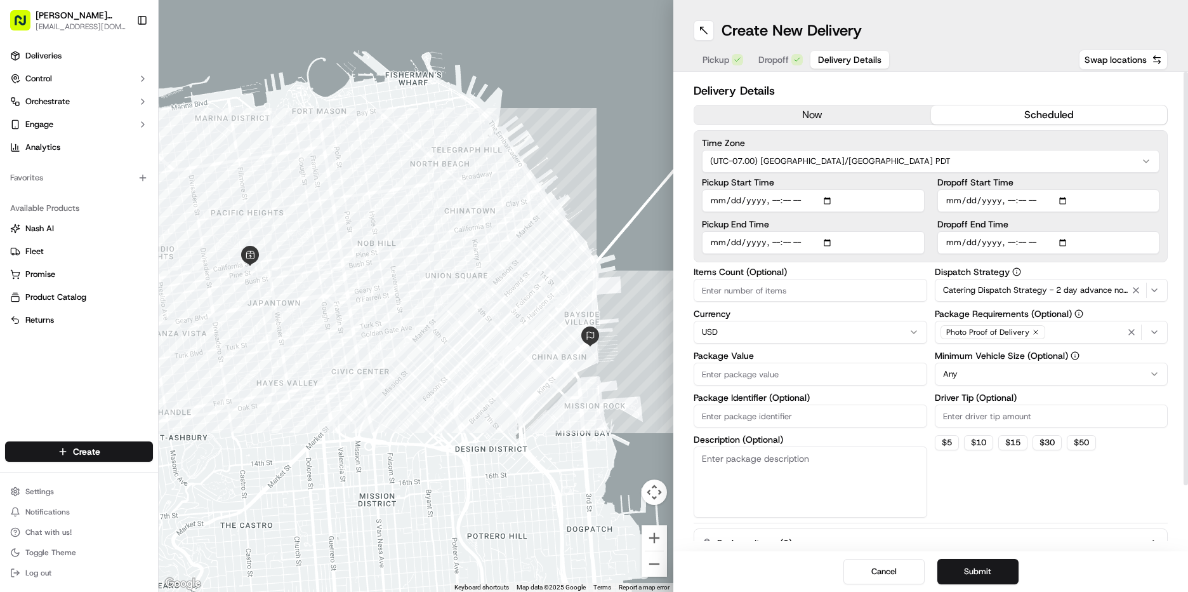
click at [1061, 376] on html "[PERSON_NAME] Markets [EMAIL_ADDRESS][DOMAIN_NAME] Toggle Sidebar Deliveries Co…" at bounding box center [594, 296] width 1188 height 592
click at [988, 380] on html "[PERSON_NAME] Markets [EMAIL_ADDRESS][DOMAIN_NAME] Toggle Sidebar Deliveries Co…" at bounding box center [594, 296] width 1188 height 592
click at [790, 374] on input "Package Value" at bounding box center [811, 373] width 234 height 23
type input "316"
click at [974, 576] on button "Submit" at bounding box center [978, 571] width 81 height 25
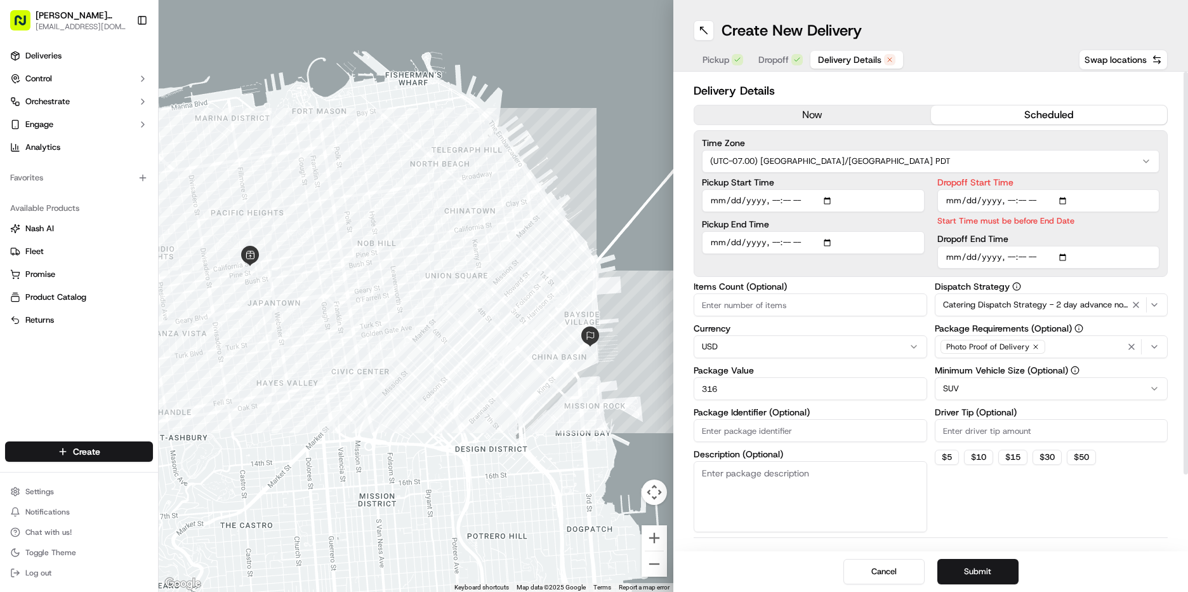
click at [1041, 201] on input "Dropoff Start Time" at bounding box center [1049, 200] width 223 height 23
type input "[DATE]T10:00"
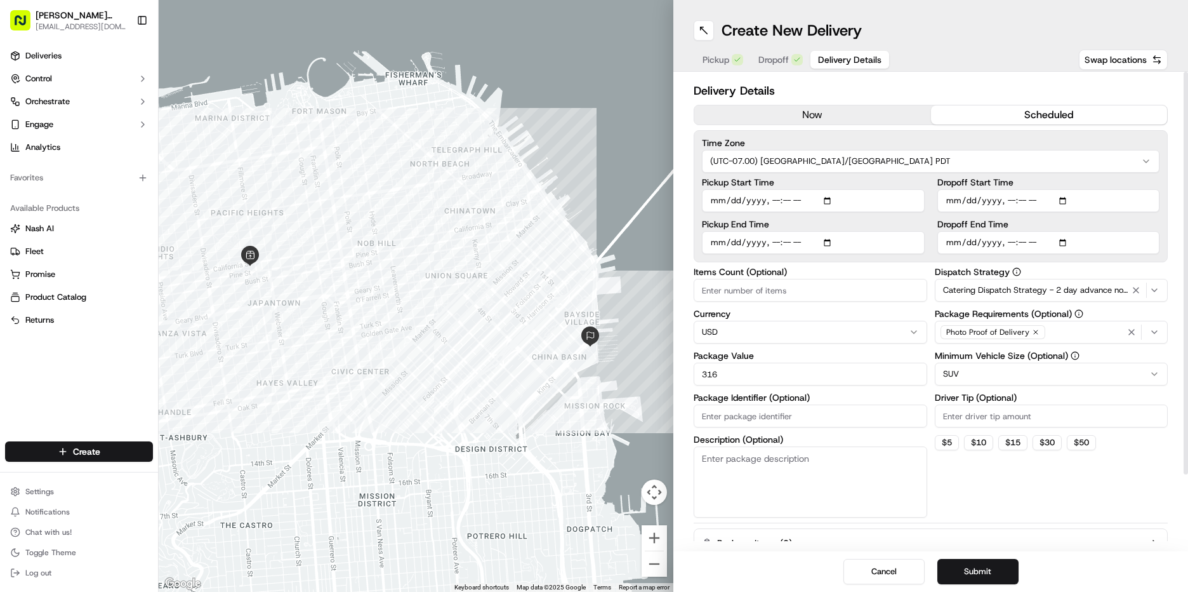
click at [1101, 238] on div "Dropoff End Time" at bounding box center [1049, 237] width 223 height 34
click at [1002, 573] on button "Submit" at bounding box center [978, 571] width 81 height 25
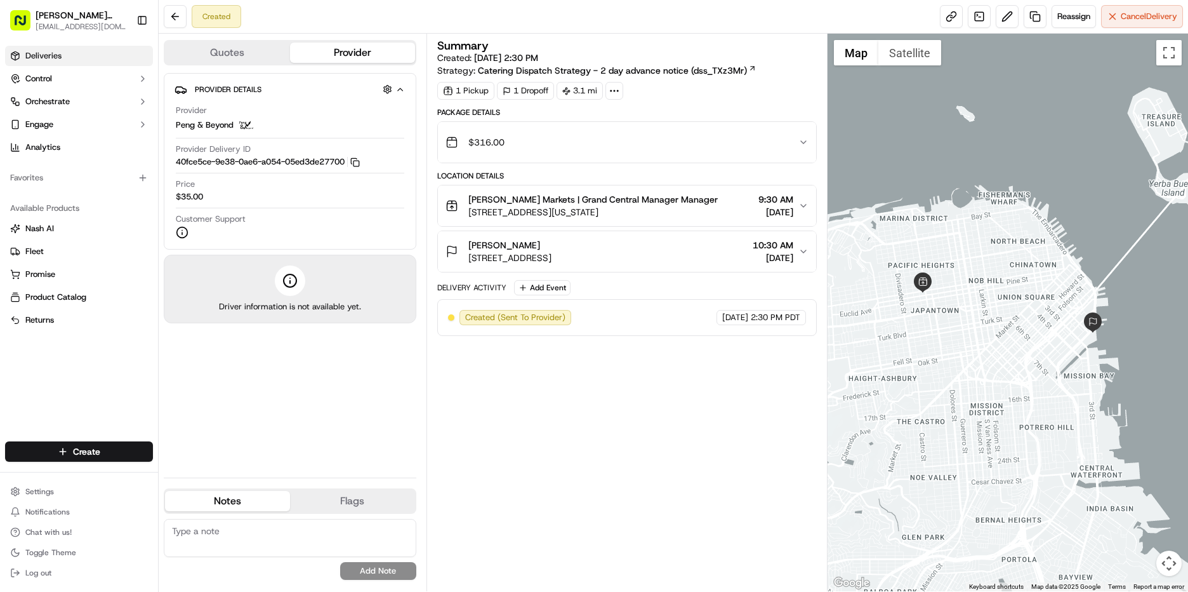
click at [47, 55] on span "Deliveries" at bounding box center [43, 55] width 36 height 11
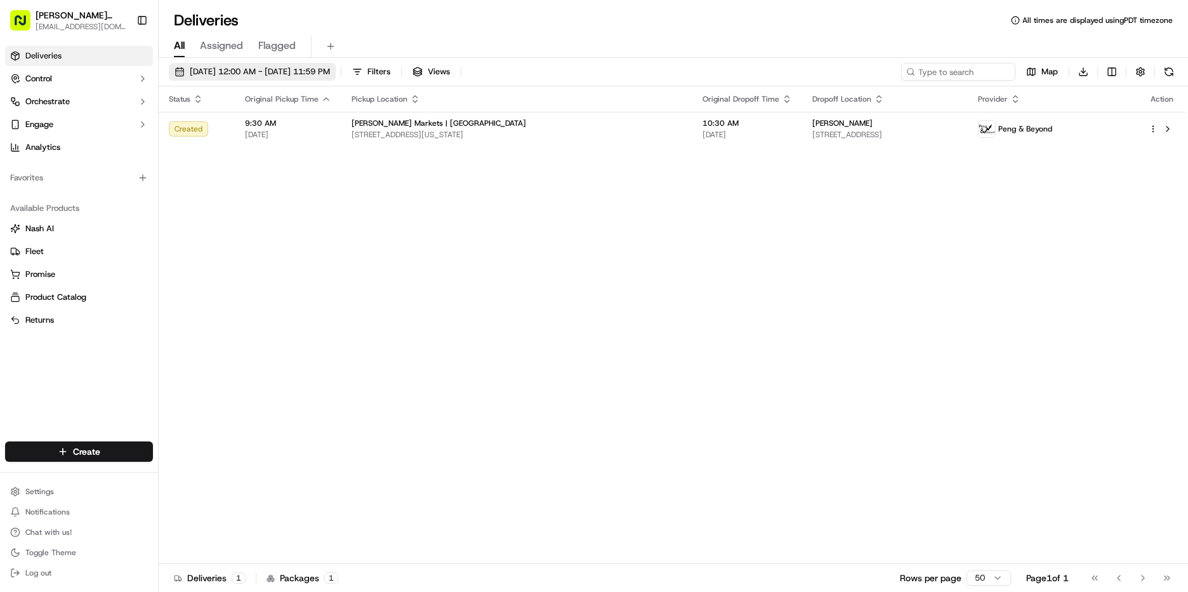
click at [268, 72] on span "[DATE] 12:00 AM - [DATE] 11:59 PM" at bounding box center [260, 71] width 140 height 11
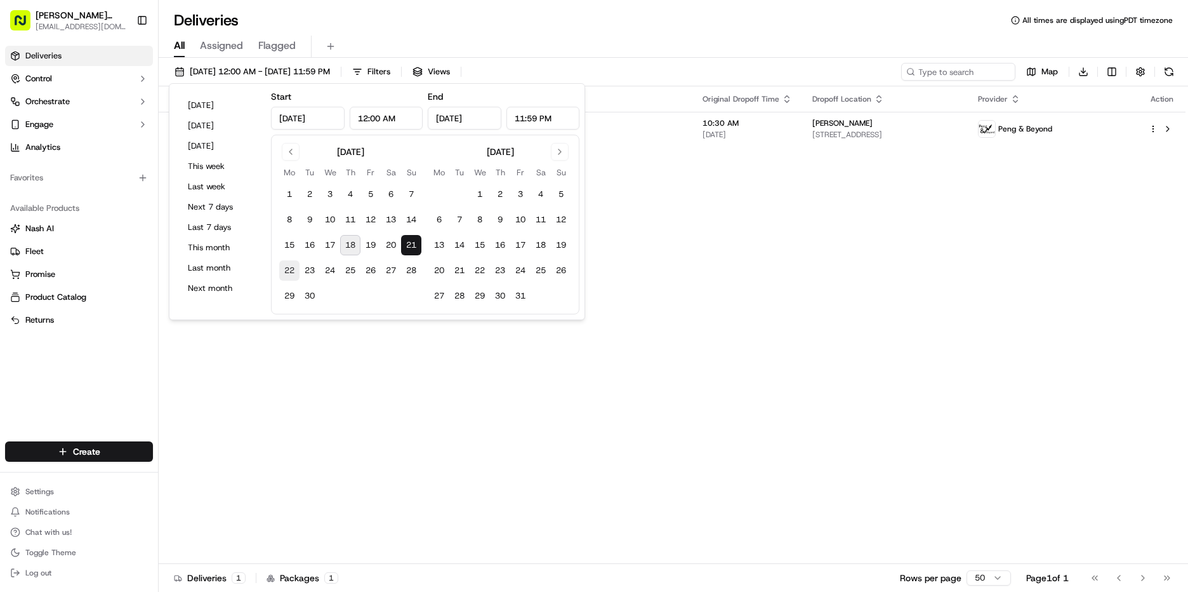
click at [293, 274] on button "22" at bounding box center [289, 270] width 20 height 20
type input "[DATE]"
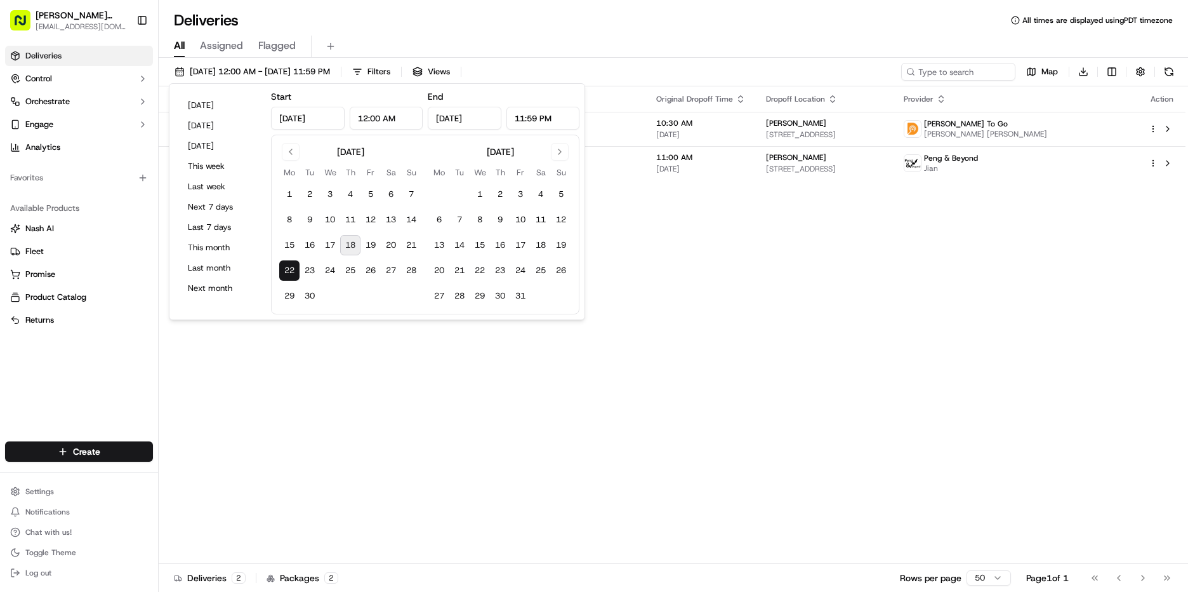
click at [807, 360] on div "Status Original Pickup Time Pickup Location Original Dropoff Time Dropoff Locat…" at bounding box center [672, 324] width 1027 height 477
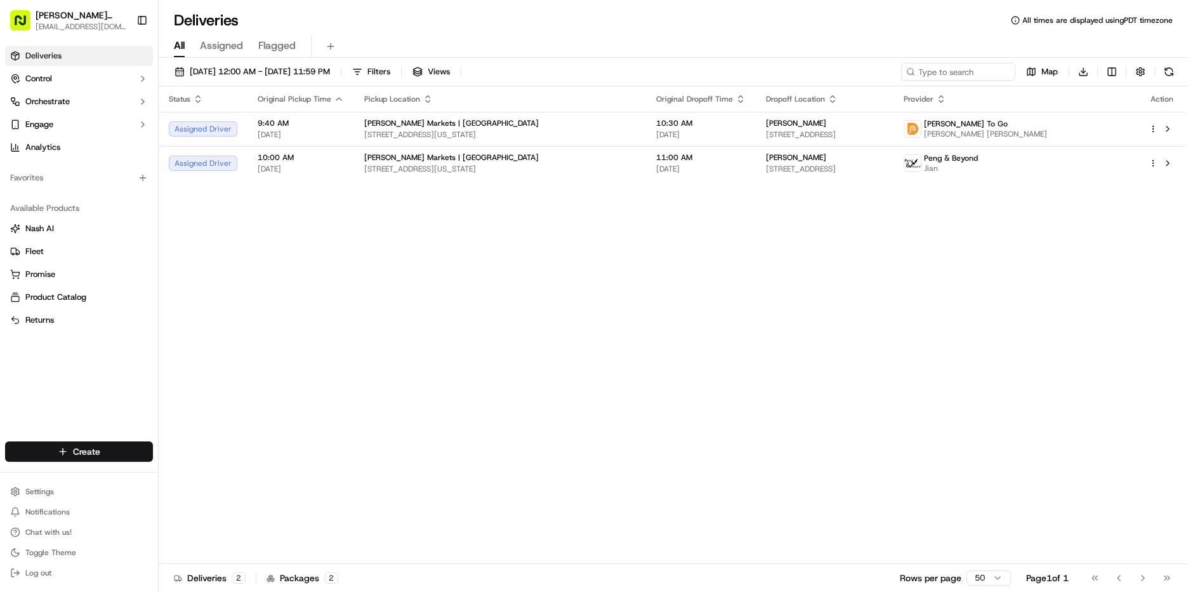
click at [124, 460] on html "[PERSON_NAME] Markets [EMAIL_ADDRESS][DOMAIN_NAME] Toggle Sidebar Deliveries Co…" at bounding box center [594, 296] width 1188 height 592
click at [230, 475] on link "Delivery" at bounding box center [230, 474] width 142 height 23
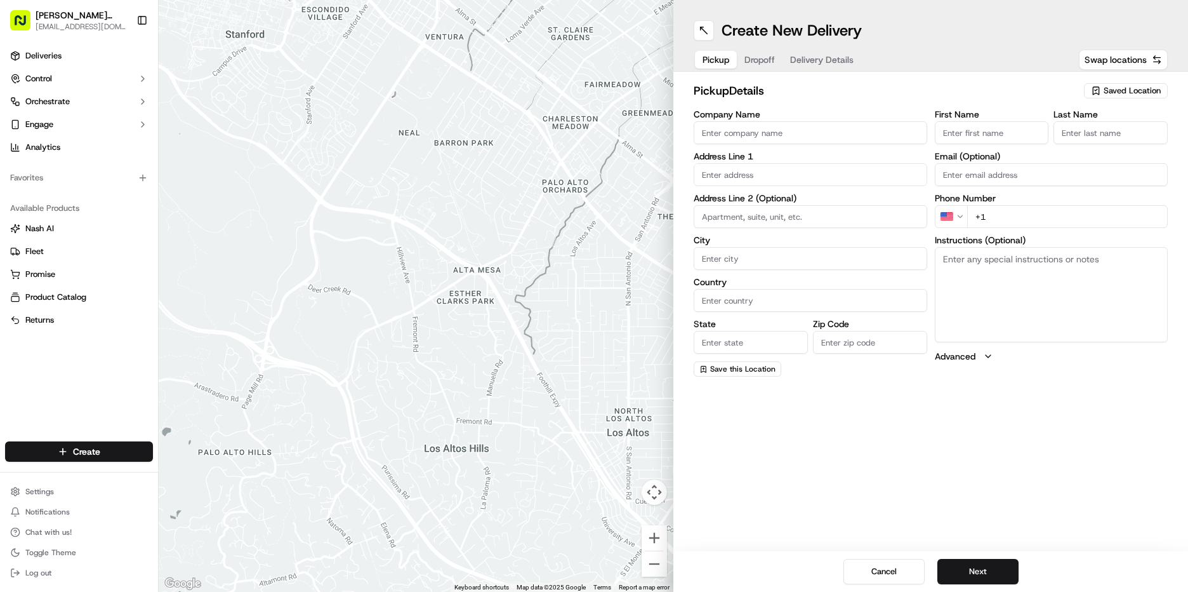
click at [1119, 89] on span "Saved Location" at bounding box center [1132, 90] width 57 height 11
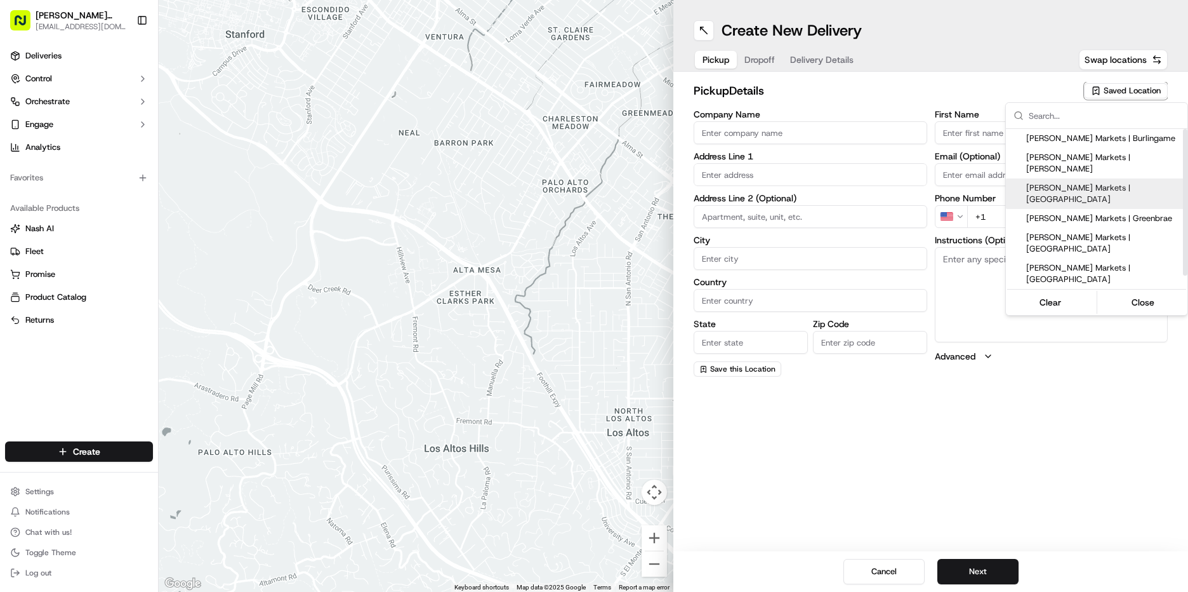
click at [1101, 178] on div "[PERSON_NAME] Markets | [GEOGRAPHIC_DATA]" at bounding box center [1097, 193] width 182 height 30
type input "[PERSON_NAME] Markets | [GEOGRAPHIC_DATA]"
type input "[STREET_ADDRESS][US_STATE]"
type input "[GEOGRAPHIC_DATA]"
type input "US"
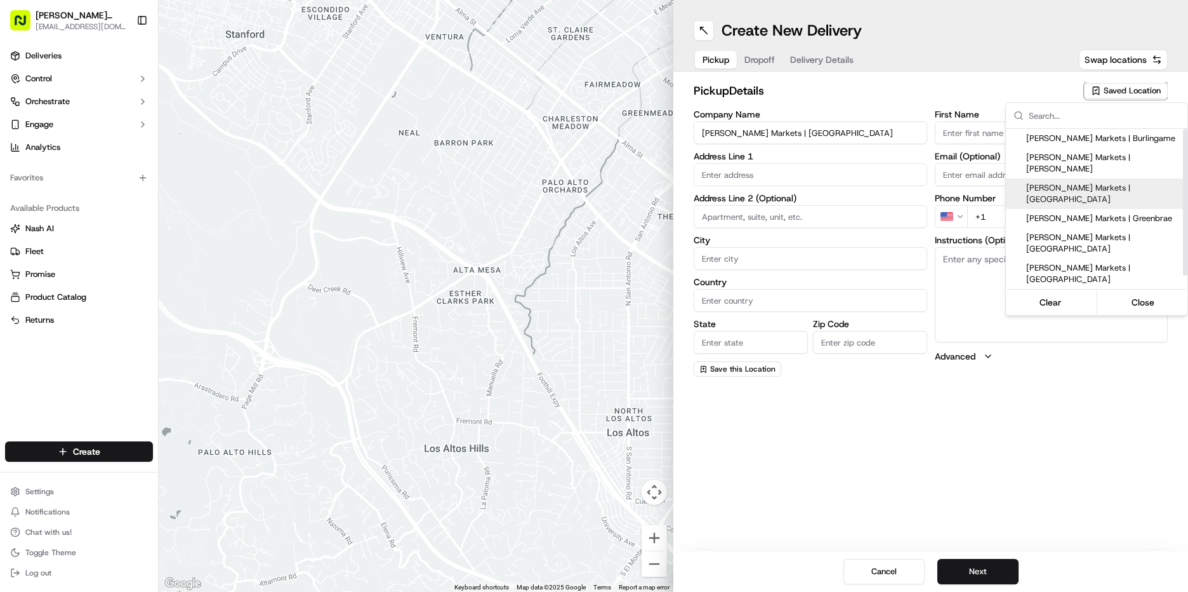
type input "CA"
type input "94115"
type input "Manager"
type input "[EMAIL_ADDRESS][DOMAIN_NAME]"
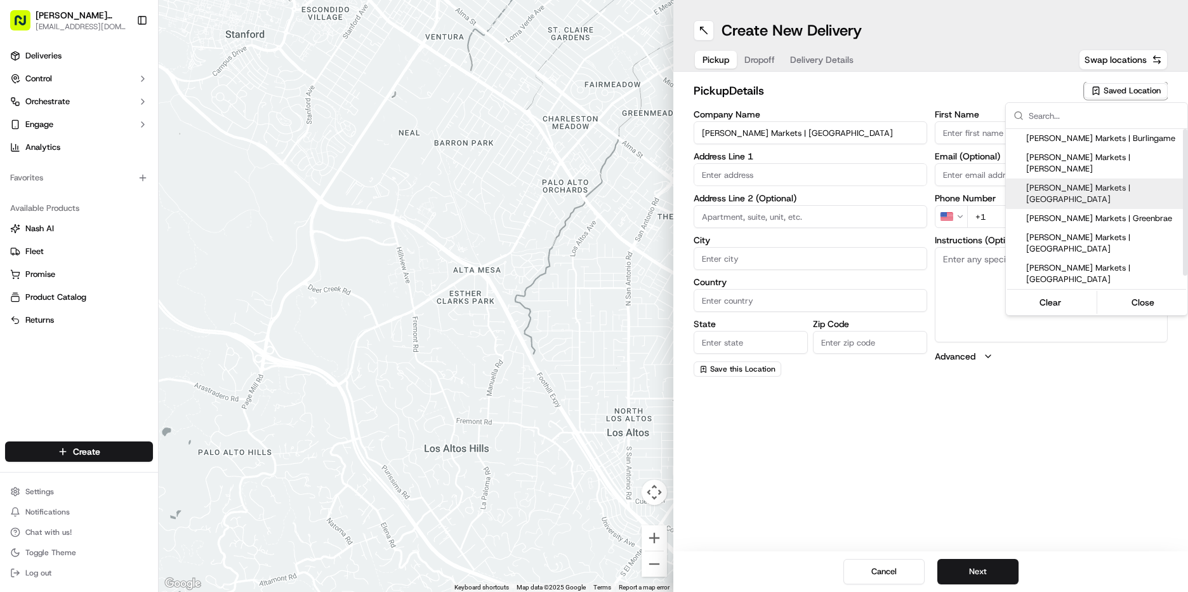
type input "[PHONE_NUMBER]"
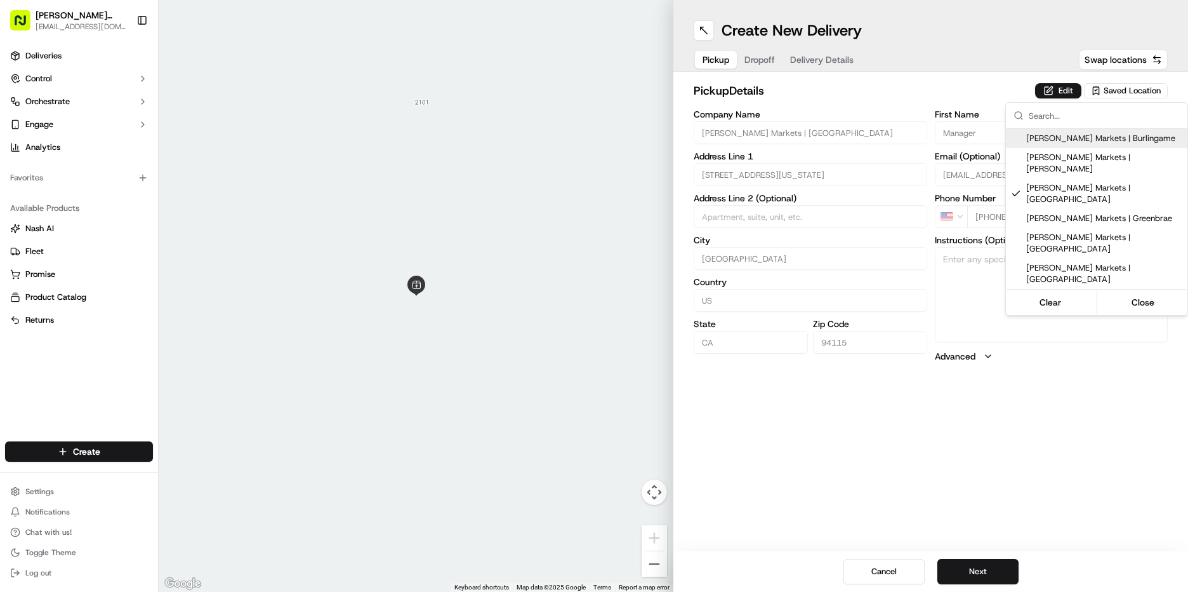
click at [1063, 87] on html "[PERSON_NAME] Markets [EMAIL_ADDRESS][DOMAIN_NAME] Toggle Sidebar Deliveries Co…" at bounding box center [594, 296] width 1188 height 592
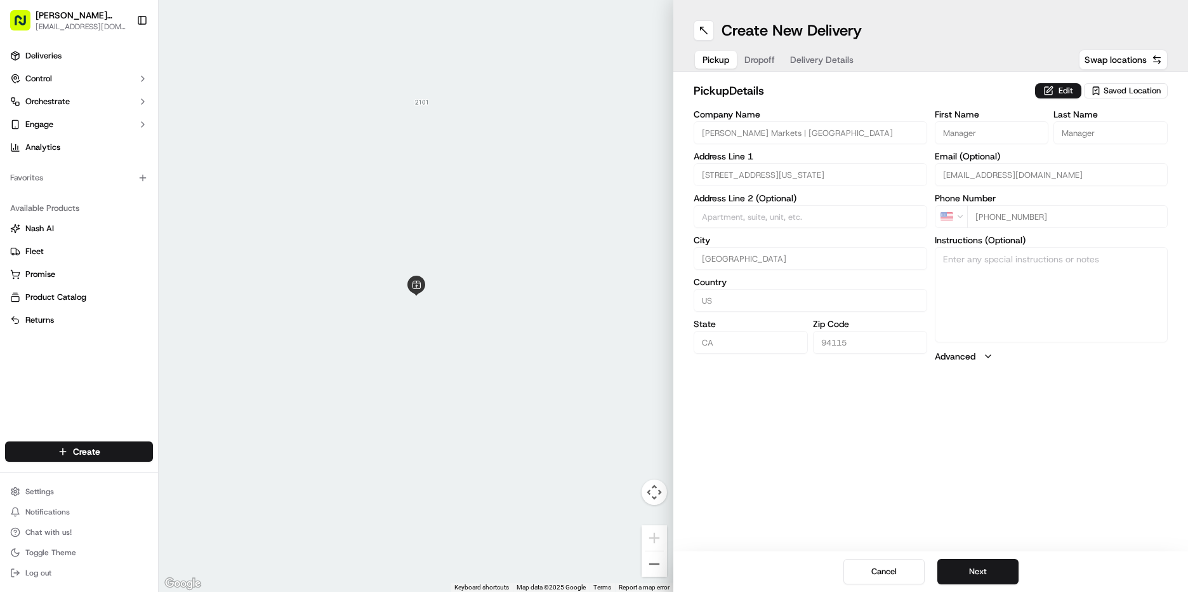
click at [1063, 87] on button "Edit" at bounding box center [1058, 90] width 46 height 15
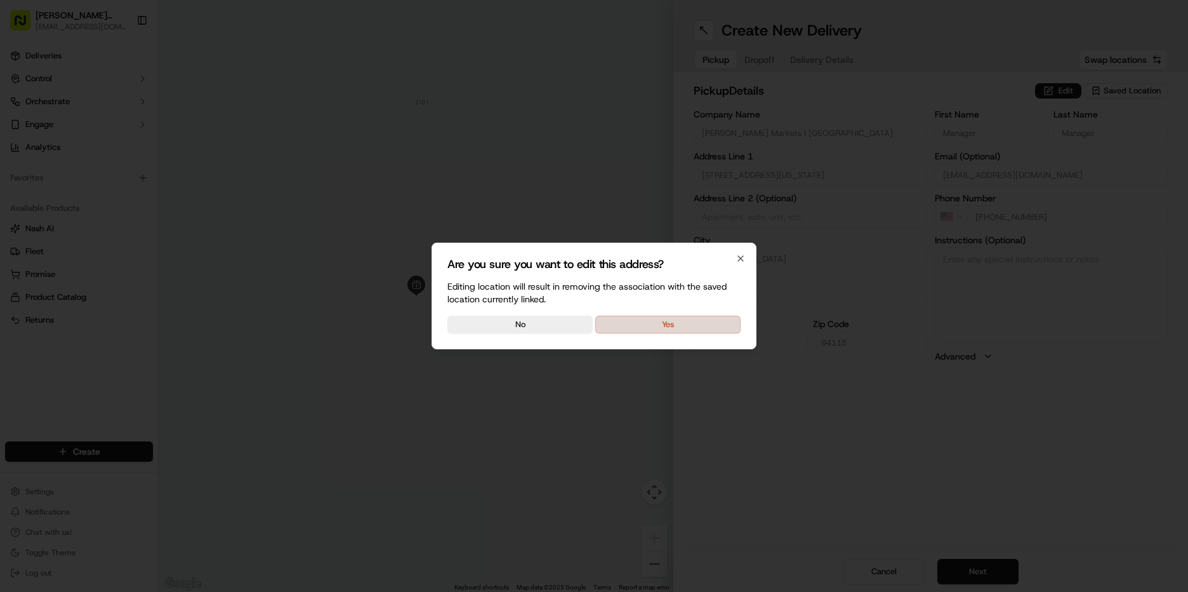
click at [661, 324] on button "Yes" at bounding box center [667, 324] width 145 height 18
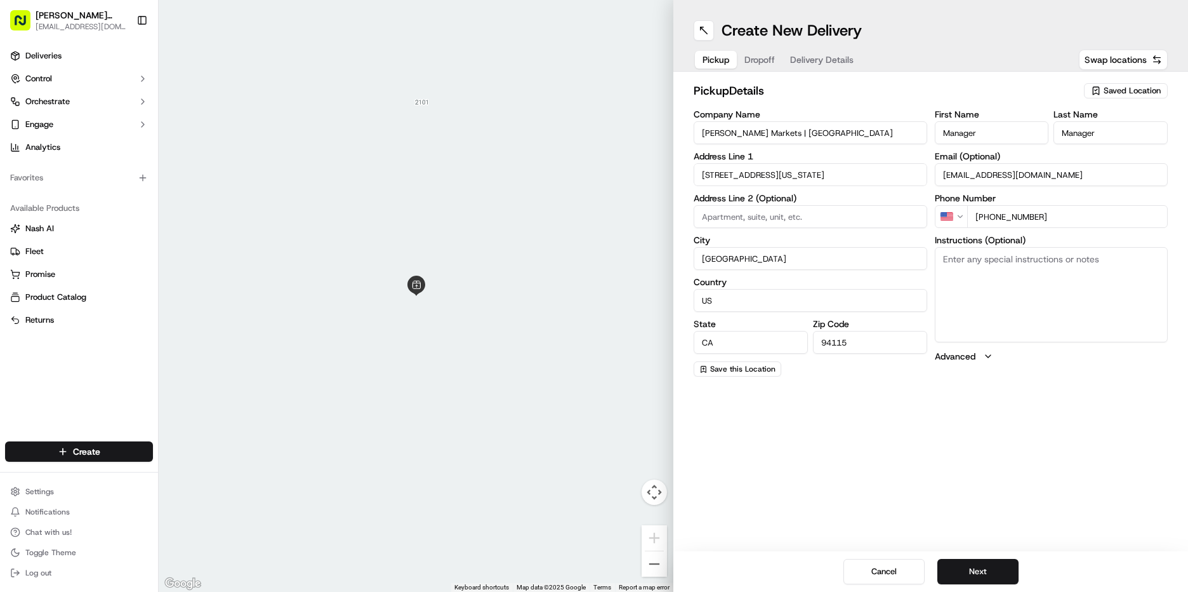
click at [950, 289] on textarea "Instructions (Optional)" at bounding box center [1052, 294] width 234 height 95
type textarea "go to deli order #539 [PERSON_NAME]"
click at [966, 569] on button "Next" at bounding box center [978, 571] width 81 height 25
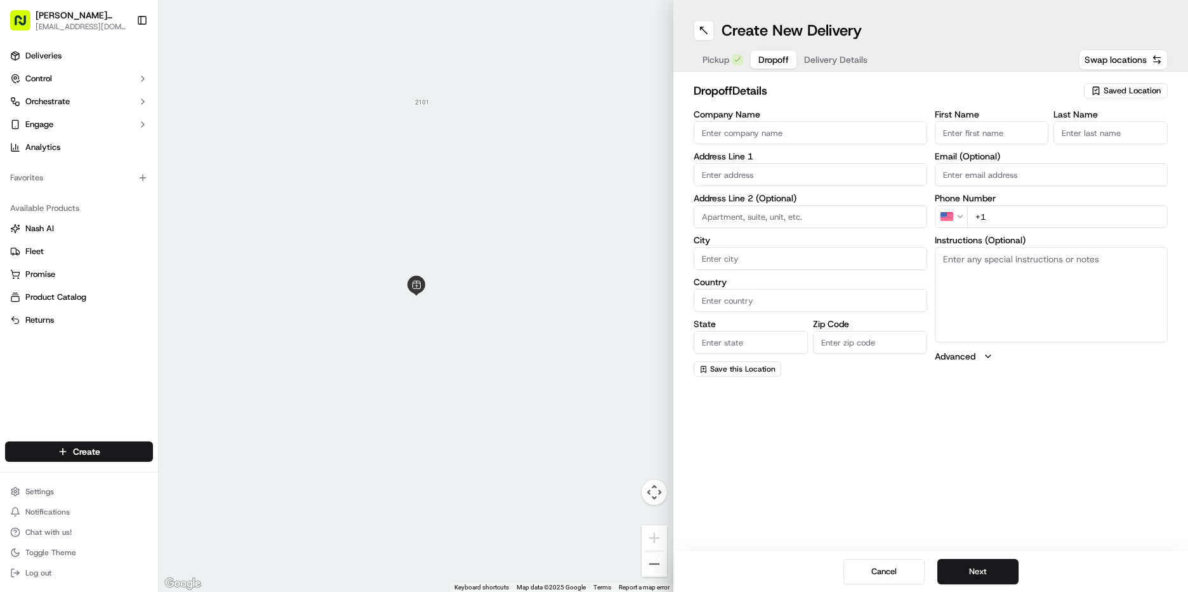
click at [966, 136] on input "First Name" at bounding box center [992, 132] width 114 height 23
type input "Jo"
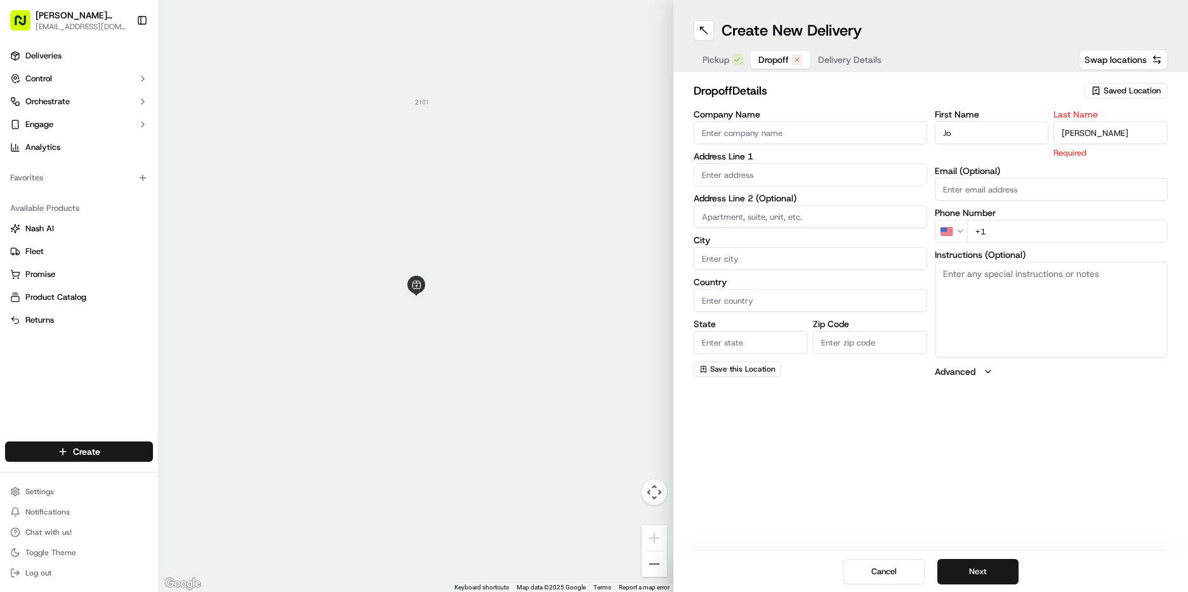
type input "[PERSON_NAME]"
click at [1015, 231] on div "First Name [PERSON_NAME] Last Name [PERSON_NAME] Required Email (Optional) Phon…" at bounding box center [1052, 244] width 234 height 268
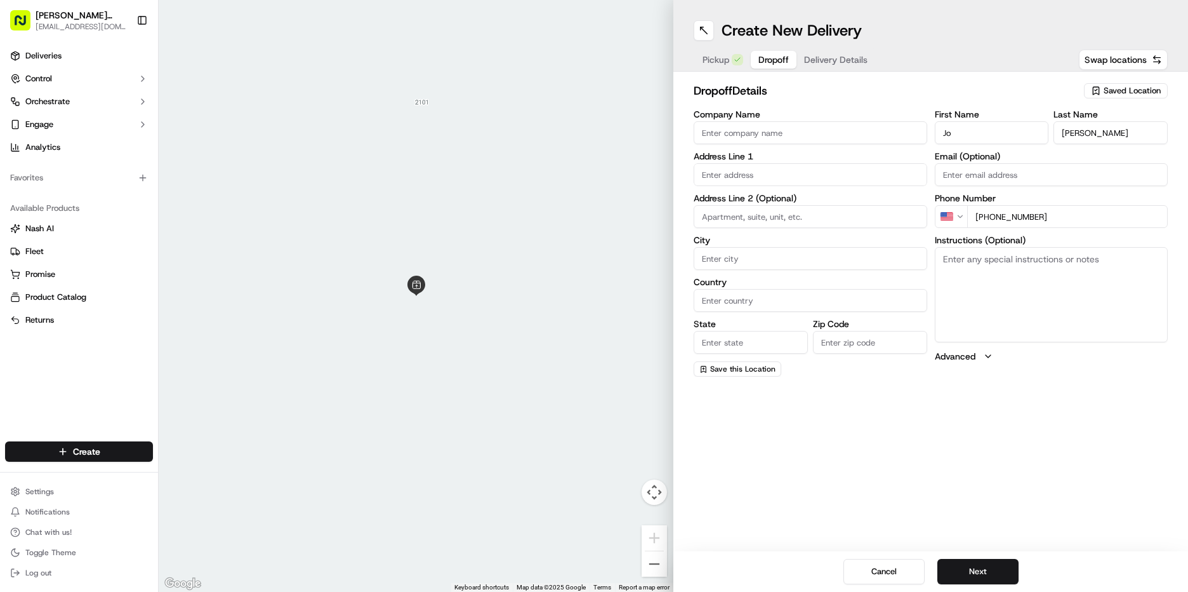
type input "[PHONE_NUMBER]"
click at [1031, 279] on textarea "Instructions (Optional)" at bounding box center [1052, 294] width 234 height 95
click at [769, 176] on input "text" at bounding box center [811, 174] width 234 height 23
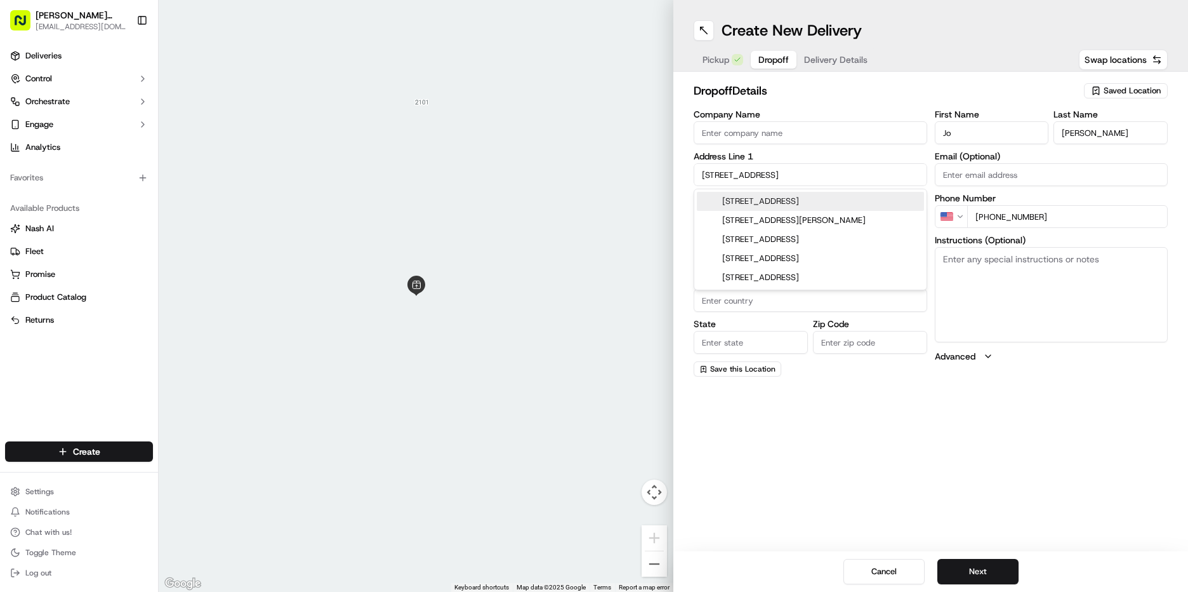
click at [790, 205] on div "[STREET_ADDRESS]" at bounding box center [810, 201] width 227 height 19
type input "[STREET_ADDRESS]"
type input "[GEOGRAPHIC_DATA]"
type input "CA"
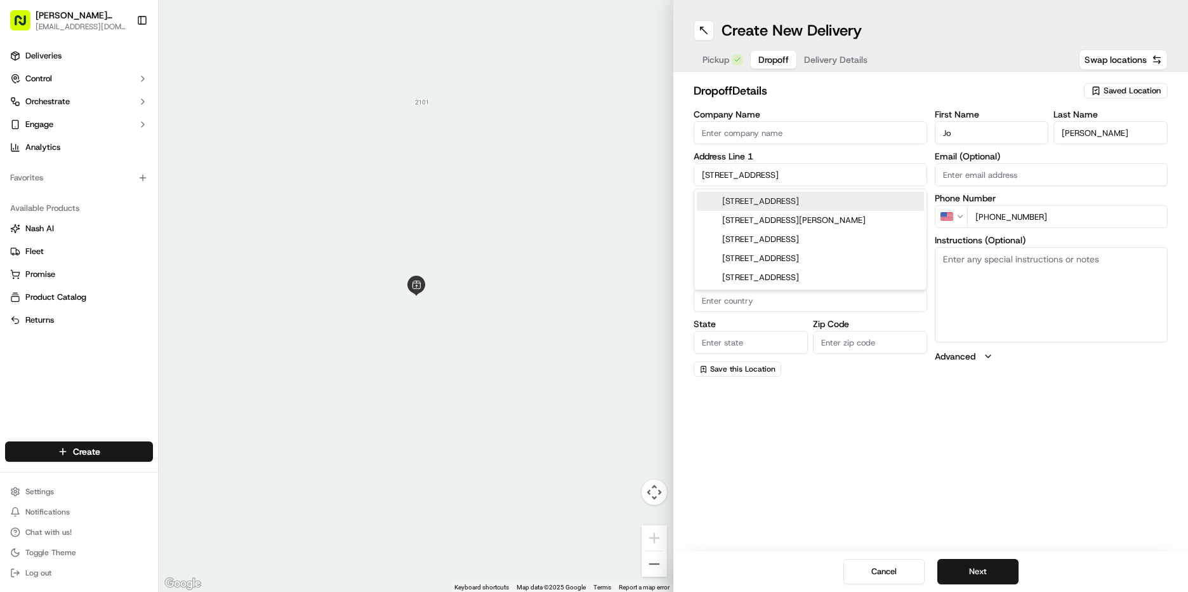
type input "94105"
type input "[STREET_ADDRESS]"
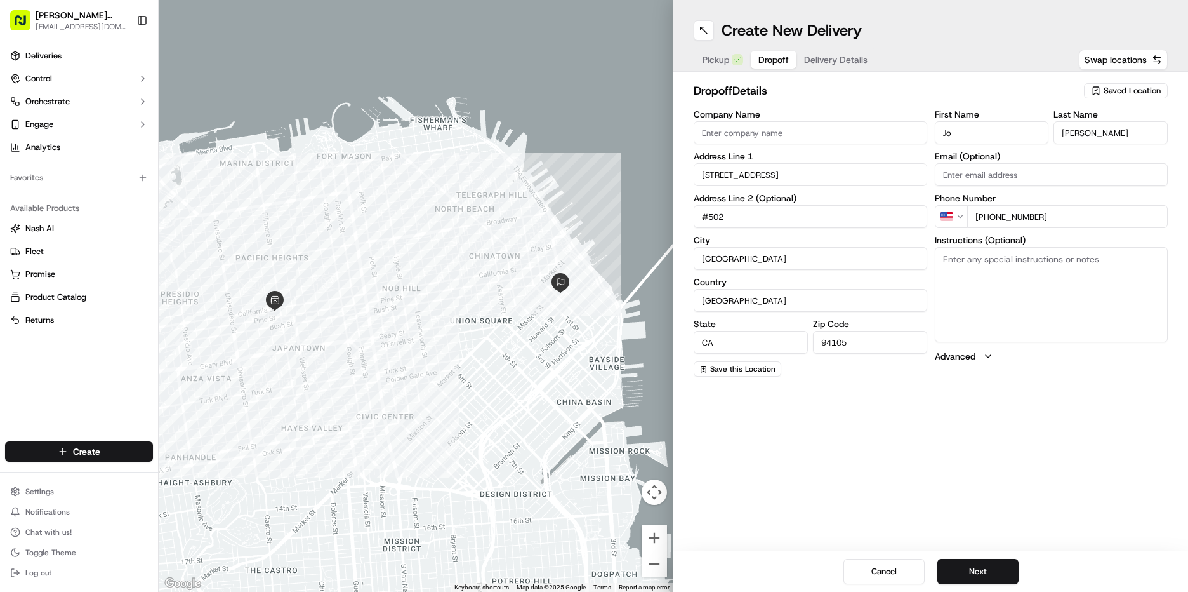
type input "#502"
click at [993, 258] on textarea "Instructions (Optional)" at bounding box center [1052, 294] width 234 height 95
paste textarea "Deliver to loading dock. There is a security window. Label with 502"
type textarea "Deliver to loading dock. There is a security window. Label with 502"
click at [991, 577] on button "Next" at bounding box center [978, 571] width 81 height 25
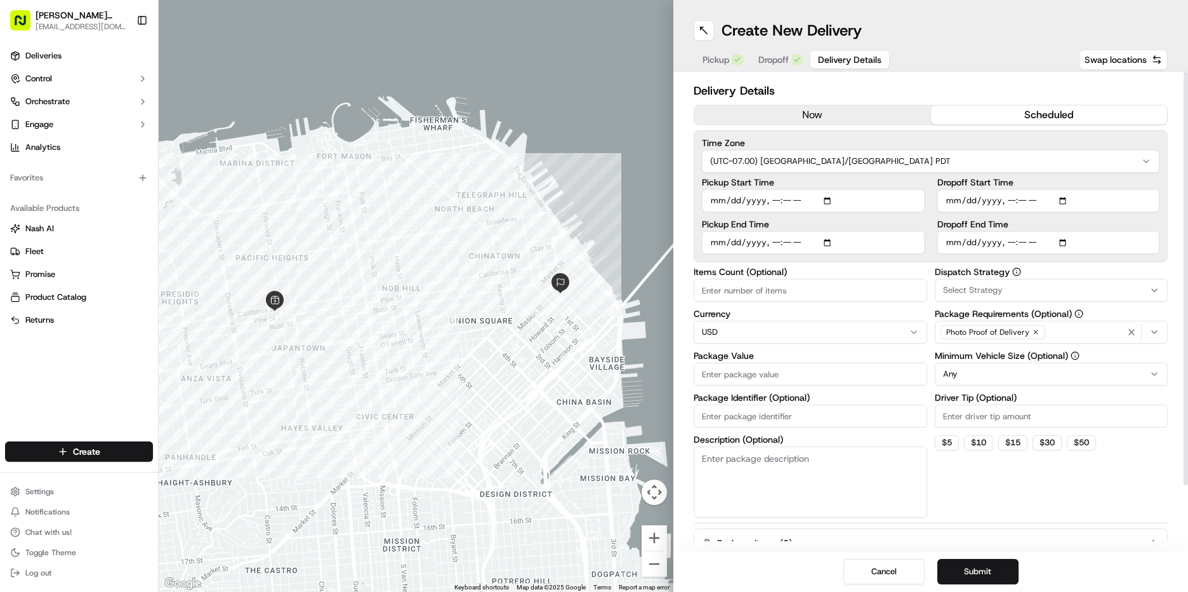
click at [995, 115] on button "scheduled" at bounding box center [1049, 114] width 237 height 19
click at [718, 204] on input "Pickup Start Time" at bounding box center [813, 200] width 223 height 23
click at [771, 202] on input "Pickup Start Time" at bounding box center [813, 200] width 223 height 23
type input "[DATE]T15:00"
click at [719, 241] on input "Pickup End Time" at bounding box center [813, 242] width 223 height 23
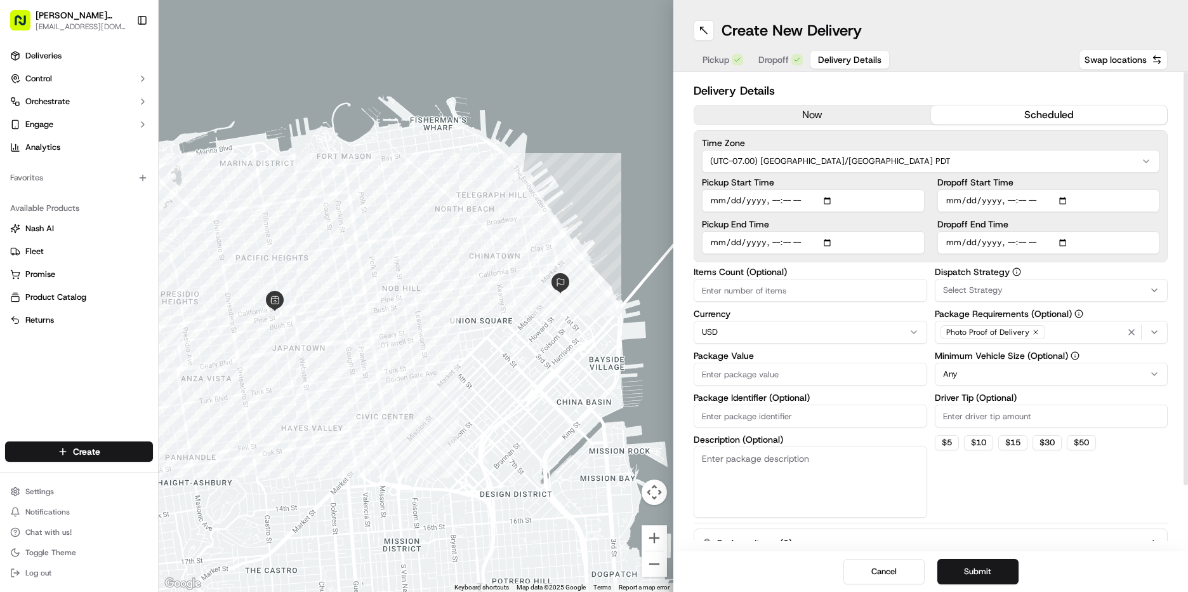
click at [771, 243] on input "Pickup End Time" at bounding box center [813, 242] width 223 height 23
type input "[DATE]T15:30"
click at [958, 203] on input "Dropoff Start Time" at bounding box center [1049, 200] width 223 height 23
click at [1004, 200] on input "Dropoff Start Time" at bounding box center [1049, 200] width 223 height 23
type input "[DATE]T15:30"
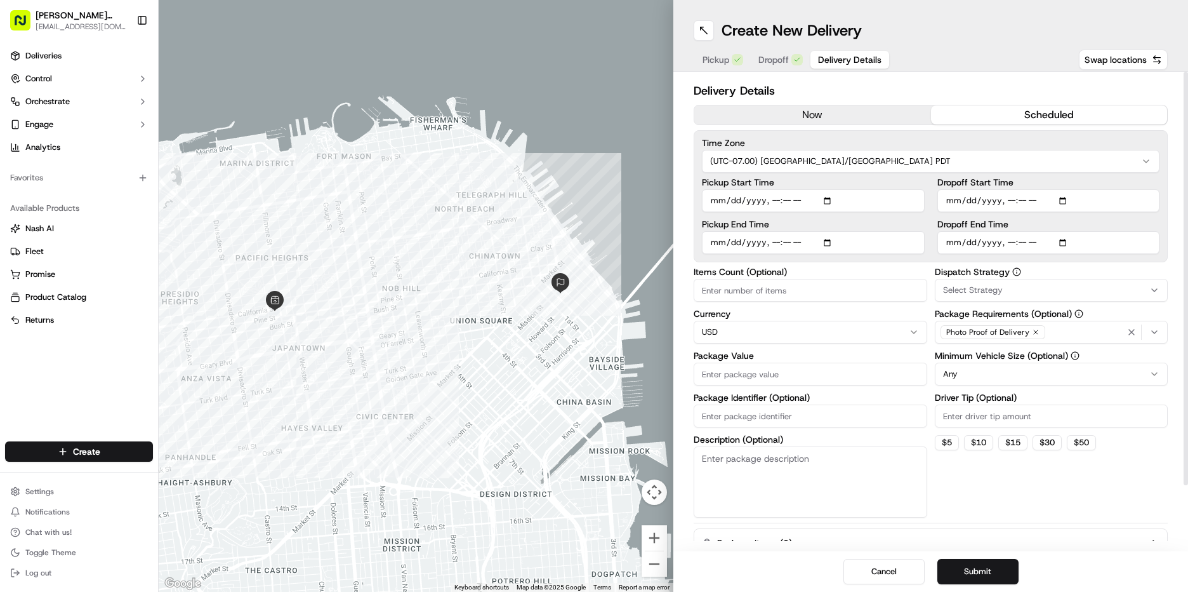
click at [949, 244] on input "Dropoff End Time" at bounding box center [1049, 242] width 223 height 23
click at [1009, 238] on input "Dropoff End Time" at bounding box center [1049, 242] width 223 height 23
type input "[DATE]T16:00"
click at [993, 296] on button "Select Strategy" at bounding box center [1052, 290] width 234 height 23
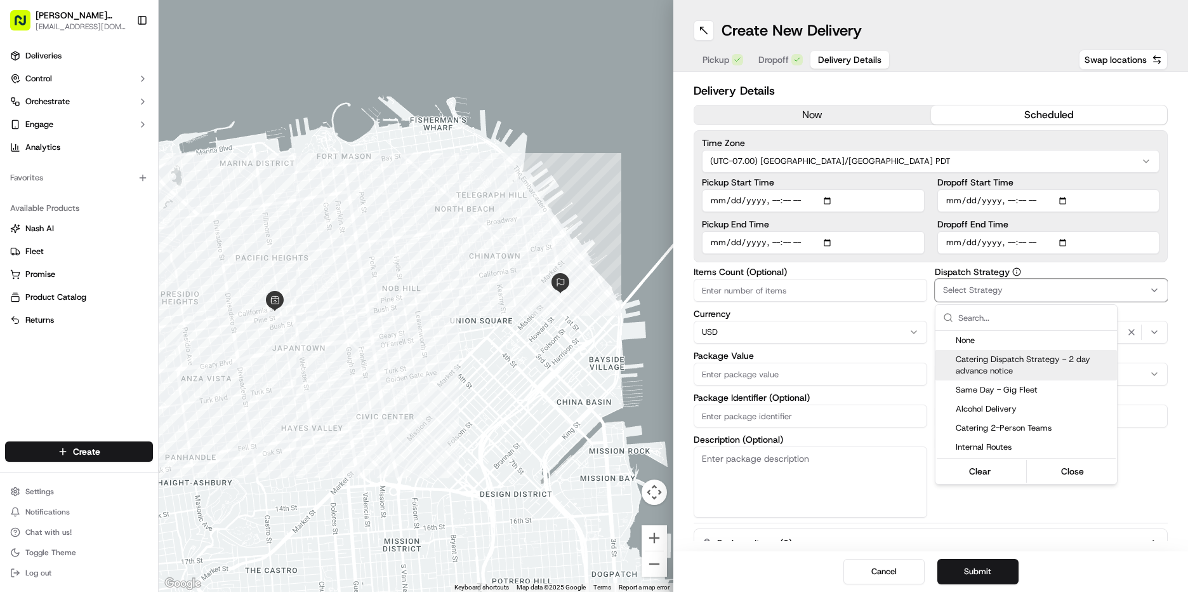
click at [981, 360] on span "Catering Dispatch Strategy - 2 day advance notice" at bounding box center [1034, 365] width 156 height 23
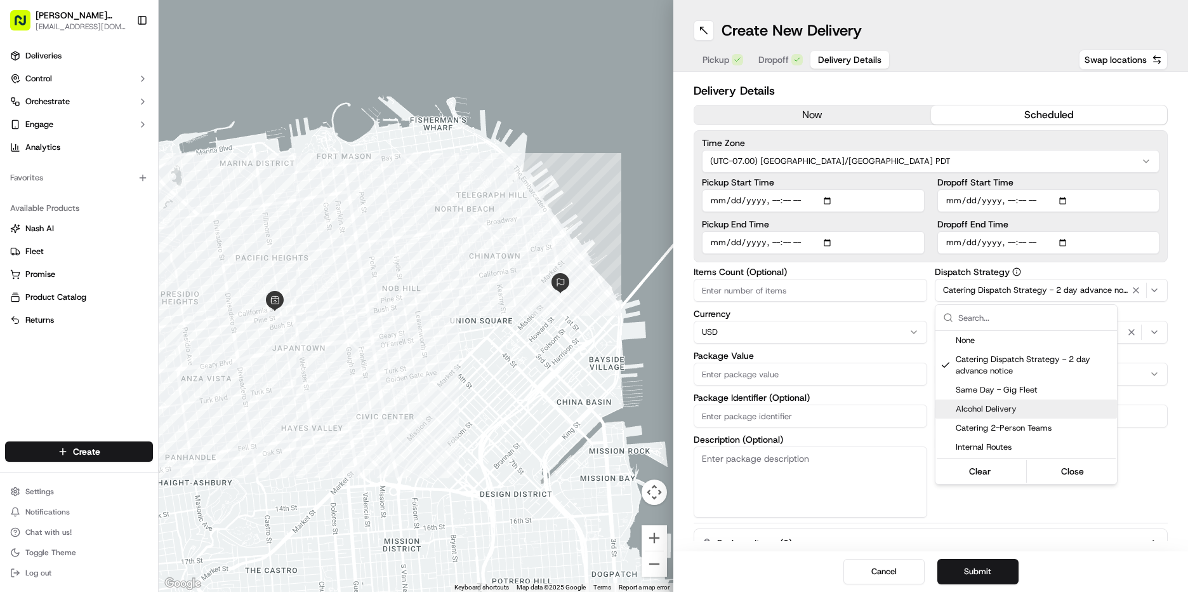
click at [1129, 447] on html "[PERSON_NAME] Markets [EMAIL_ADDRESS][DOMAIN_NAME] Toggle Sidebar Deliveries Co…" at bounding box center [594, 296] width 1188 height 592
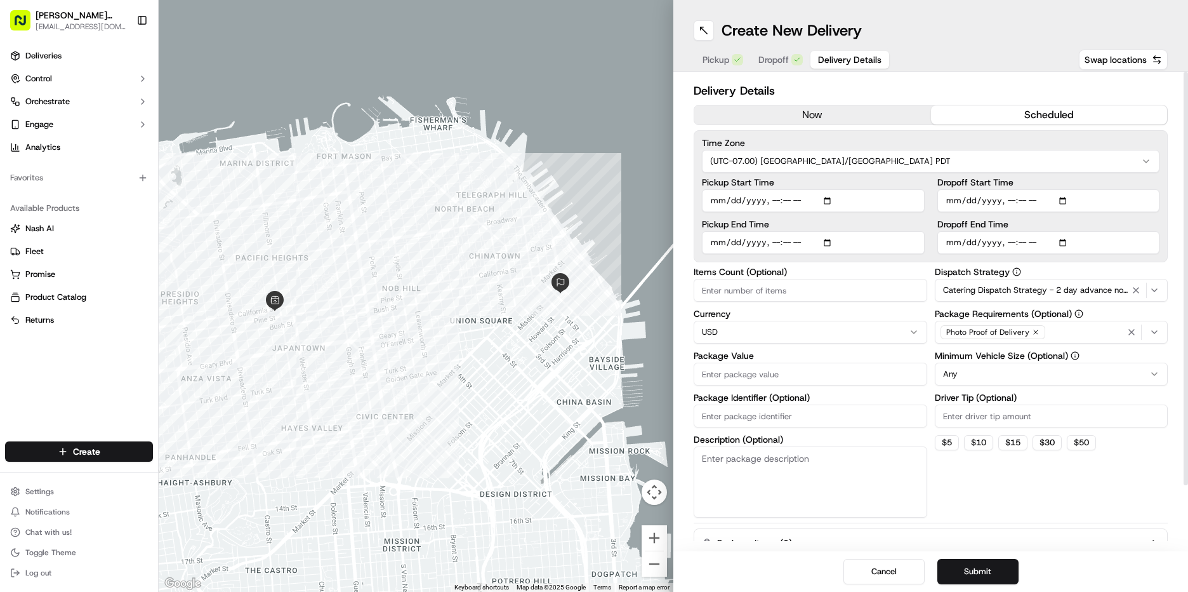
click at [1004, 369] on html "[PERSON_NAME] Markets [EMAIL_ADDRESS][DOMAIN_NAME] Toggle Sidebar Deliveries Co…" at bounding box center [594, 296] width 1188 height 592
click at [980, 413] on input "Driver Tip (Optional)" at bounding box center [1052, 415] width 234 height 23
click at [757, 375] on input "Package Value" at bounding box center [811, 373] width 234 height 23
type input "100"
click at [1039, 509] on div "Dispatch Strategy Catering Dispatch Strategy - 2 day advance notice Package Req…" at bounding box center [1052, 392] width 234 height 250
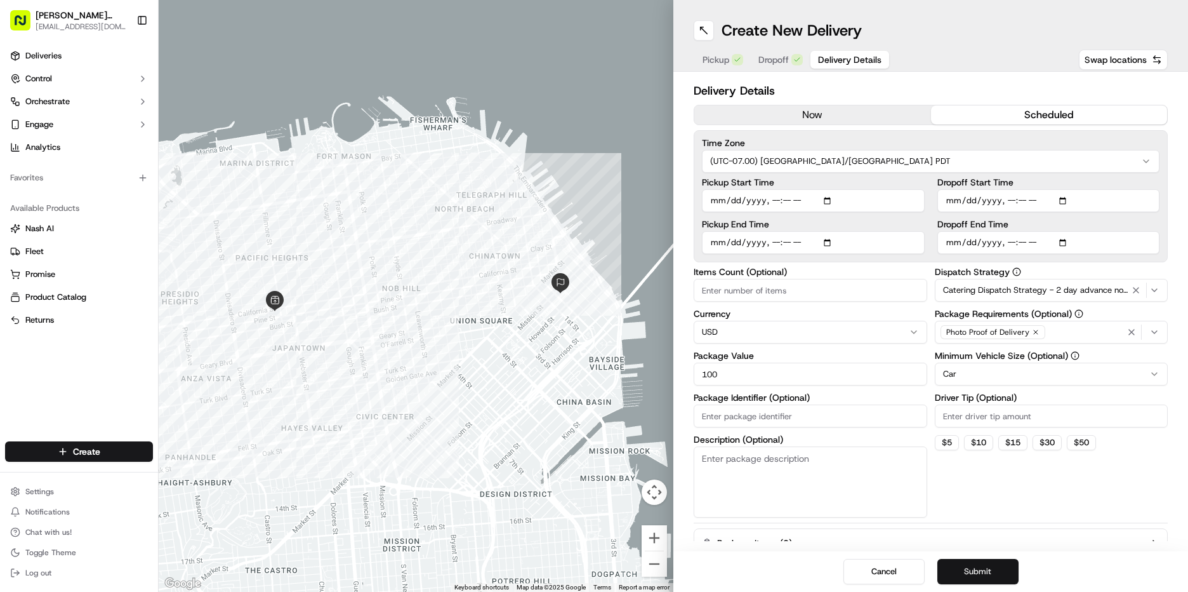
click at [978, 571] on button "Submit" at bounding box center [978, 571] width 81 height 25
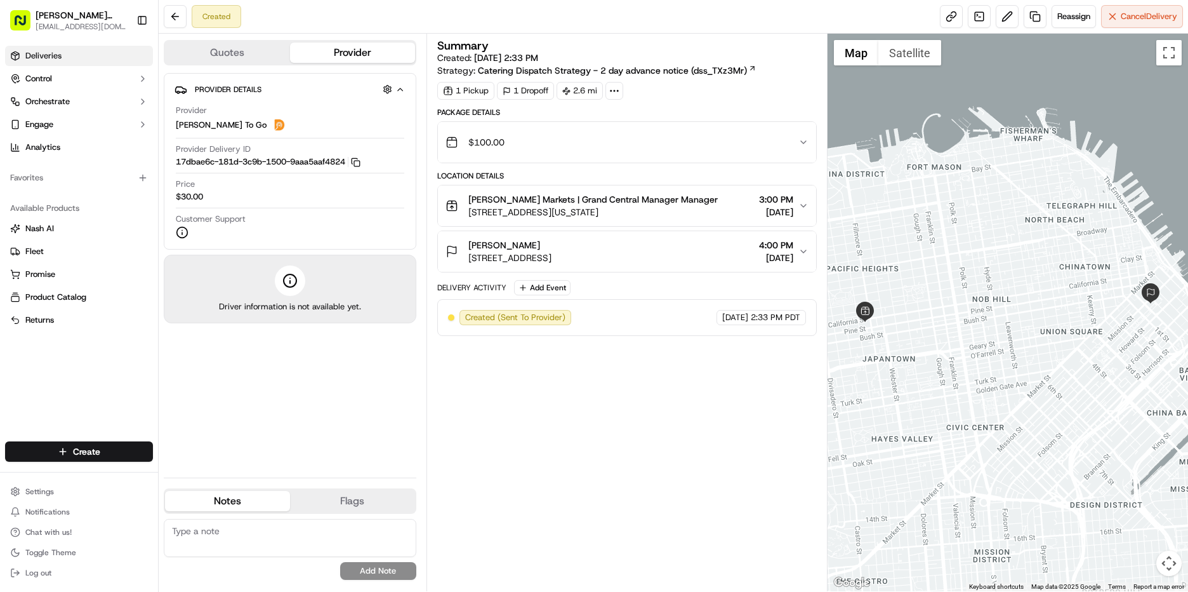
click at [55, 55] on span "Deliveries" at bounding box center [43, 55] width 36 height 11
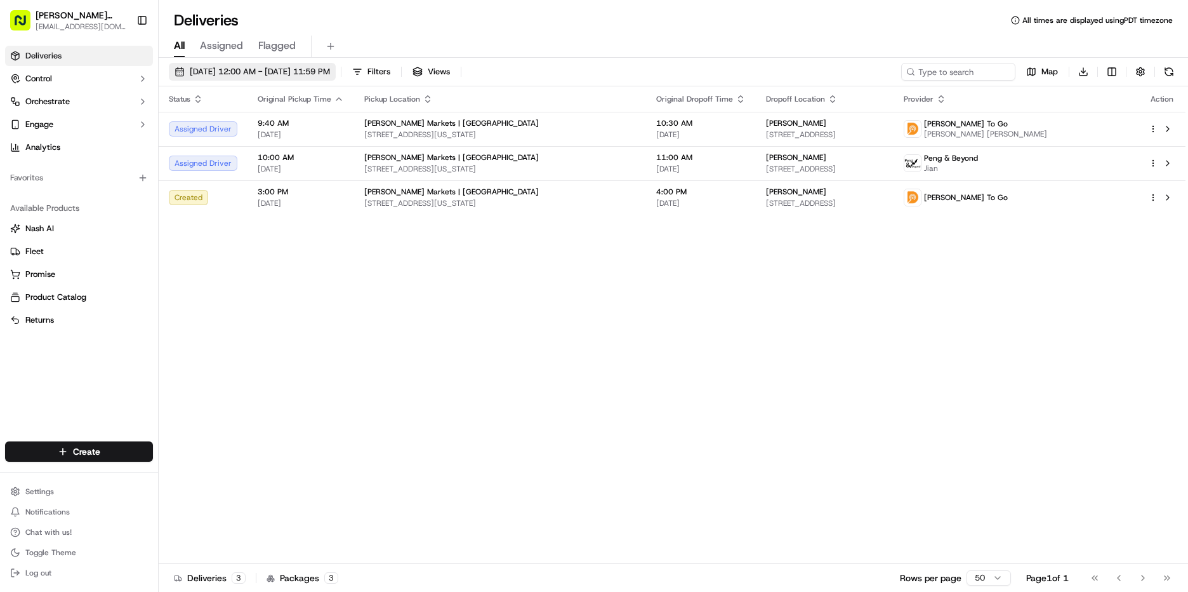
click at [218, 77] on span "[DATE] 12:00 AM - [DATE] 11:59 PM" at bounding box center [260, 71] width 140 height 11
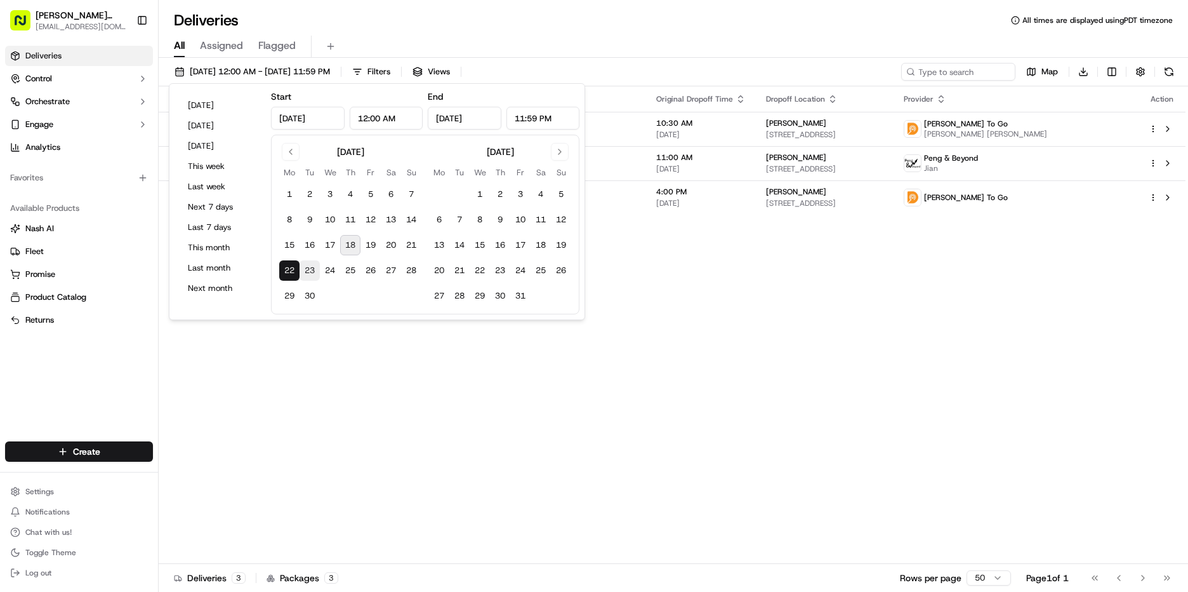
click at [314, 267] on button "23" at bounding box center [310, 270] width 20 height 20
type input "[DATE]"
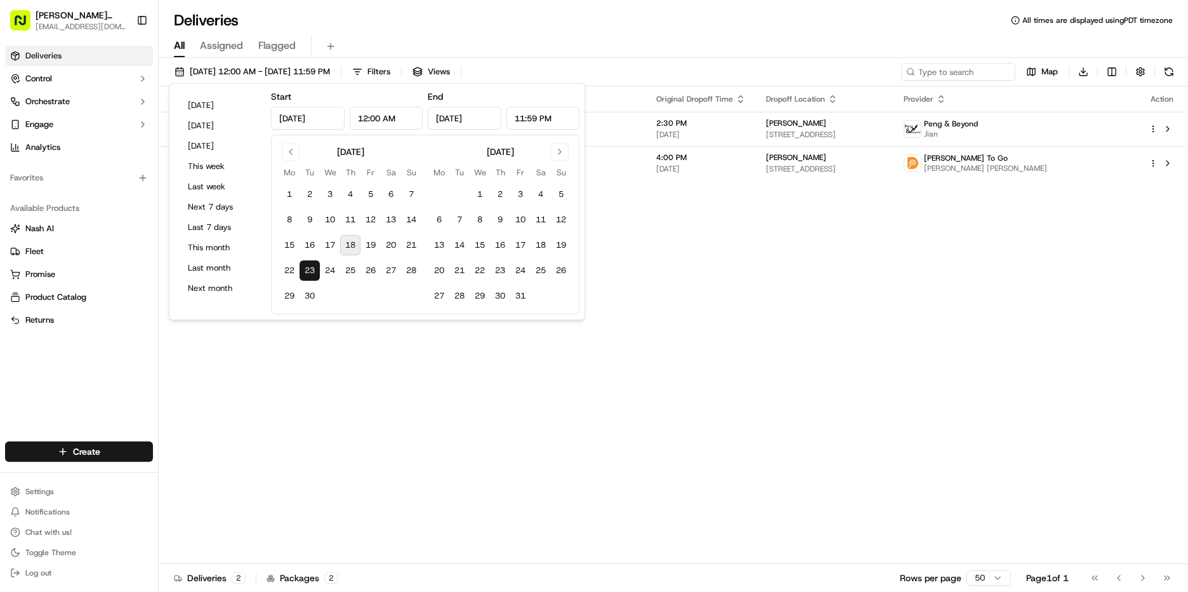
click at [674, 211] on div "Status Original Pickup Time Pickup Location Original Dropoff Time Dropoff Locat…" at bounding box center [672, 324] width 1027 height 477
